Goal: Task Accomplishment & Management: Manage account settings

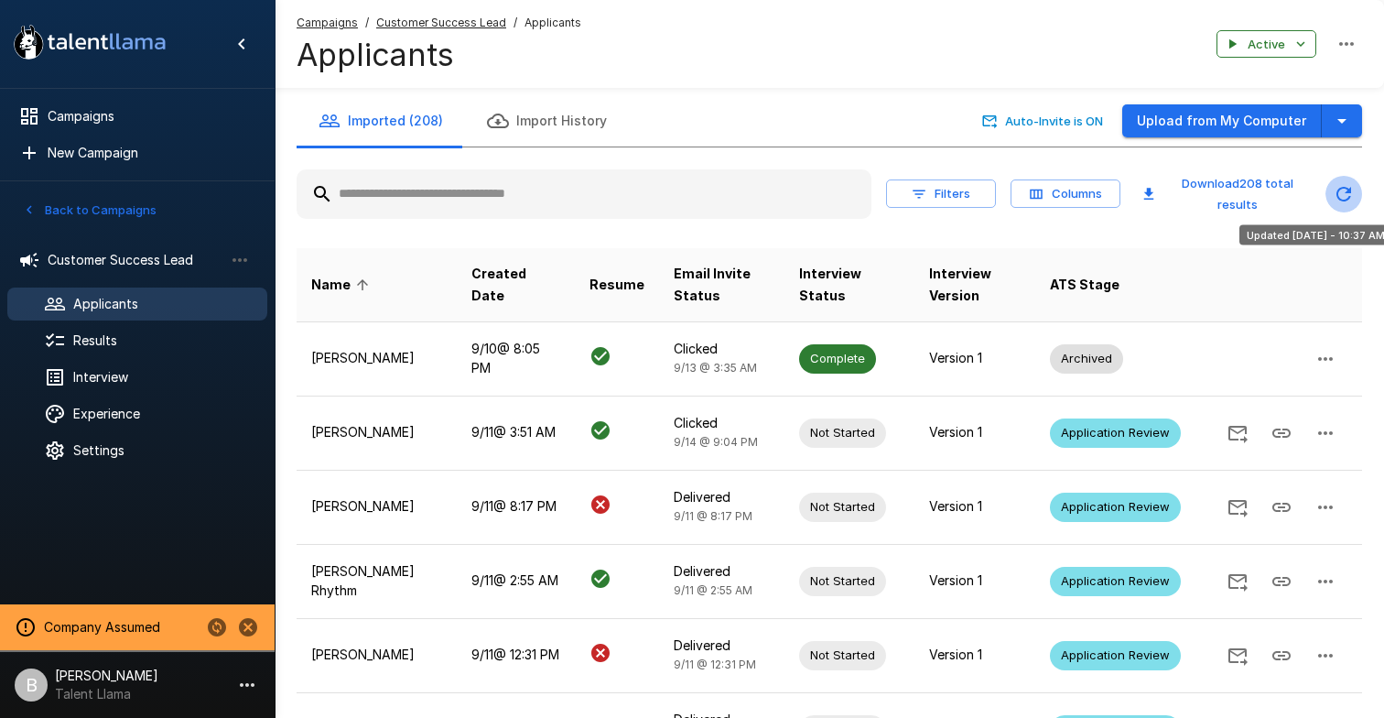
click at [1337, 189] on icon "Updated Today - 10:37 AM" at bounding box center [1344, 194] width 22 height 22
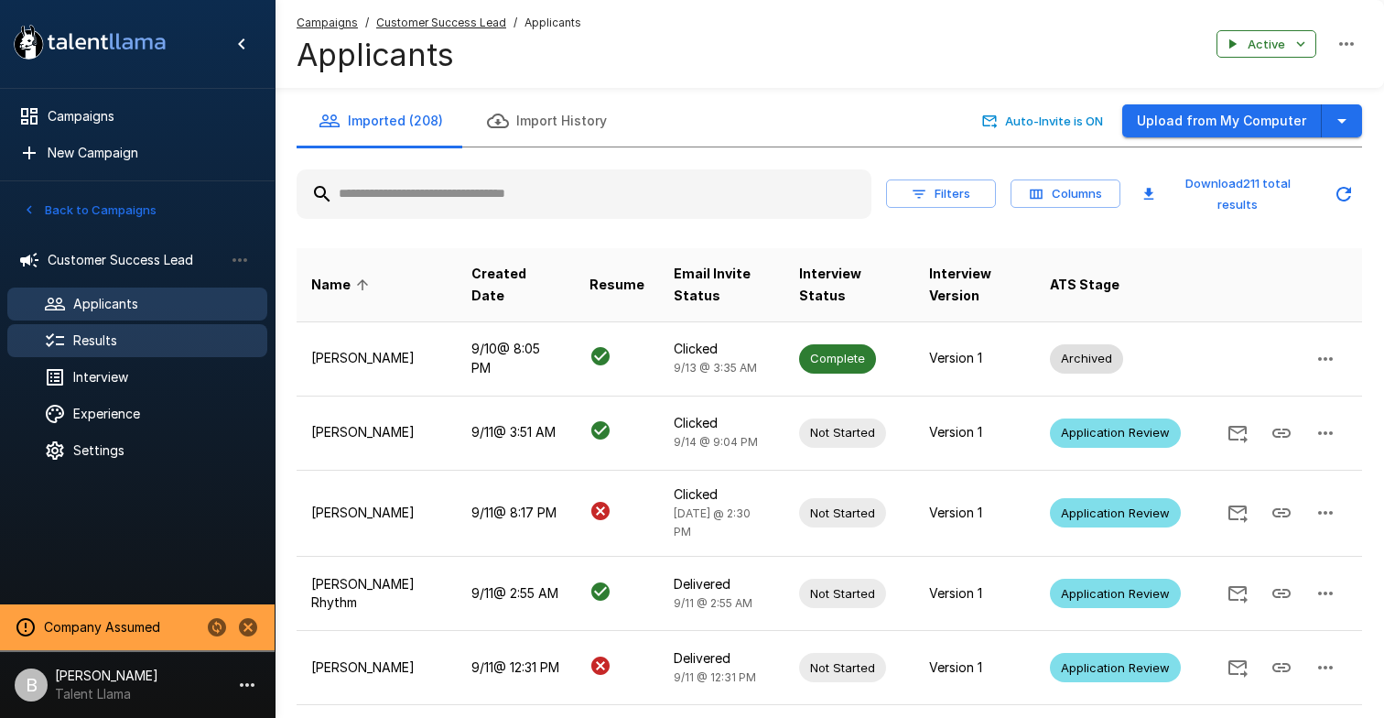
click at [92, 339] on span "Results" at bounding box center [162, 340] width 179 height 18
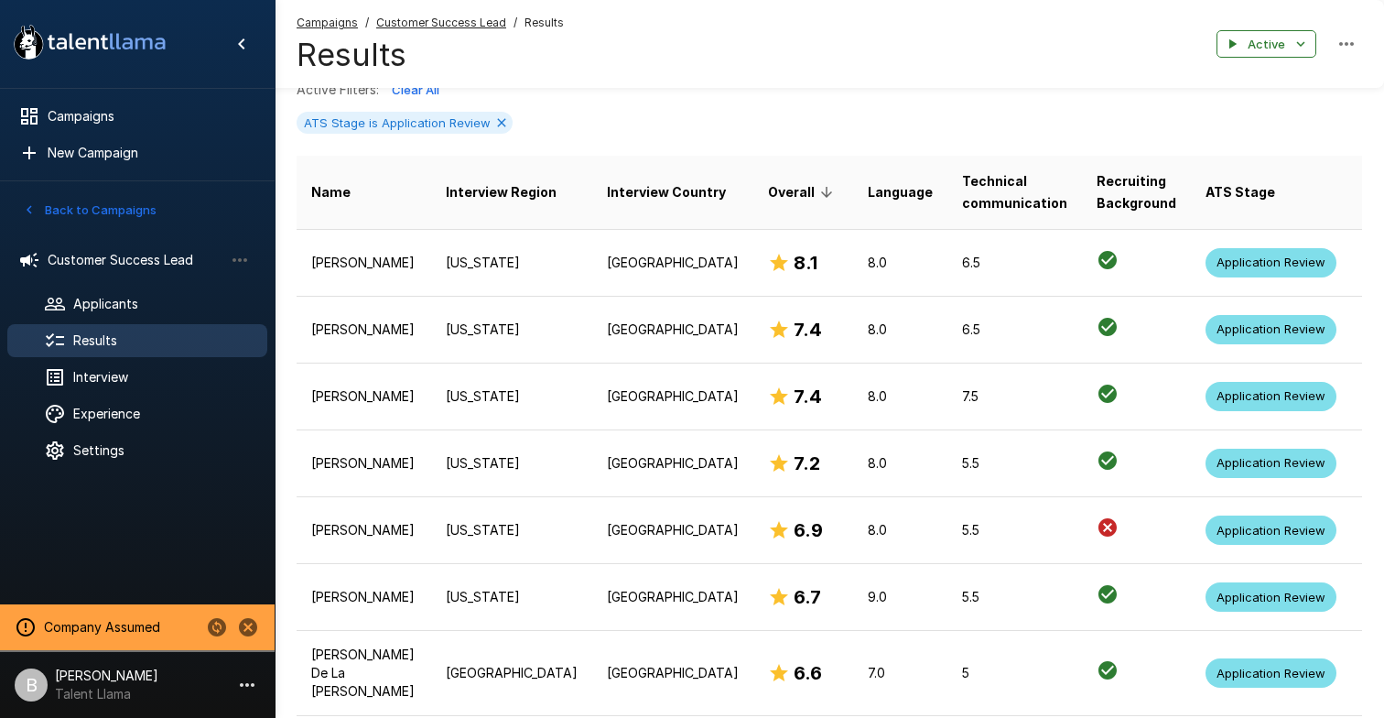
scroll to position [346, 0]
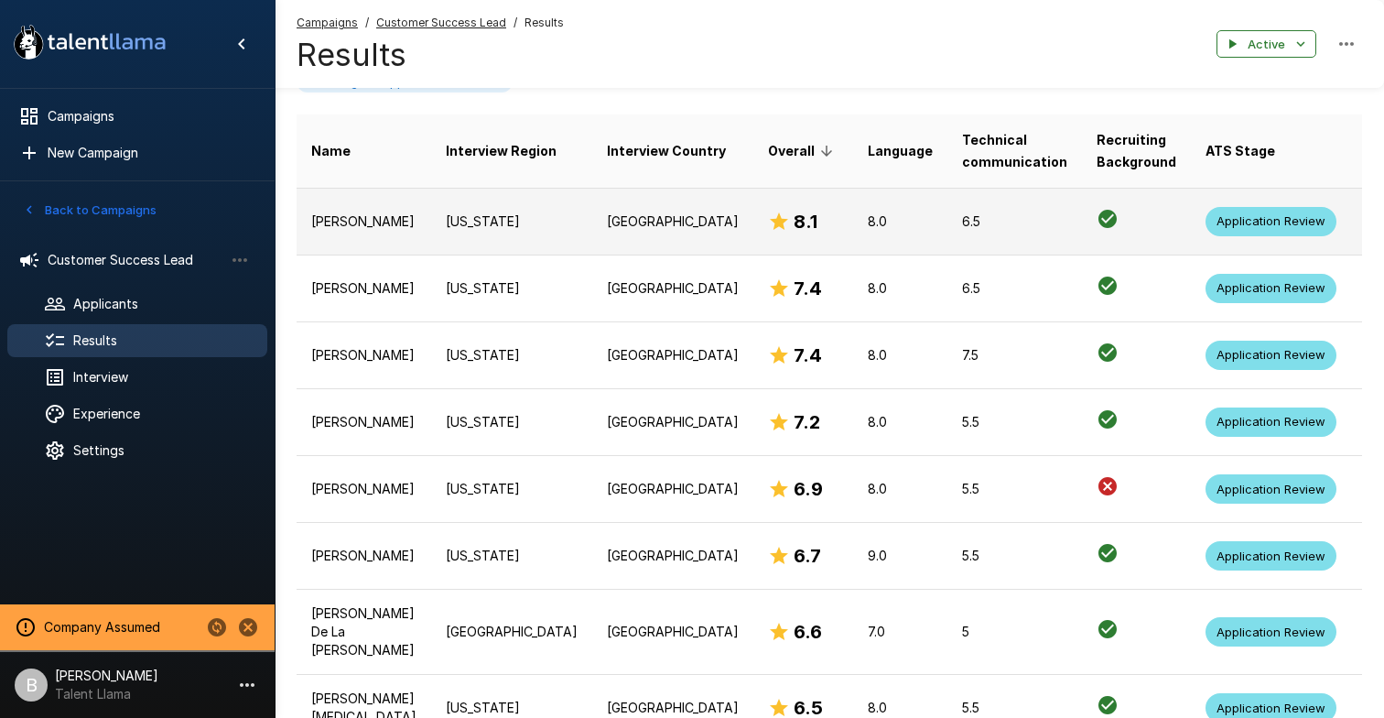
click at [507, 218] on td "[US_STATE]" at bounding box center [511, 221] width 161 height 67
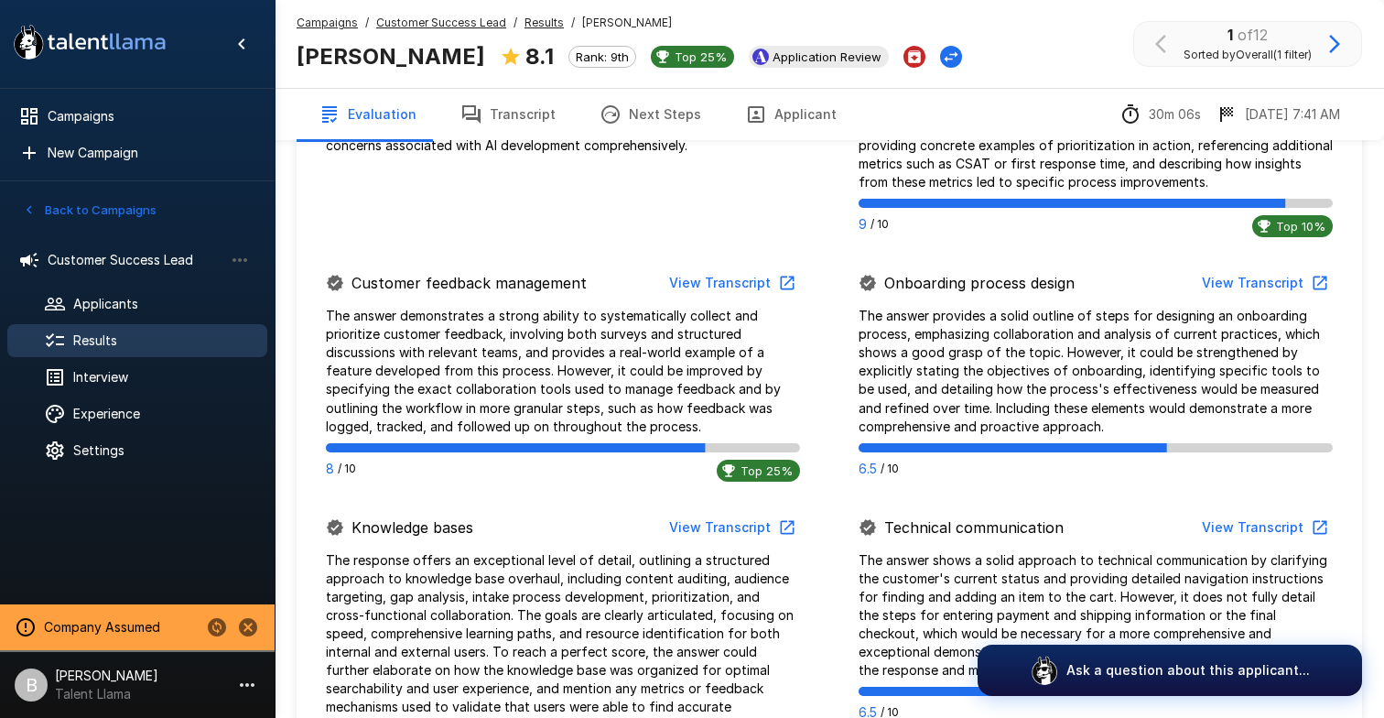
scroll to position [782, 0]
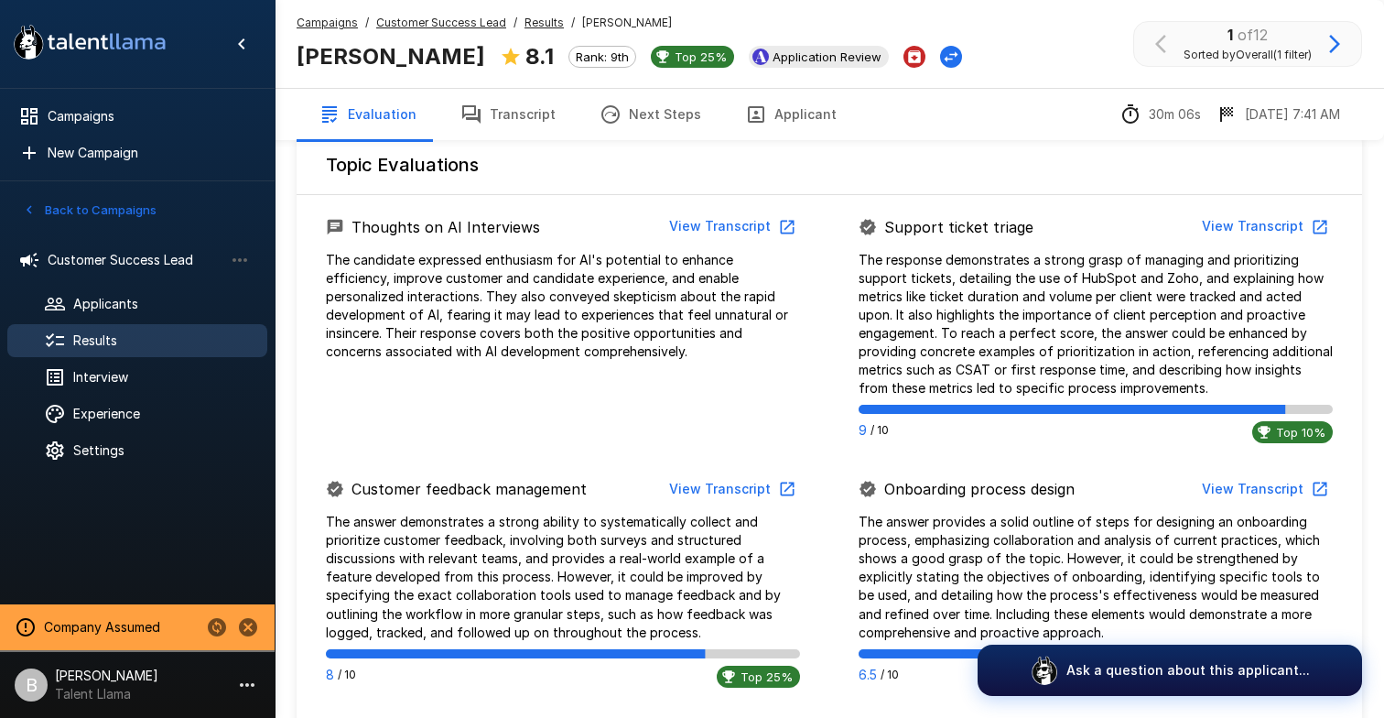
click at [689, 225] on button "View Transcript" at bounding box center [731, 227] width 138 height 34
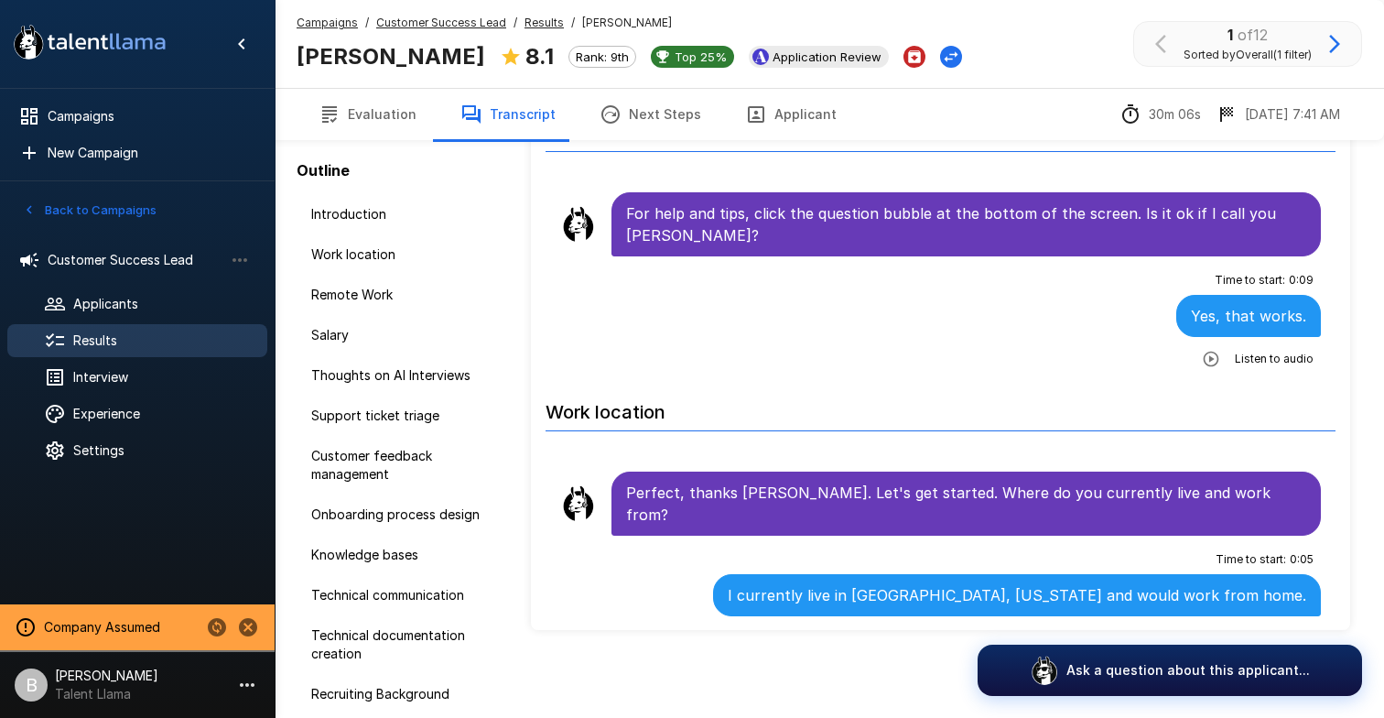
scroll to position [90, 0]
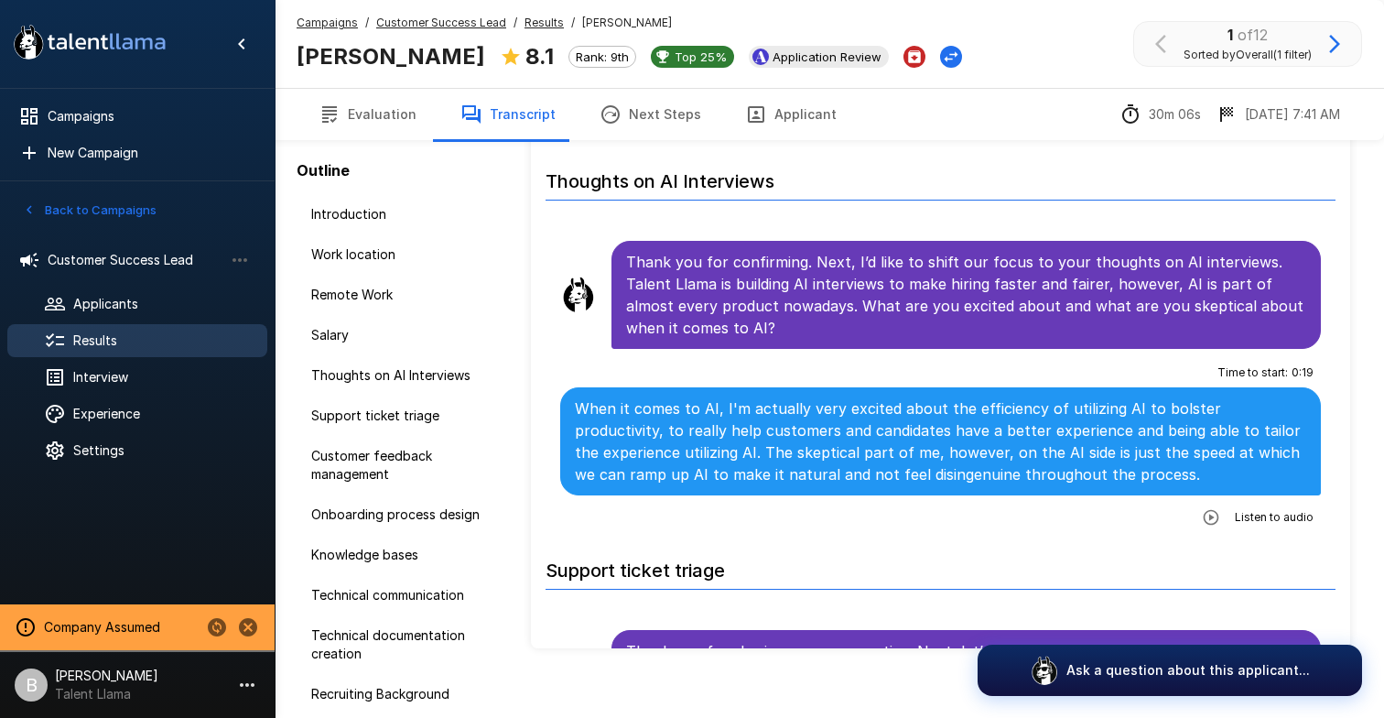
scroll to position [1137, 0]
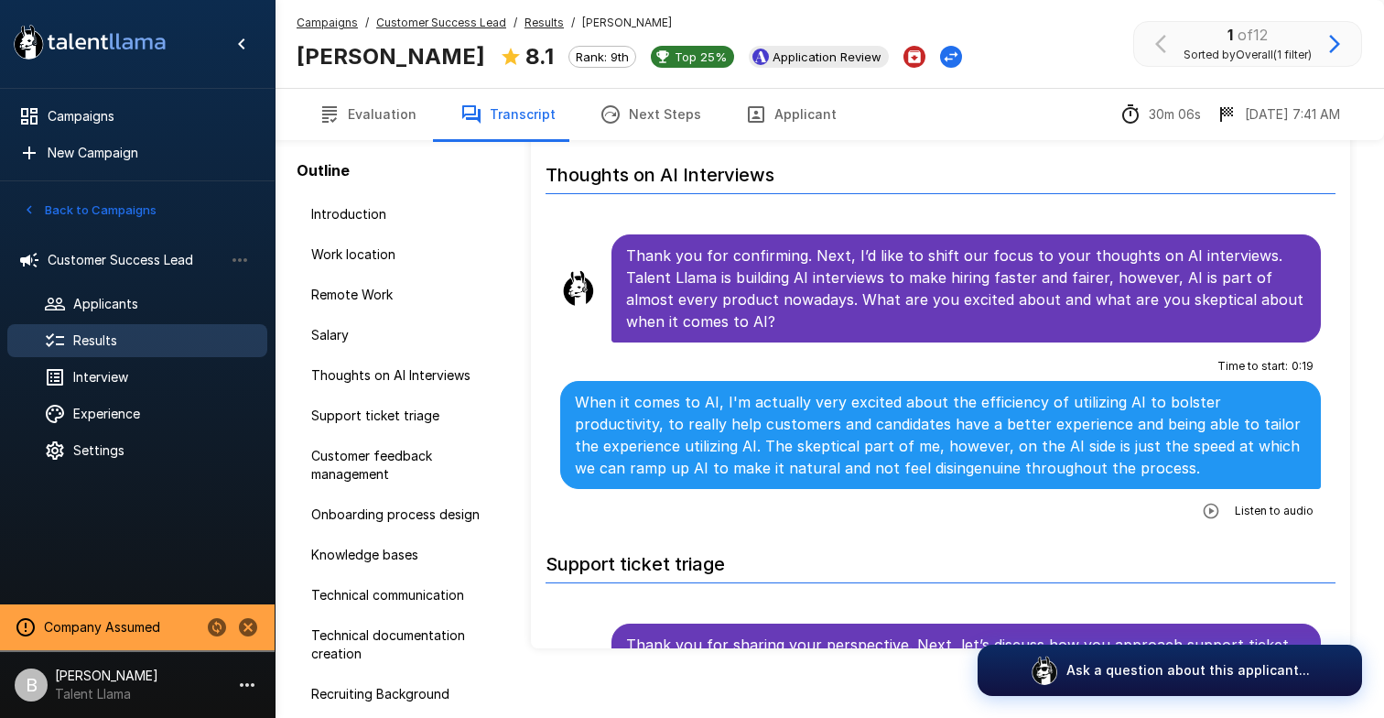
click at [533, 27] on u "Results" at bounding box center [544, 23] width 39 height 14
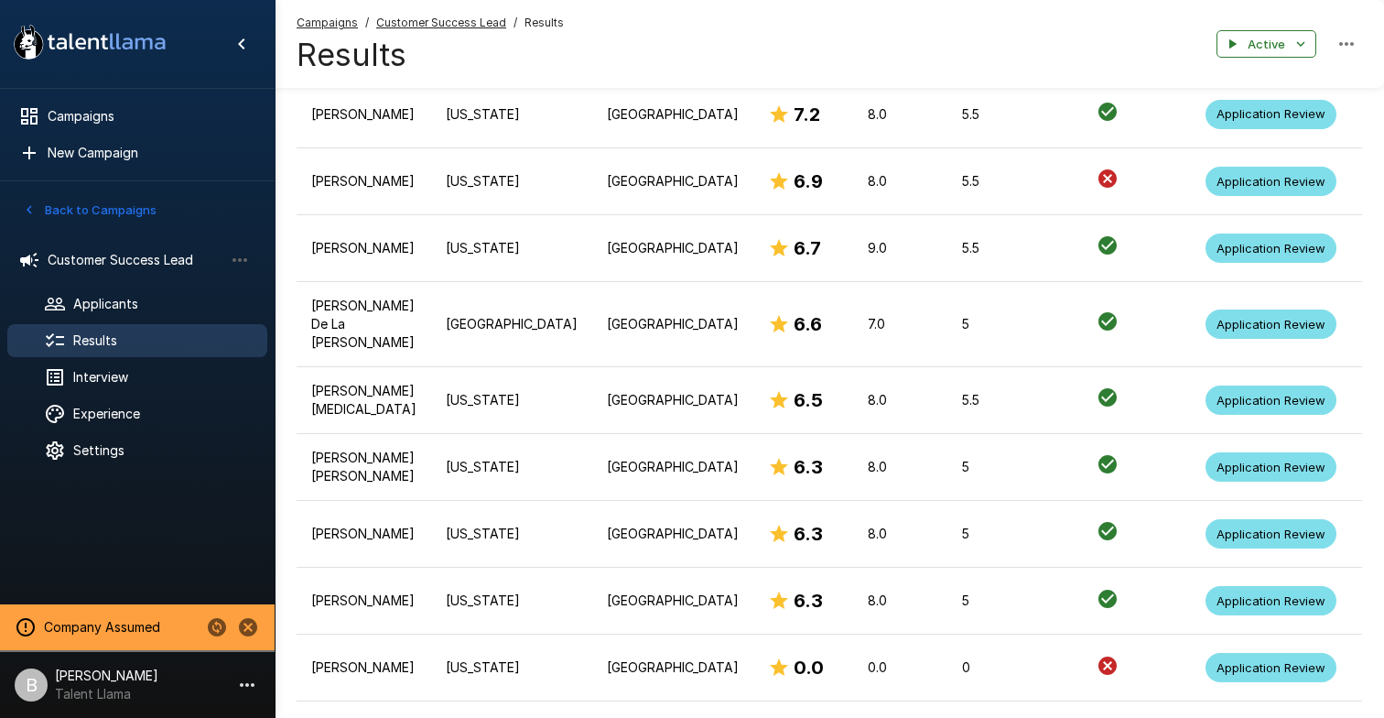
scroll to position [772, 0]
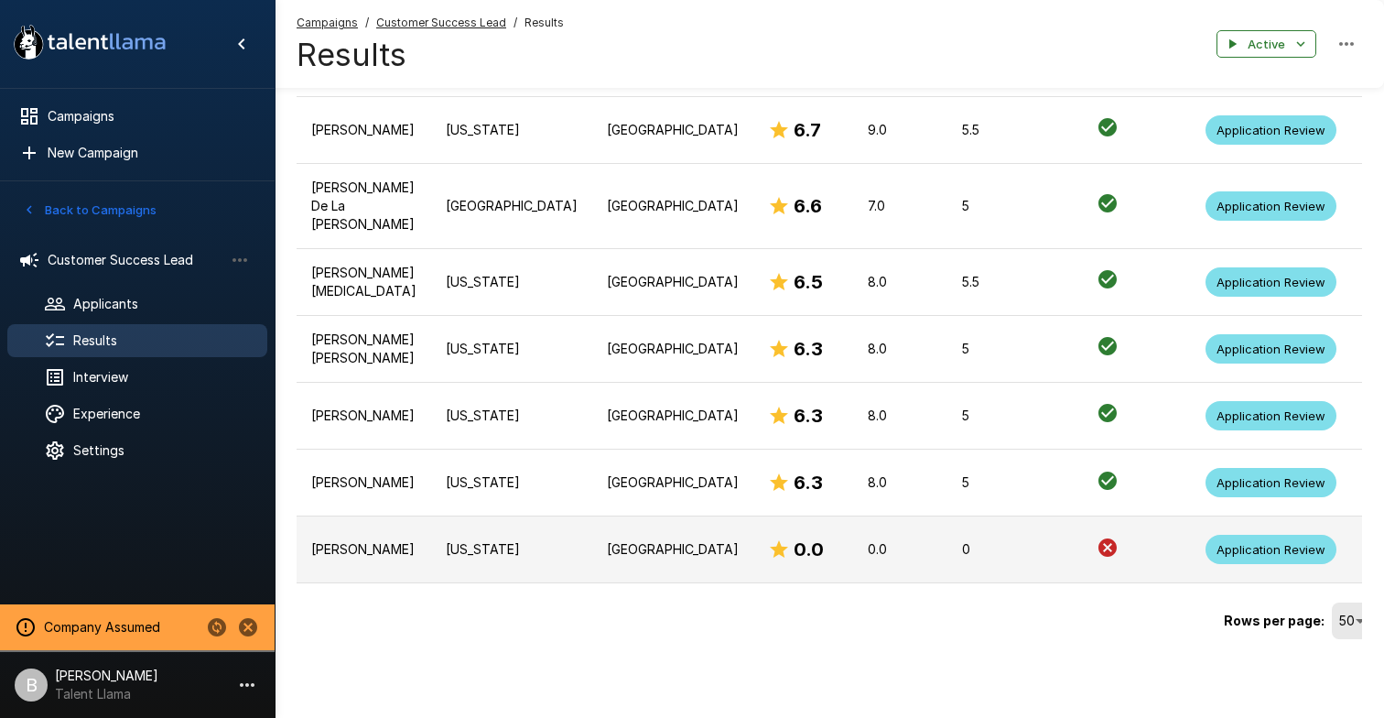
click at [488, 527] on td "Michigan" at bounding box center [511, 549] width 161 height 67
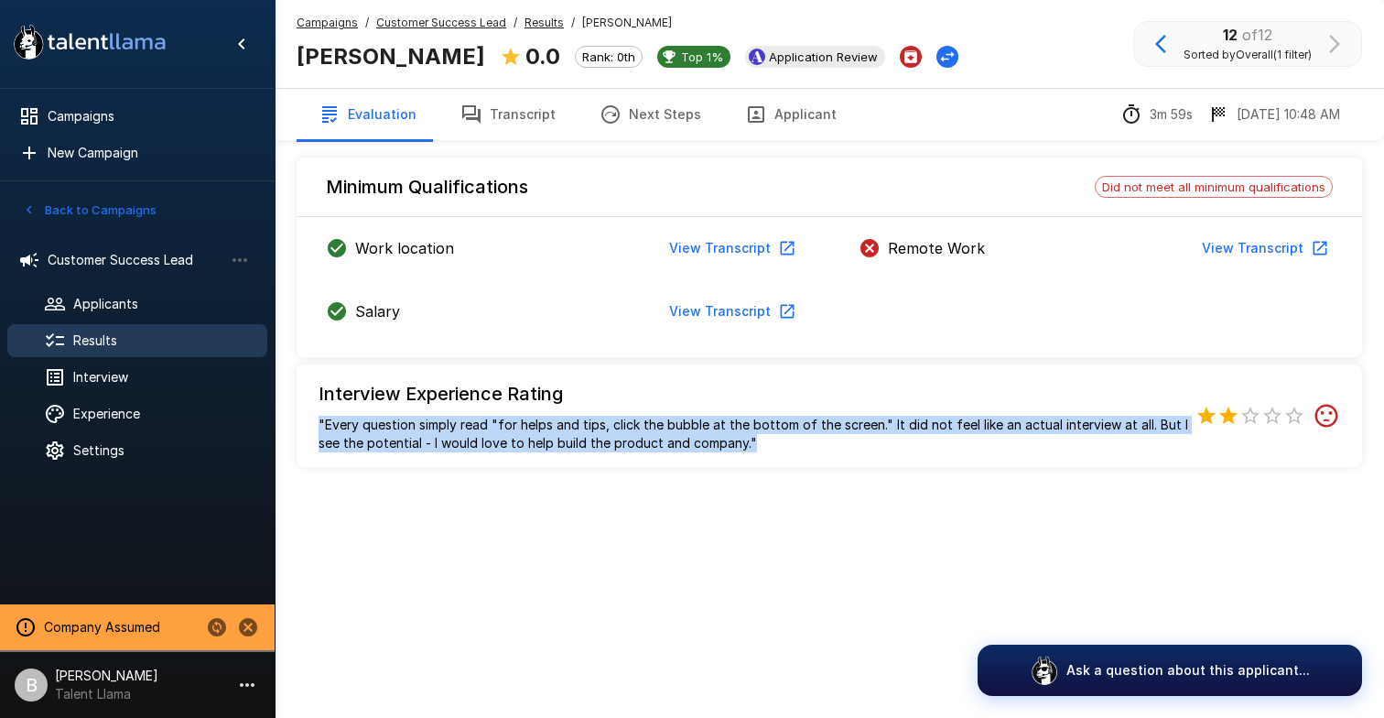
drag, startPoint x: 767, startPoint y: 444, endPoint x: 302, endPoint y: 430, distance: 465.4
click at [302, 429] on div "Interview Experience Rating "Every question simply read "for helps and tips, cl…" at bounding box center [830, 415] width 1066 height 103
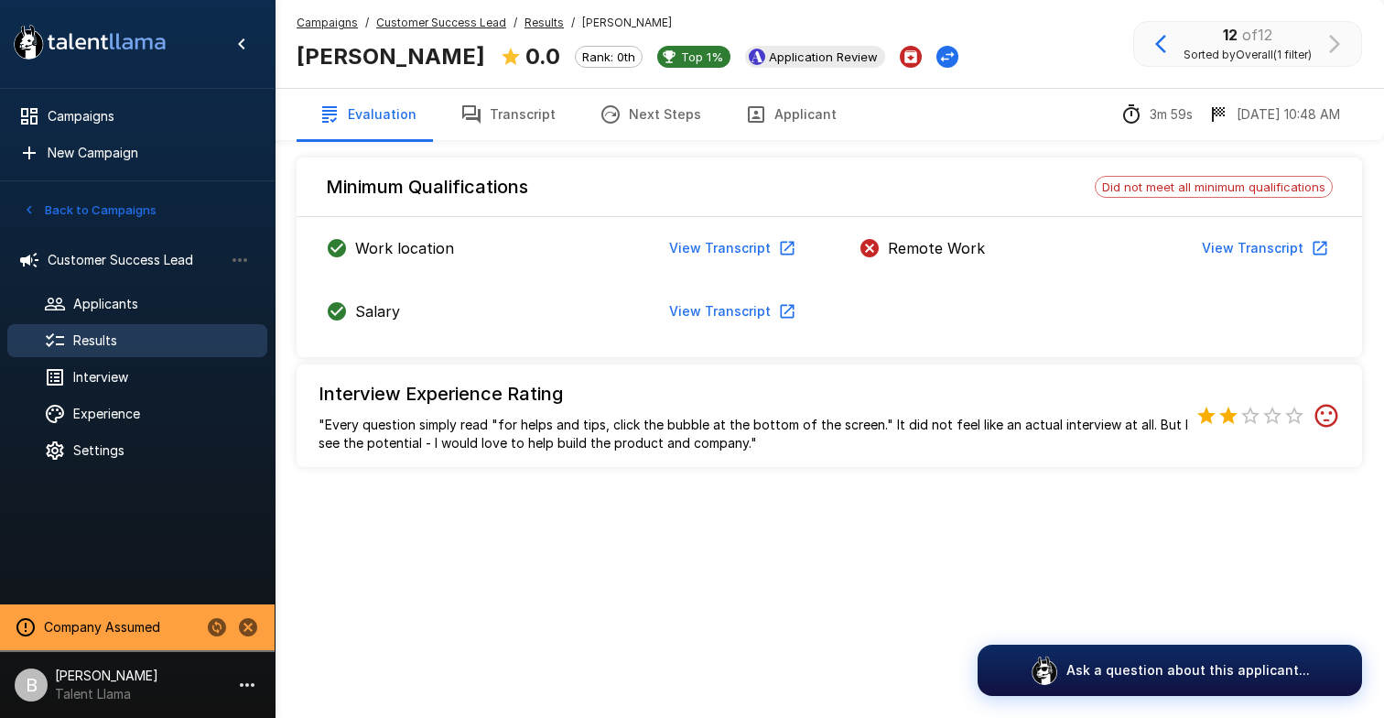
click at [487, 436] on p ""Every question simply read "for helps and tips, click the bubble at the bottom…" at bounding box center [754, 434] width 870 height 37
click at [517, 385] on h6 "Interview Experience Rating" at bounding box center [754, 393] width 870 height 29
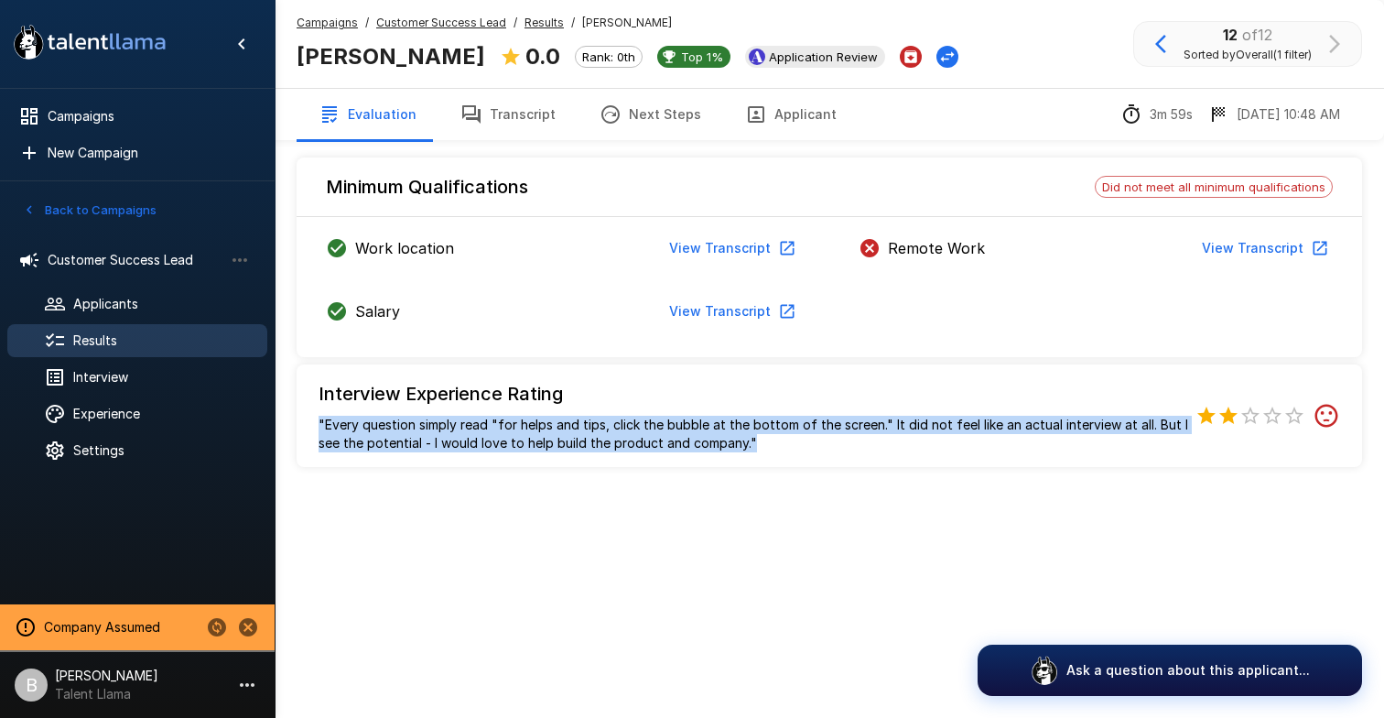
drag, startPoint x: 759, startPoint y: 442, endPoint x: 315, endPoint y: 429, distance: 444.3
click at [314, 428] on div "Interview Experience Rating "Every question simply read "for helps and tips, cl…" at bounding box center [830, 415] width 1066 height 103
copy p ""Every question simply read "for helps and tips, click the bubble at the bottom…"
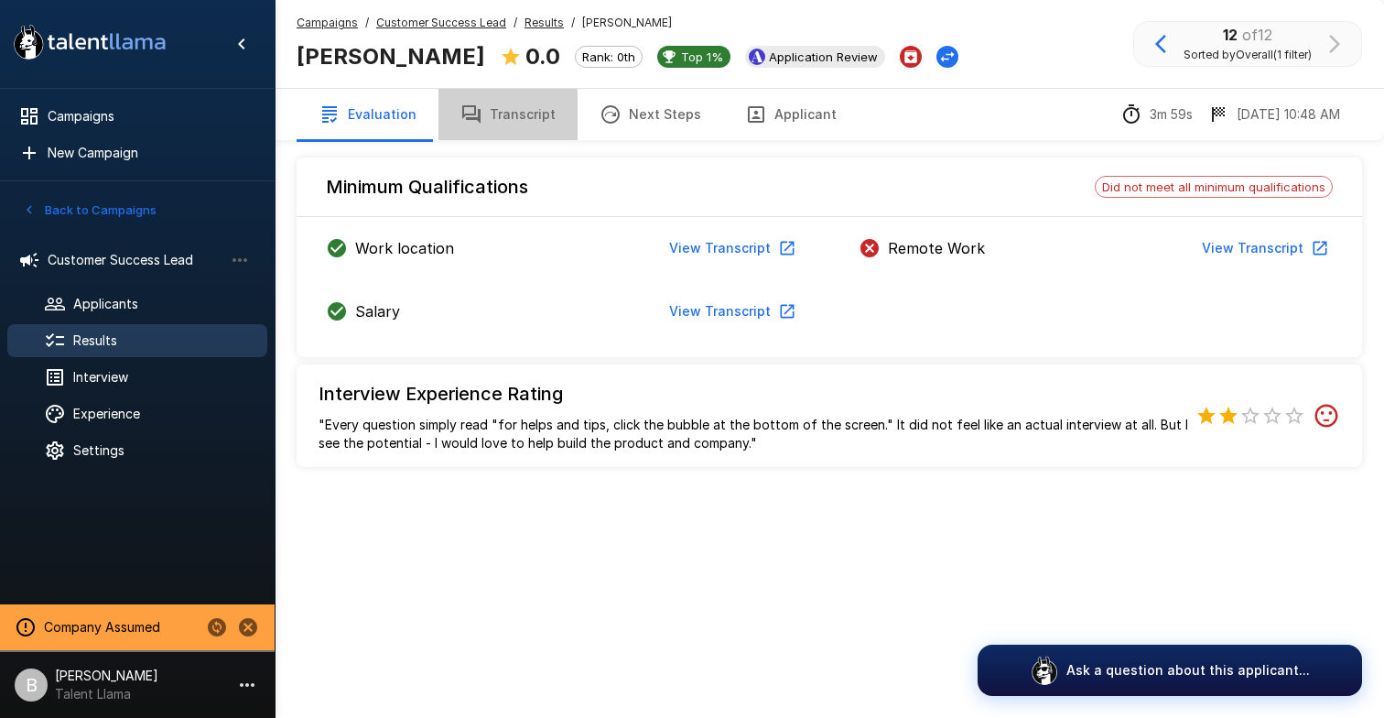
click at [537, 114] on button "Transcript" at bounding box center [508, 114] width 139 height 51
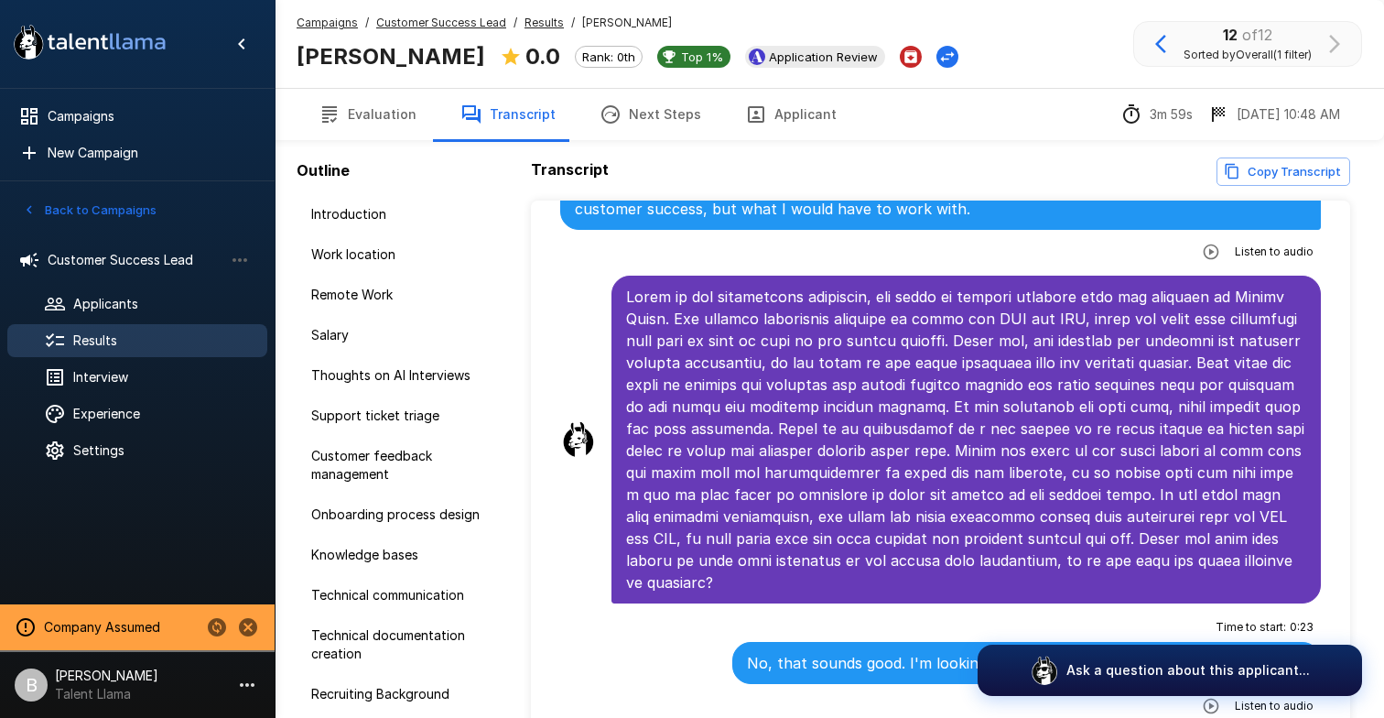
scroll to position [108, 0]
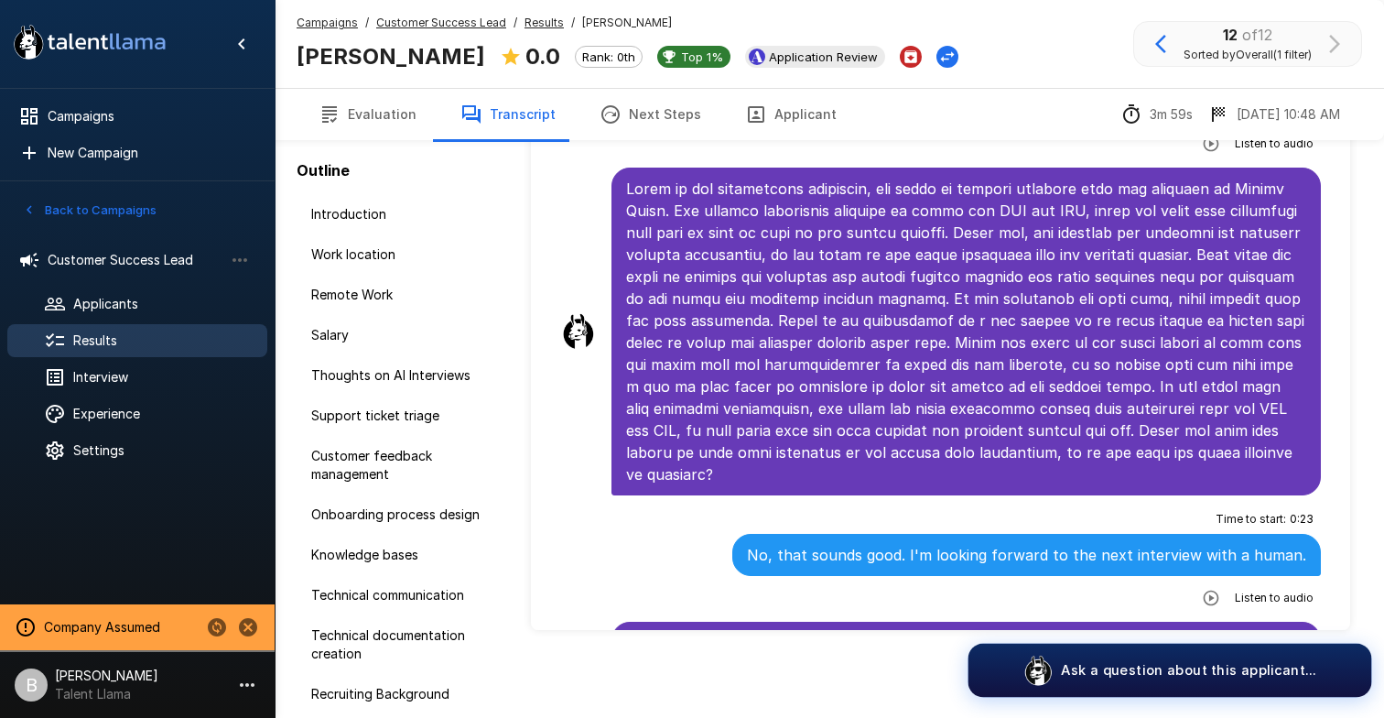
click at [1205, 668] on p "Ask a question about this applicant..." at bounding box center [1188, 669] width 255 height 19
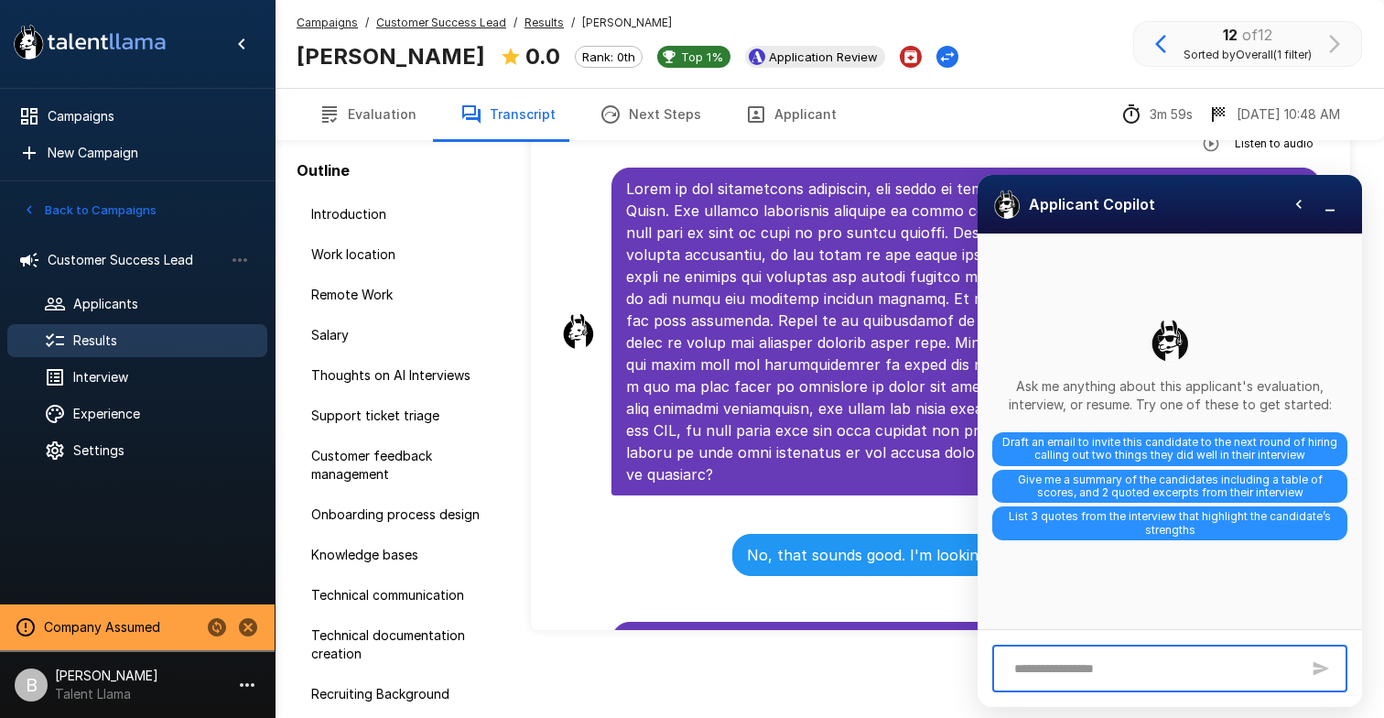
click at [1135, 657] on textarea at bounding box center [1152, 669] width 295 height 32
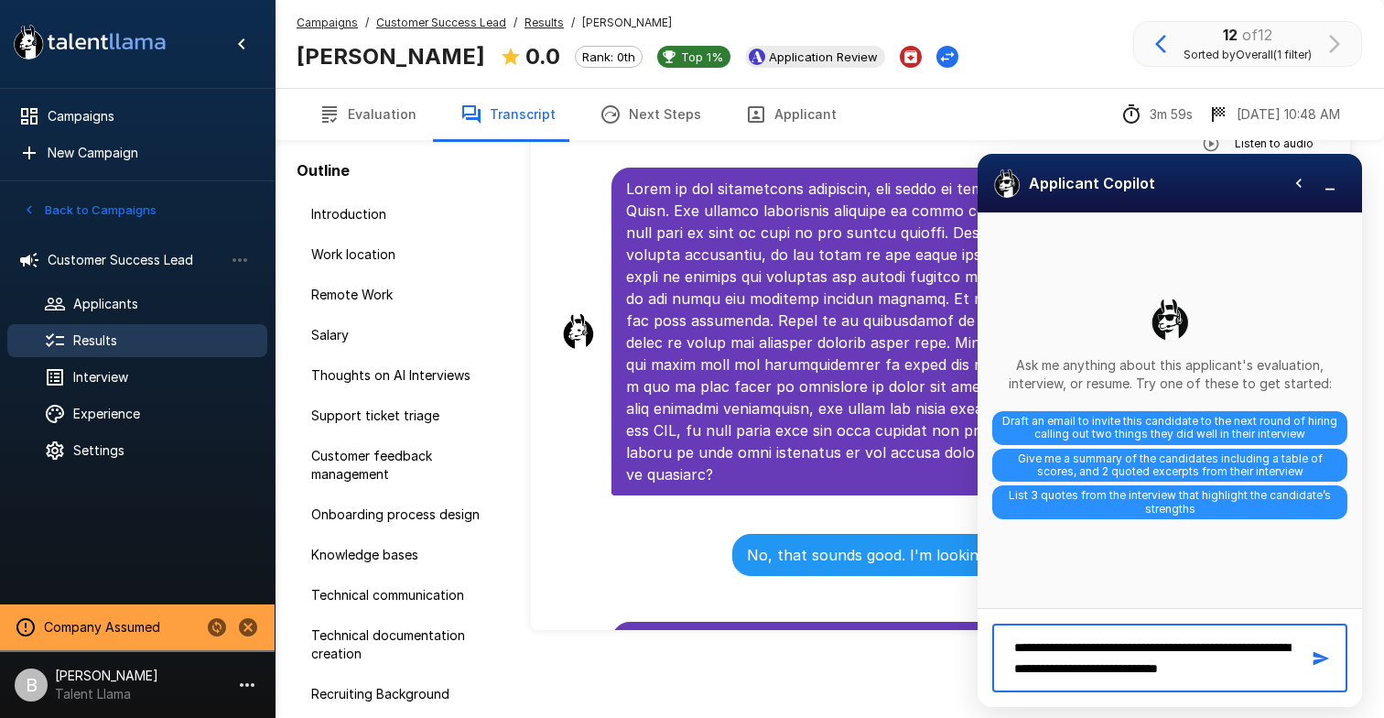
click at [1239, 651] on textarea "**********" at bounding box center [1152, 658] width 295 height 53
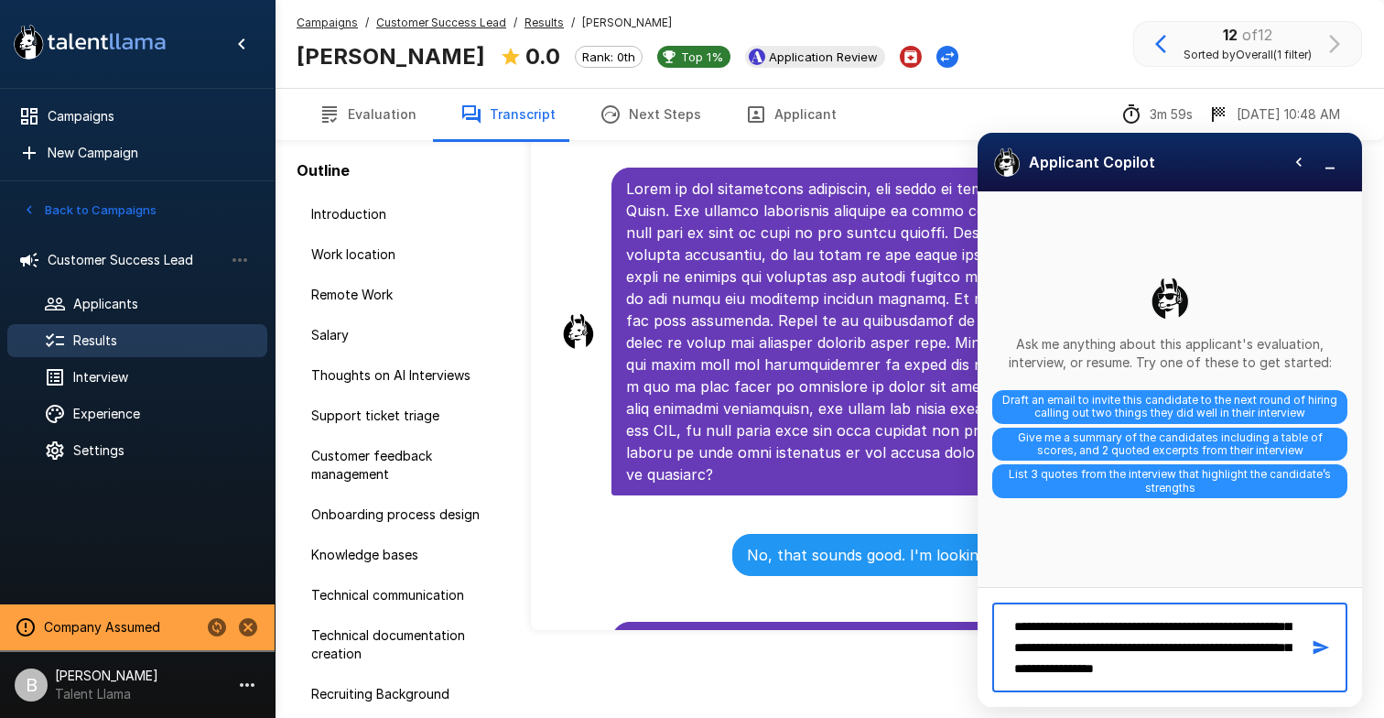
scroll to position [76, 0]
type textarea "**********"
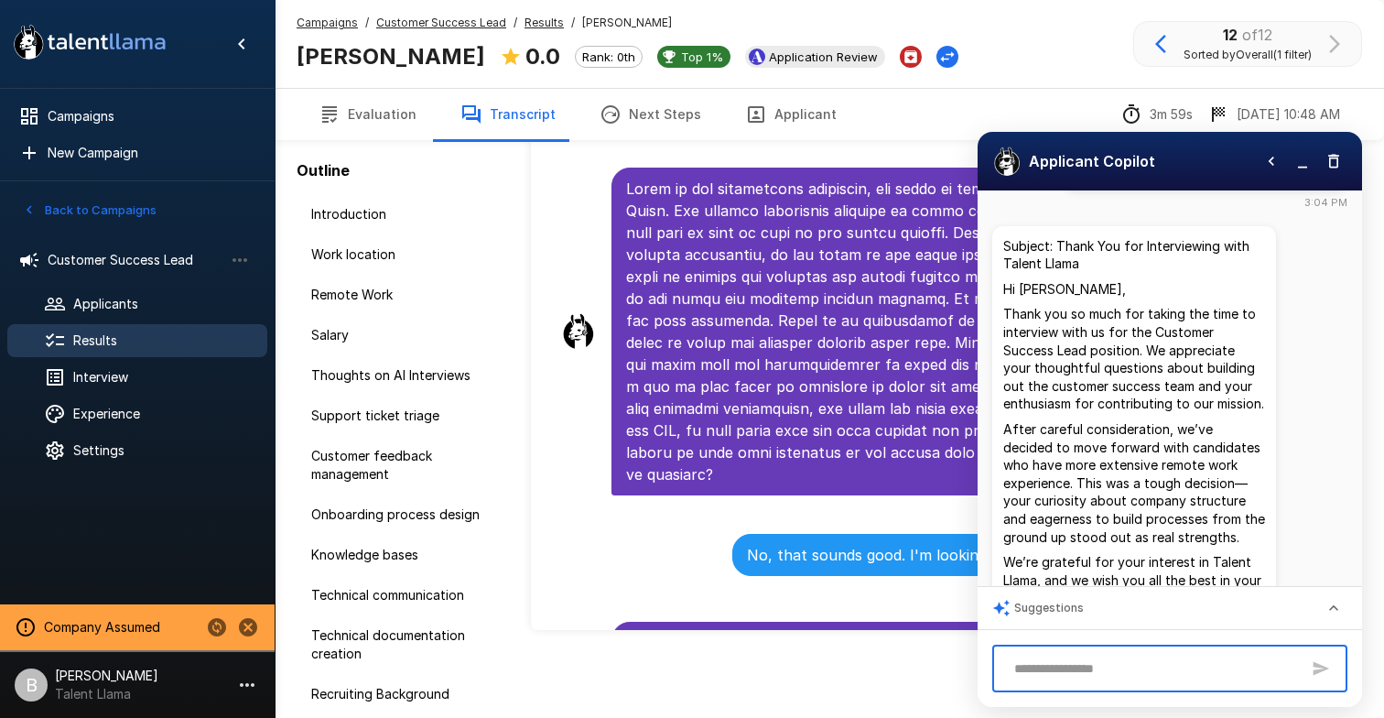
scroll to position [157, 0]
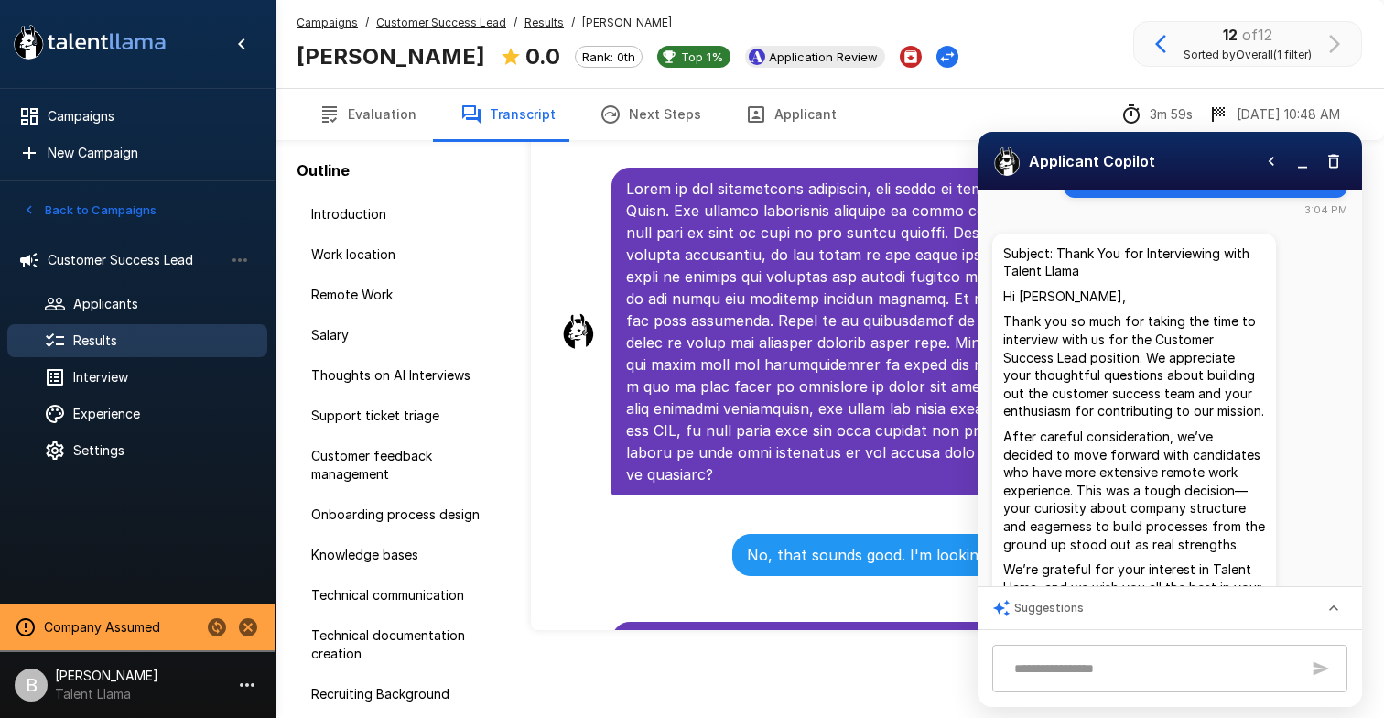
click at [1008, 288] on p "Hi Dan," at bounding box center [1135, 297] width 262 height 18
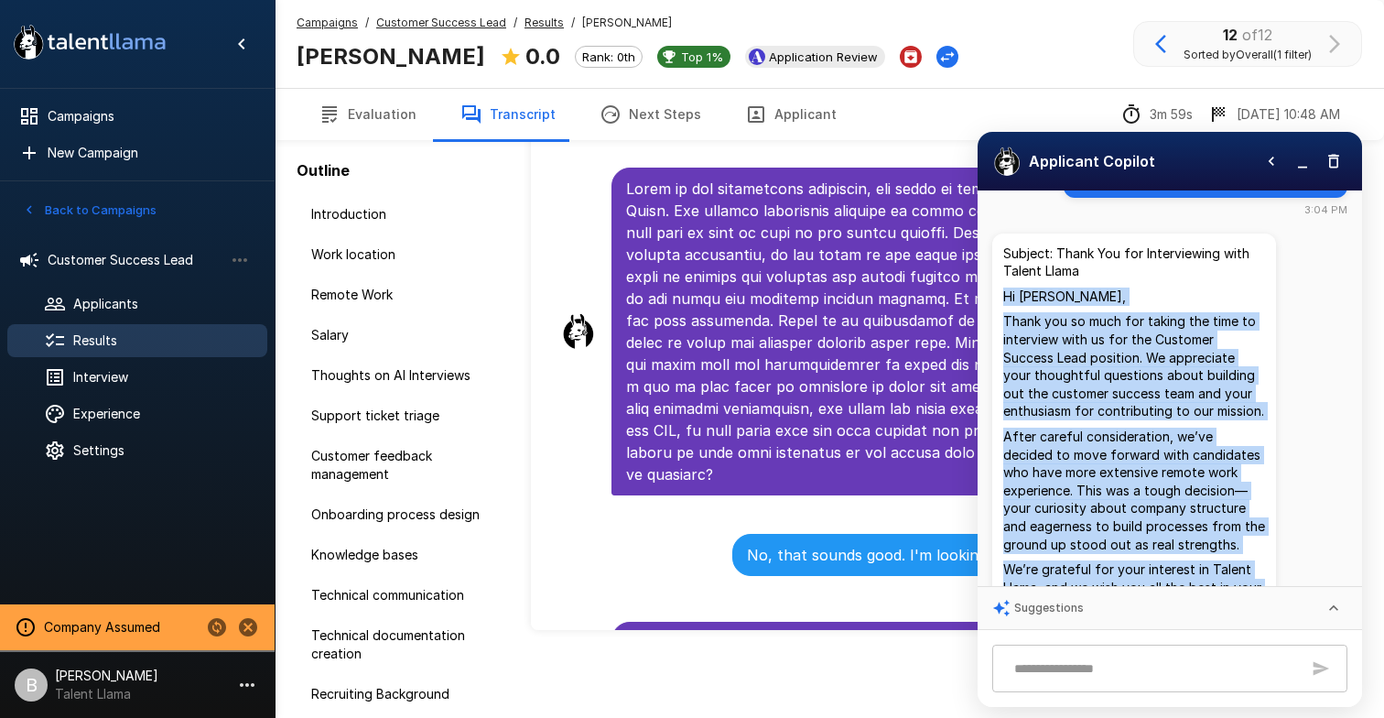
scroll to position [315, 0]
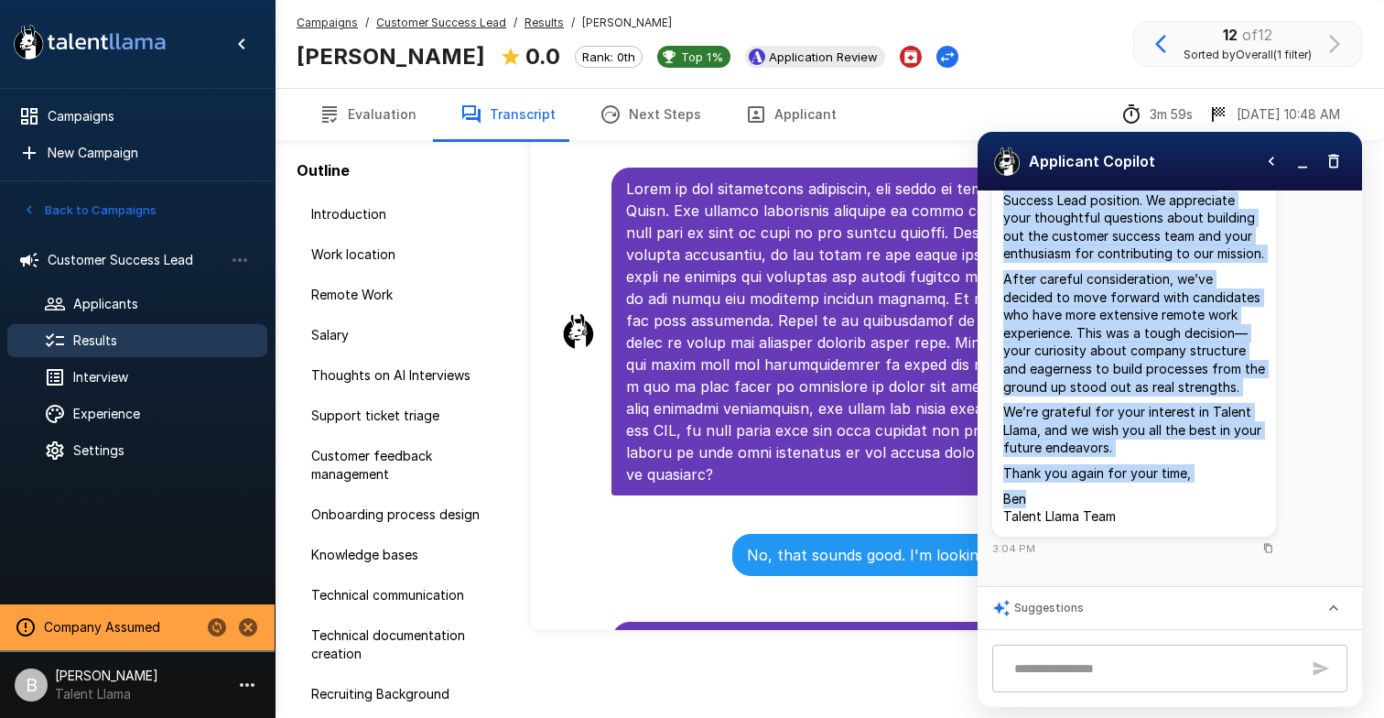
drag, startPoint x: 1003, startPoint y: 288, endPoint x: 1189, endPoint y: 494, distance: 278.2
click at [1189, 494] on div "Subject: Thank You for Interviewing with Talent Llama Hi Dan, Thank you so much…" at bounding box center [1135, 306] width 262 height 439
copy div "Hi Dan, Thank you so much for taking the time to interview with us for the Cust…"
click at [1304, 165] on icon "button" at bounding box center [1303, 161] width 18 height 18
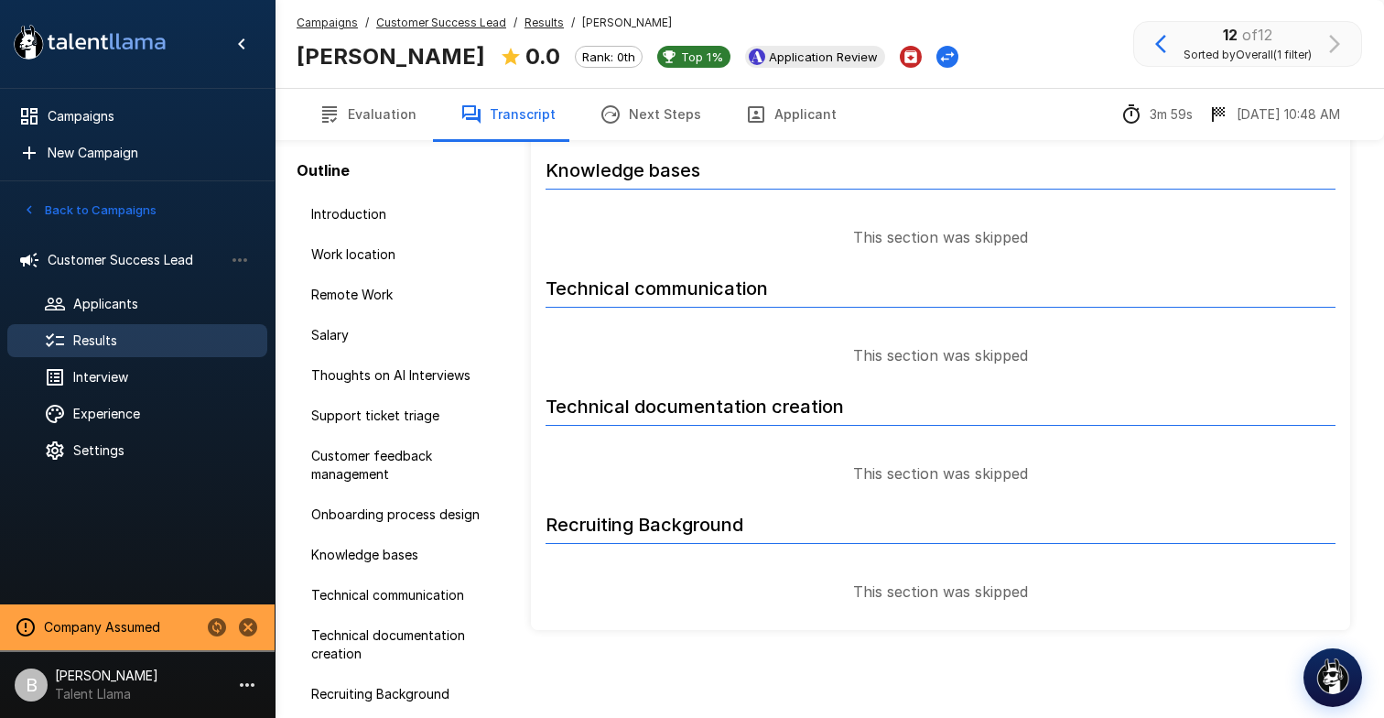
scroll to position [1525, 0]
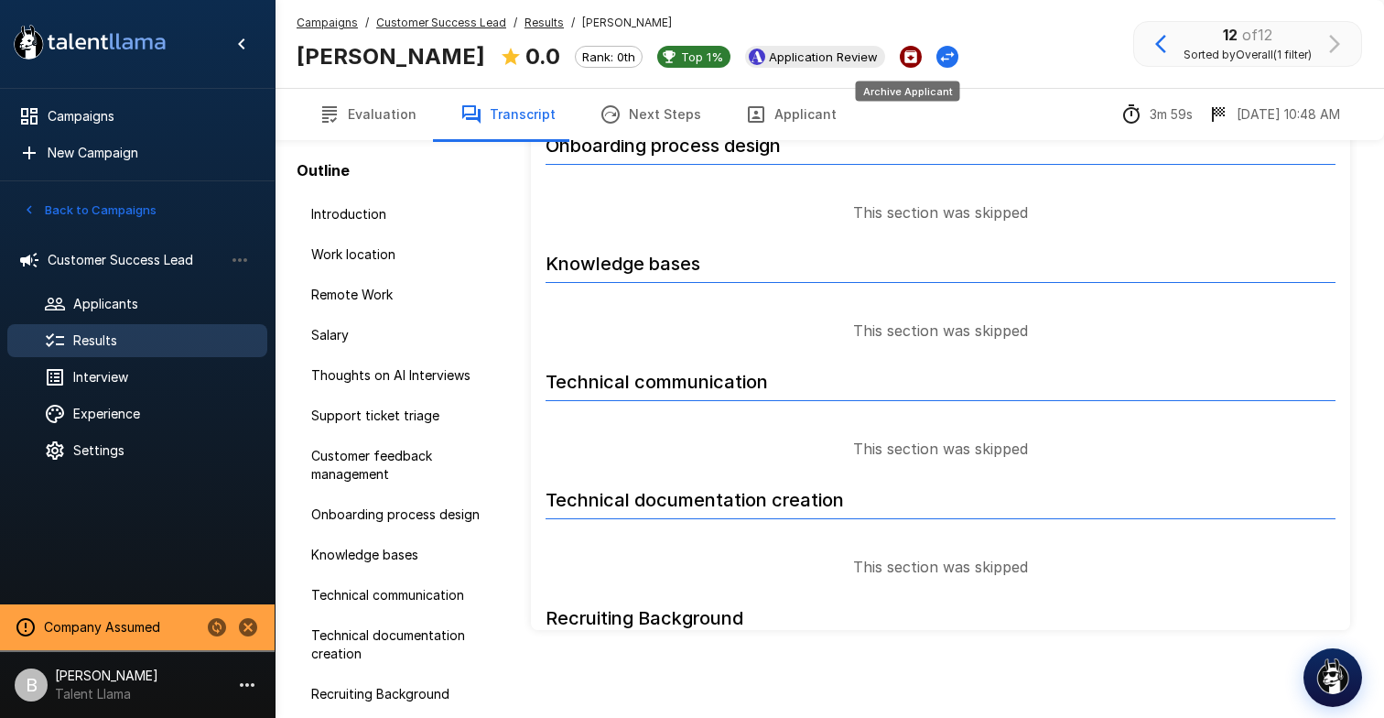
click at [909, 63] on icon "Archive Applicant" at bounding box center [911, 57] width 16 height 16
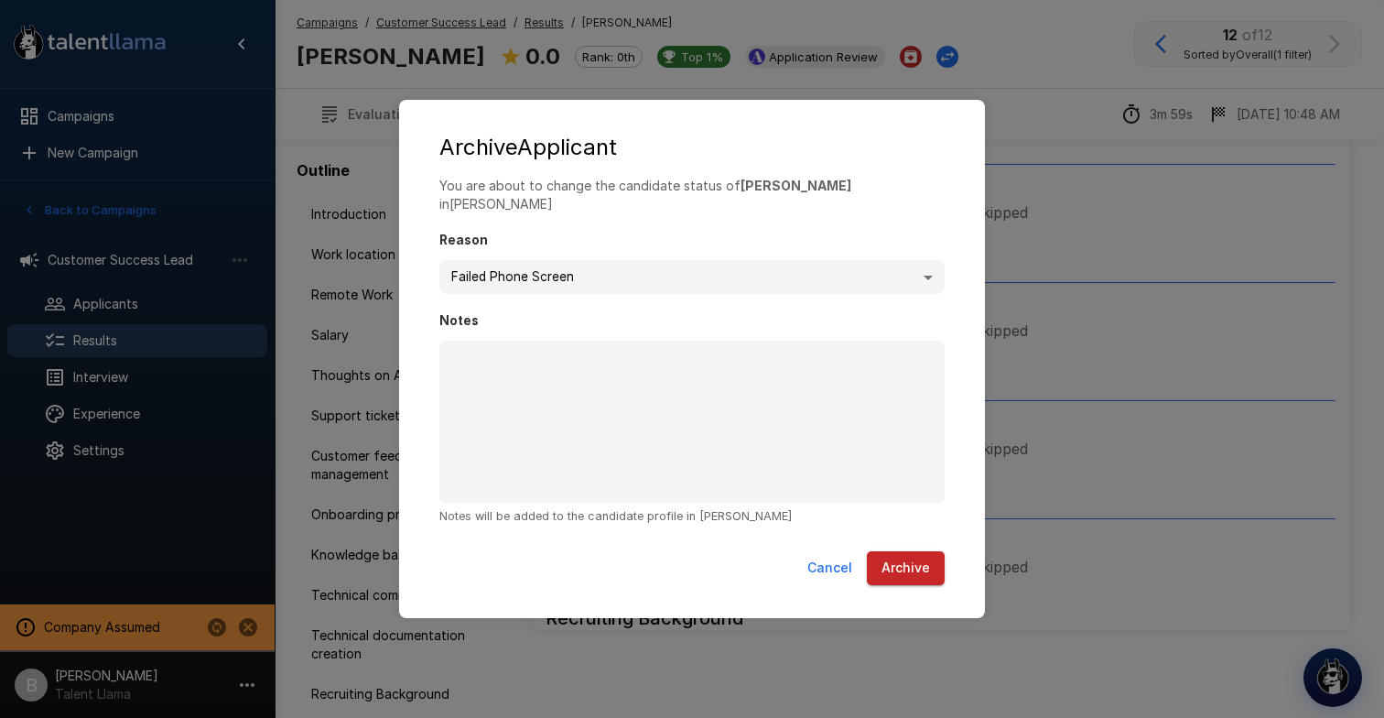
click at [610, 255] on body ".st0{fill:#FFFFFF;} .st1{fill:#76a4ed;} Campaigns New Campaign Active 1 Custome…" at bounding box center [692, 251] width 1384 height 718
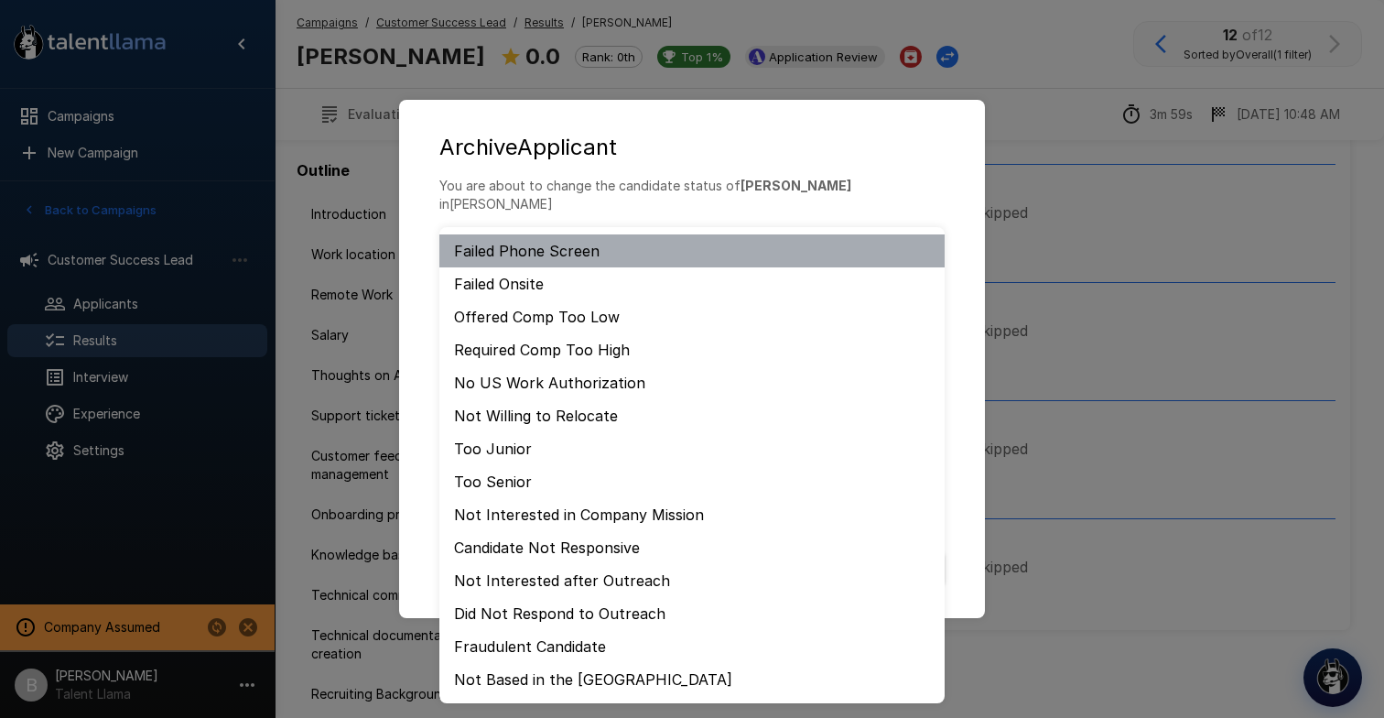
click at [610, 255] on li "Failed Phone Screen" at bounding box center [692, 250] width 505 height 33
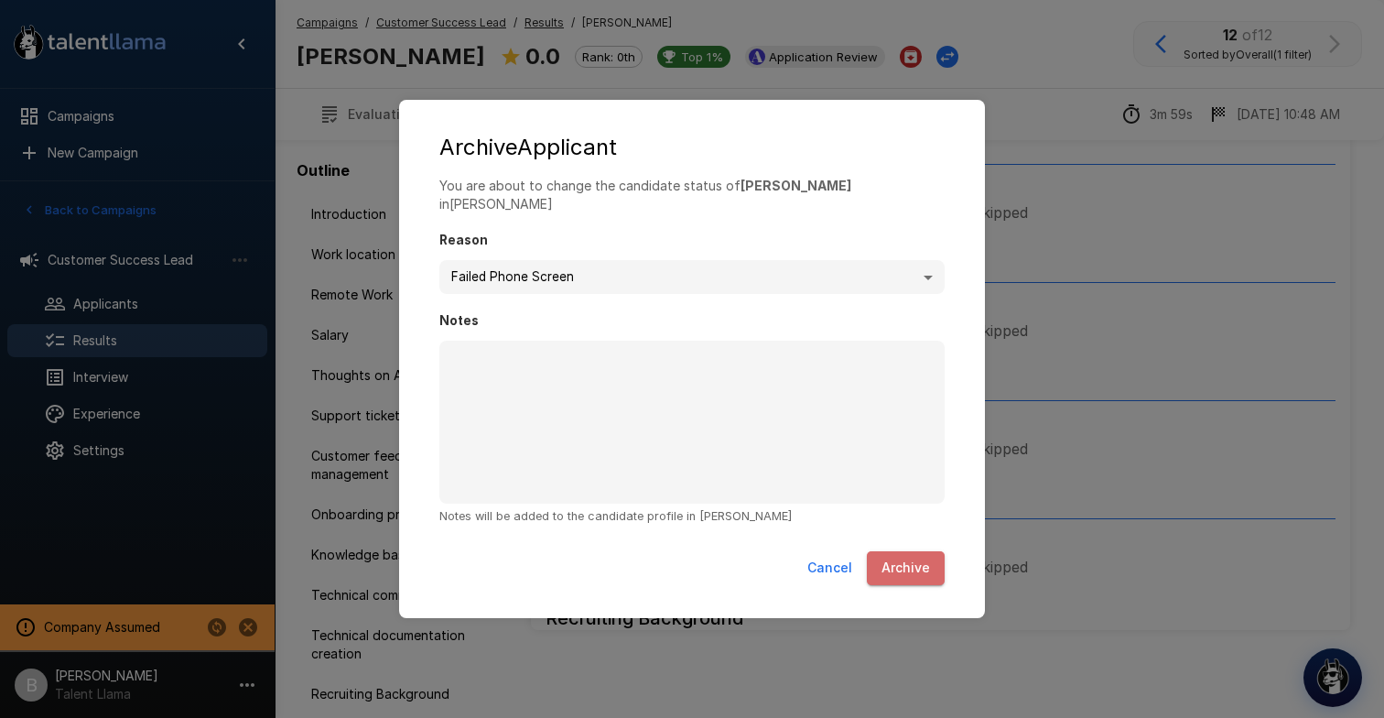
click at [907, 561] on button "Archive" at bounding box center [906, 568] width 78 height 34
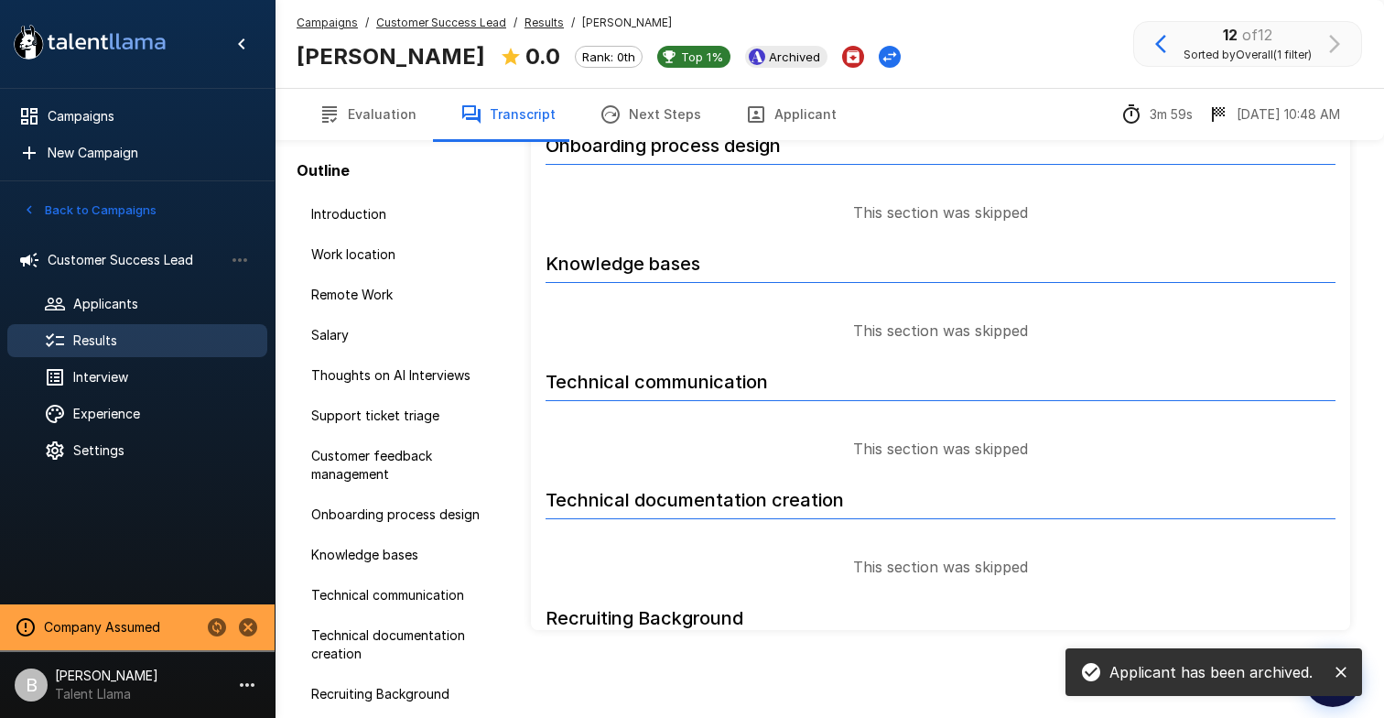
click at [802, 131] on button "Applicant" at bounding box center [791, 114] width 136 height 51
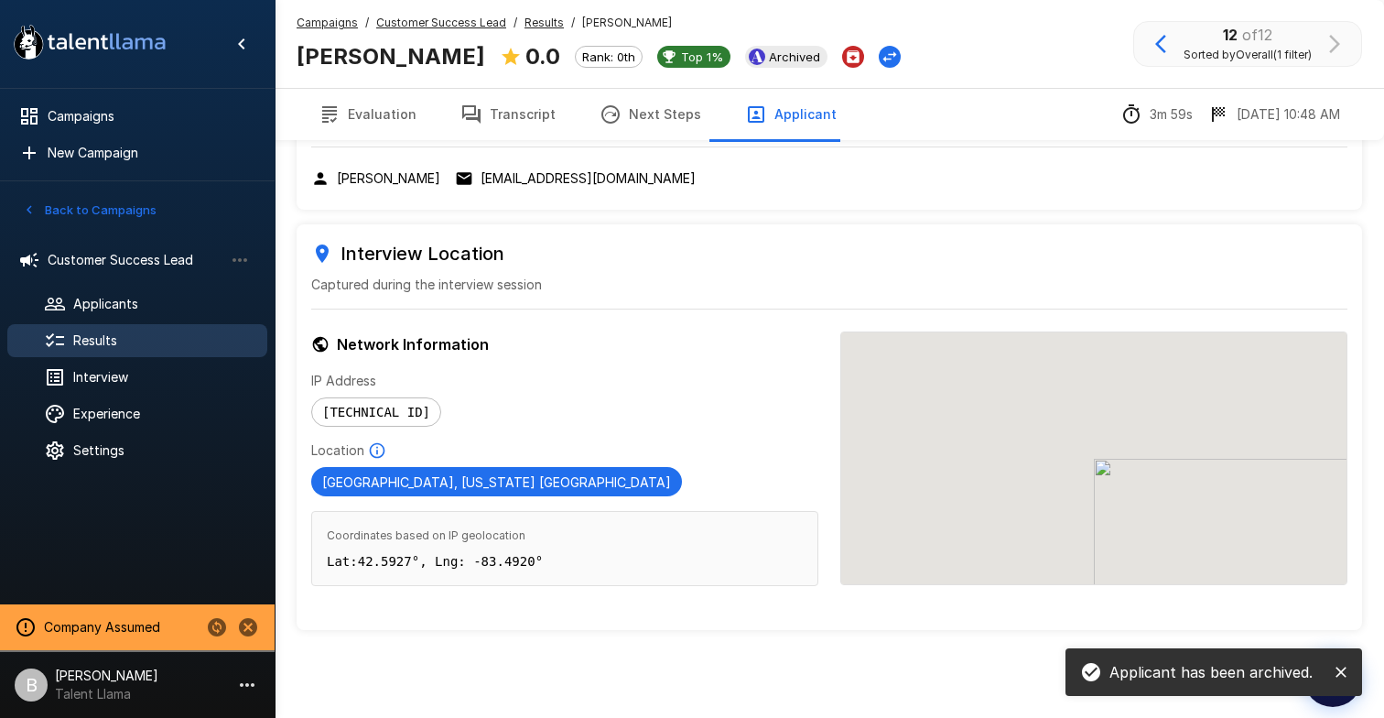
scroll to position [77, 0]
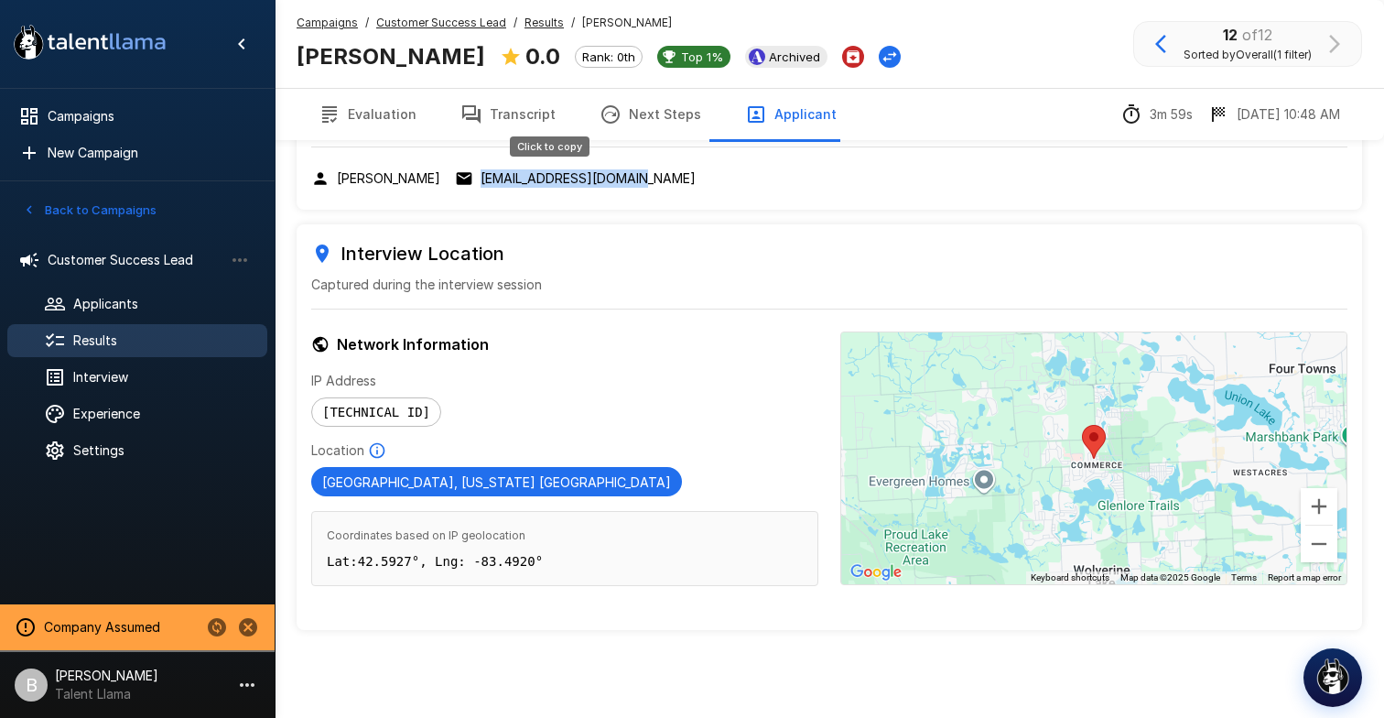
drag, startPoint x: 666, startPoint y: 183, endPoint x: 470, endPoint y: 184, distance: 196.0
click at [470, 184] on div "Daniel Seidelman danseidelman@gmail.com" at bounding box center [829, 178] width 1037 height 18
copy p "danseidelman@gmail.com"
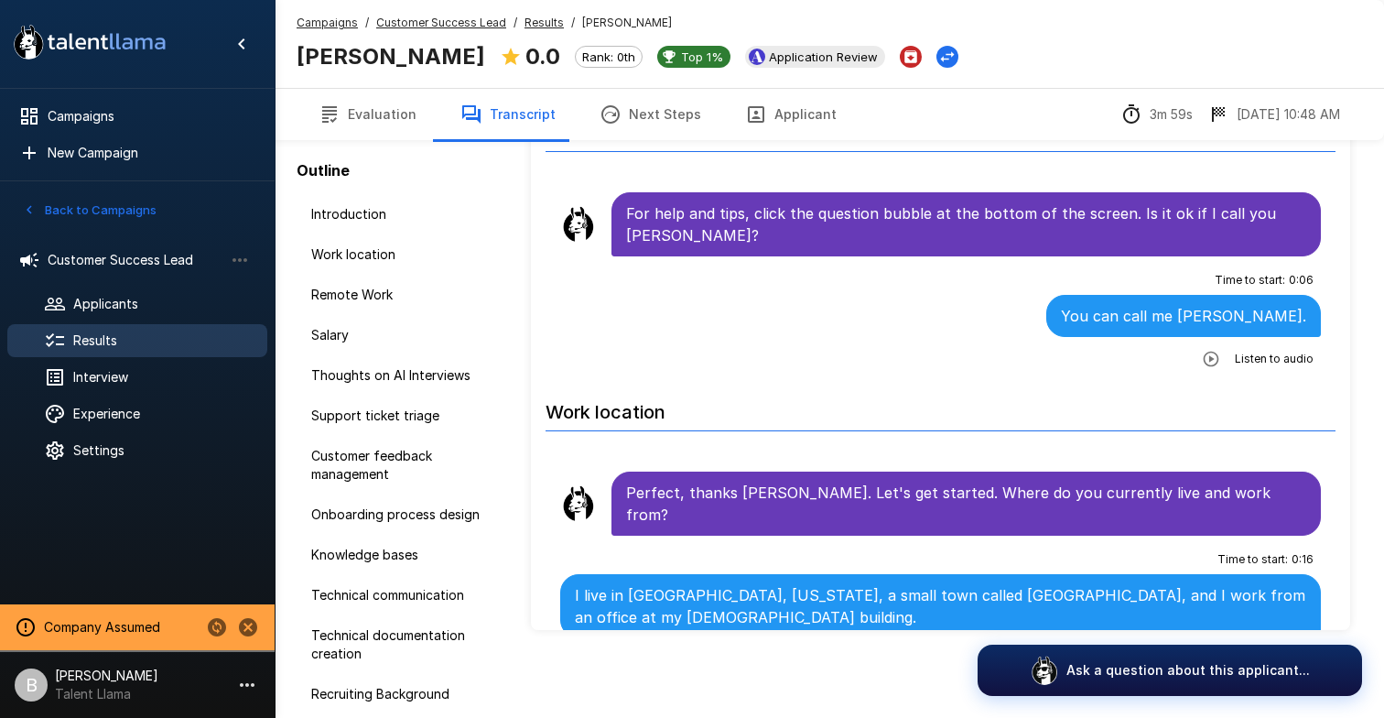
scroll to position [2390, 0]
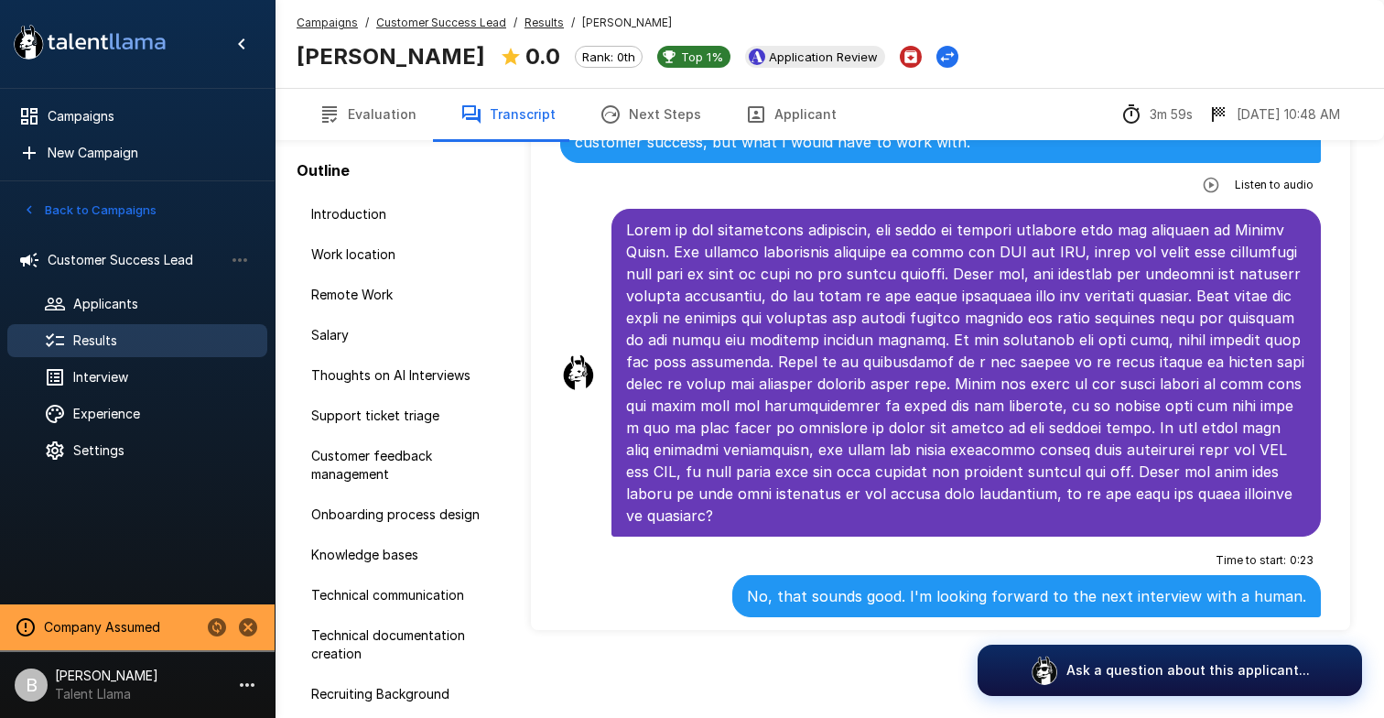
click at [536, 14] on span "Results" at bounding box center [544, 23] width 39 height 18
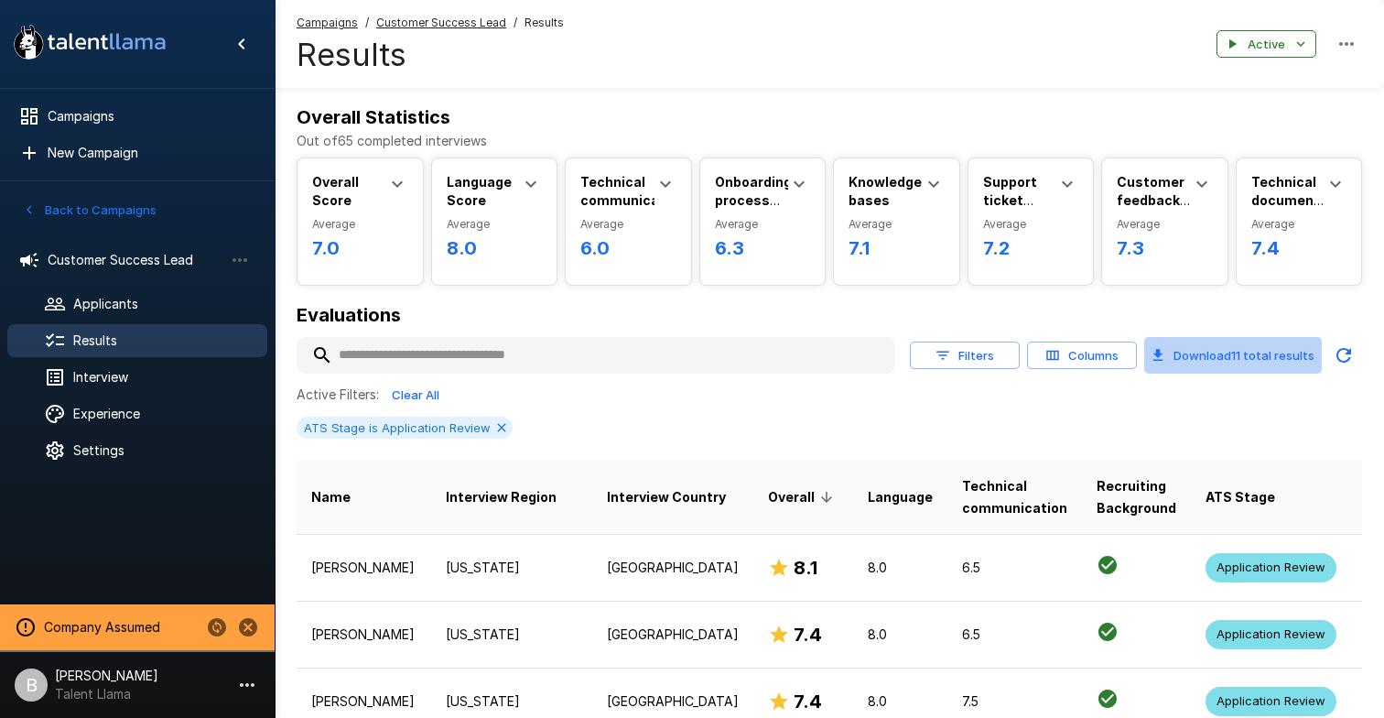
click at [1248, 361] on button "Download 11 total results" at bounding box center [1234, 355] width 178 height 37
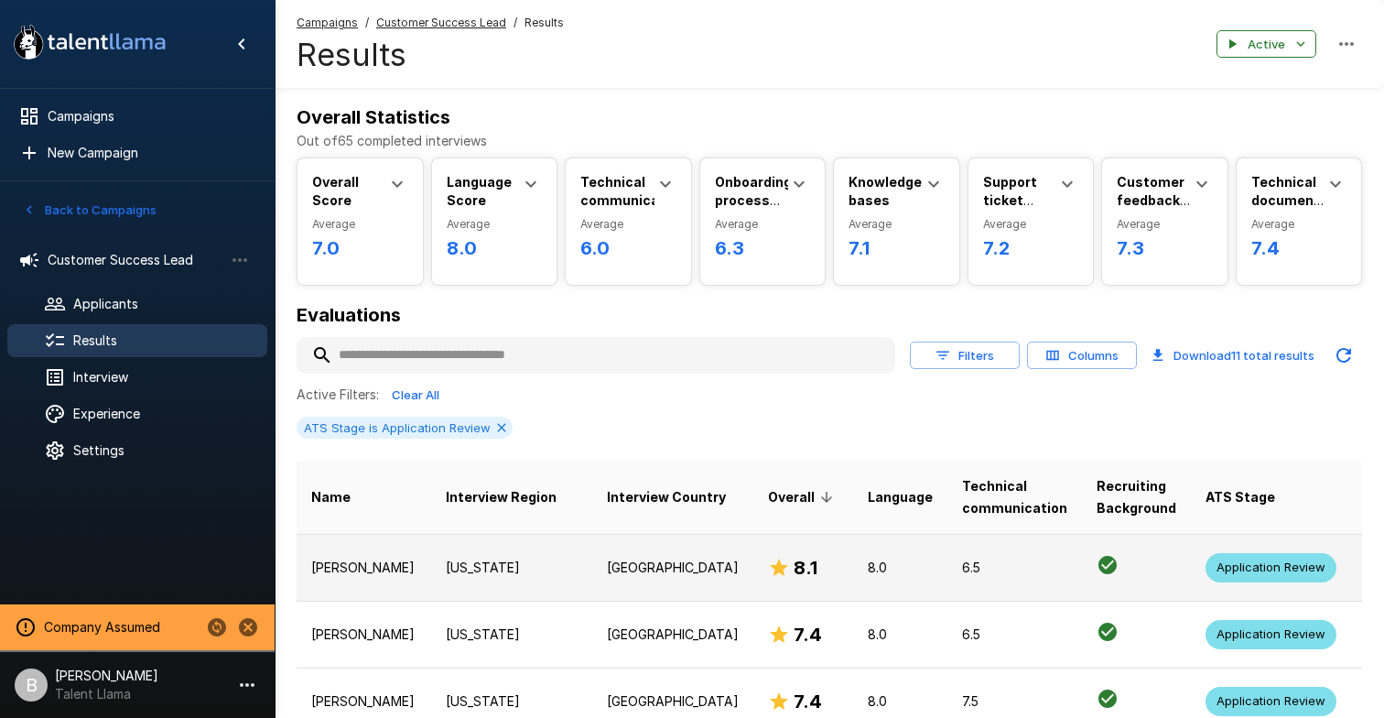
click at [357, 561] on p "[PERSON_NAME]" at bounding box center [363, 568] width 105 height 18
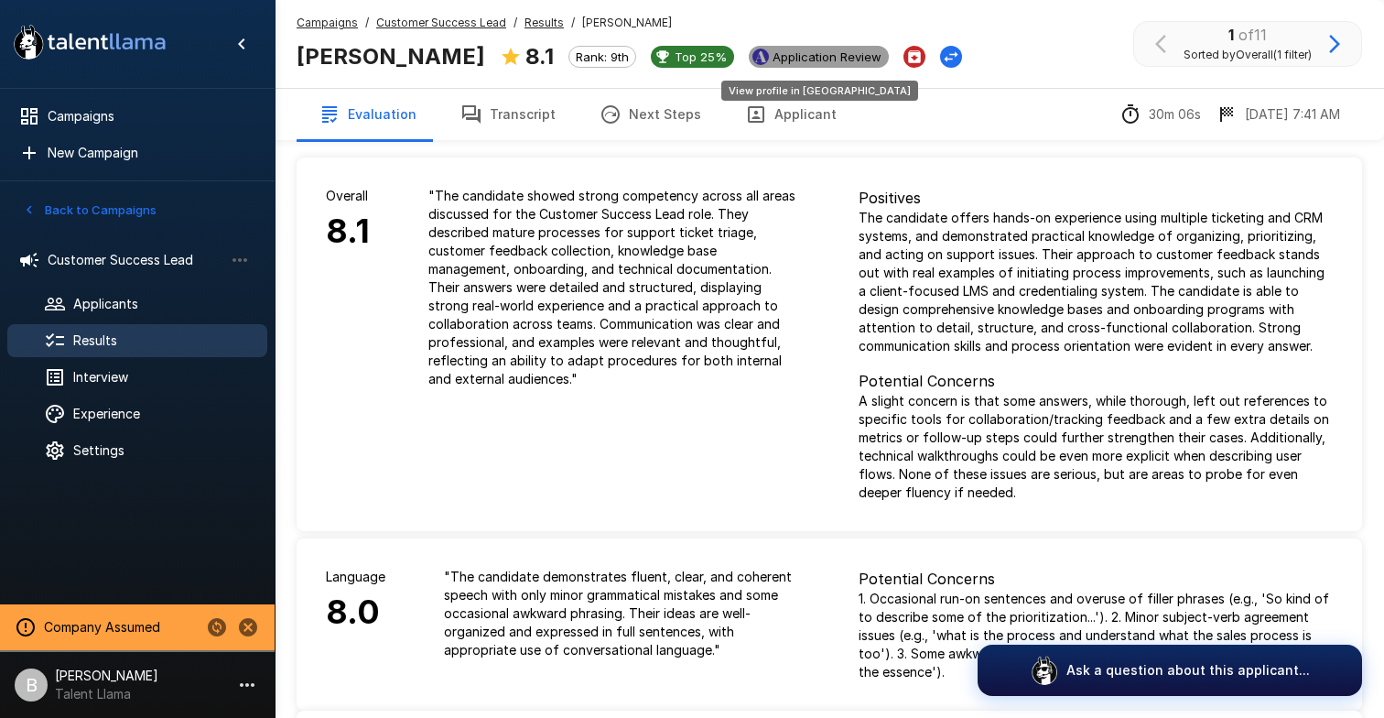
click at [774, 60] on span "Application Review" at bounding box center [827, 56] width 124 height 15
click at [908, 54] on icon "Archive Applicant" at bounding box center [914, 56] width 13 height 13
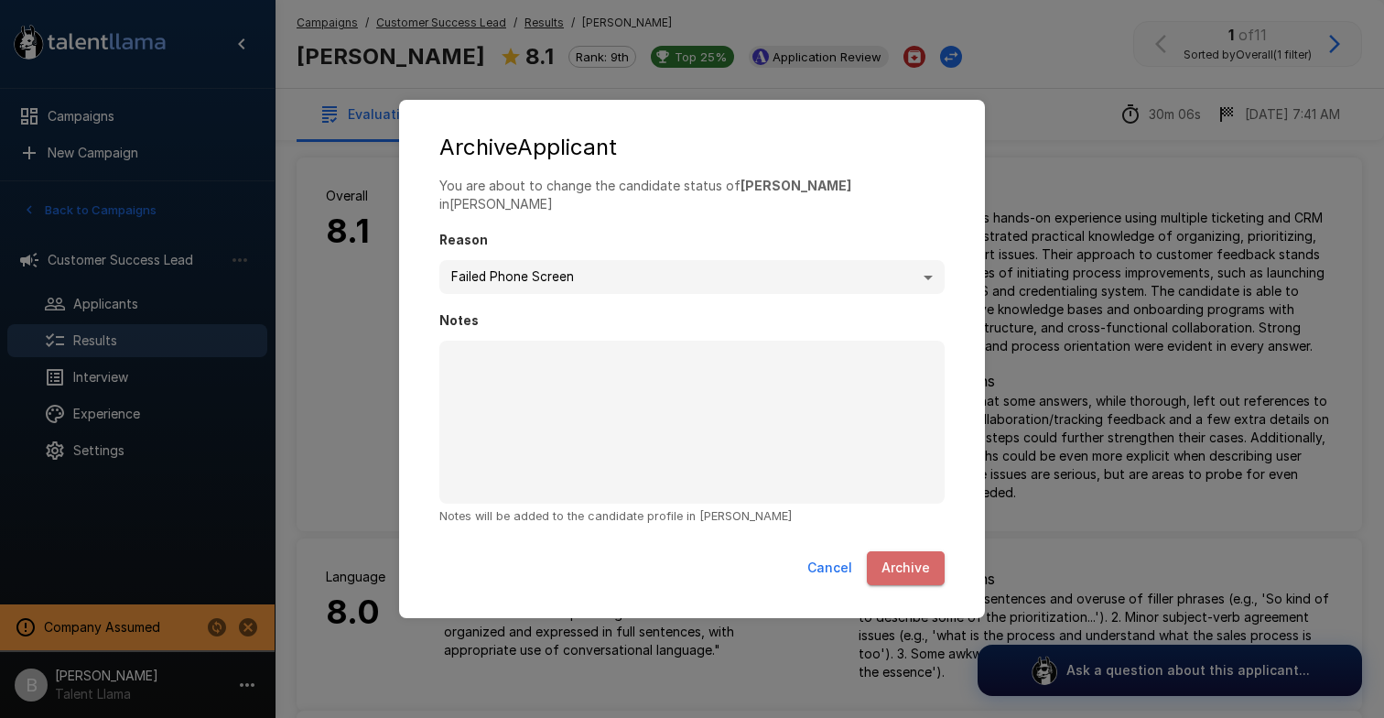
click at [917, 571] on button "Archive" at bounding box center [906, 568] width 78 height 34
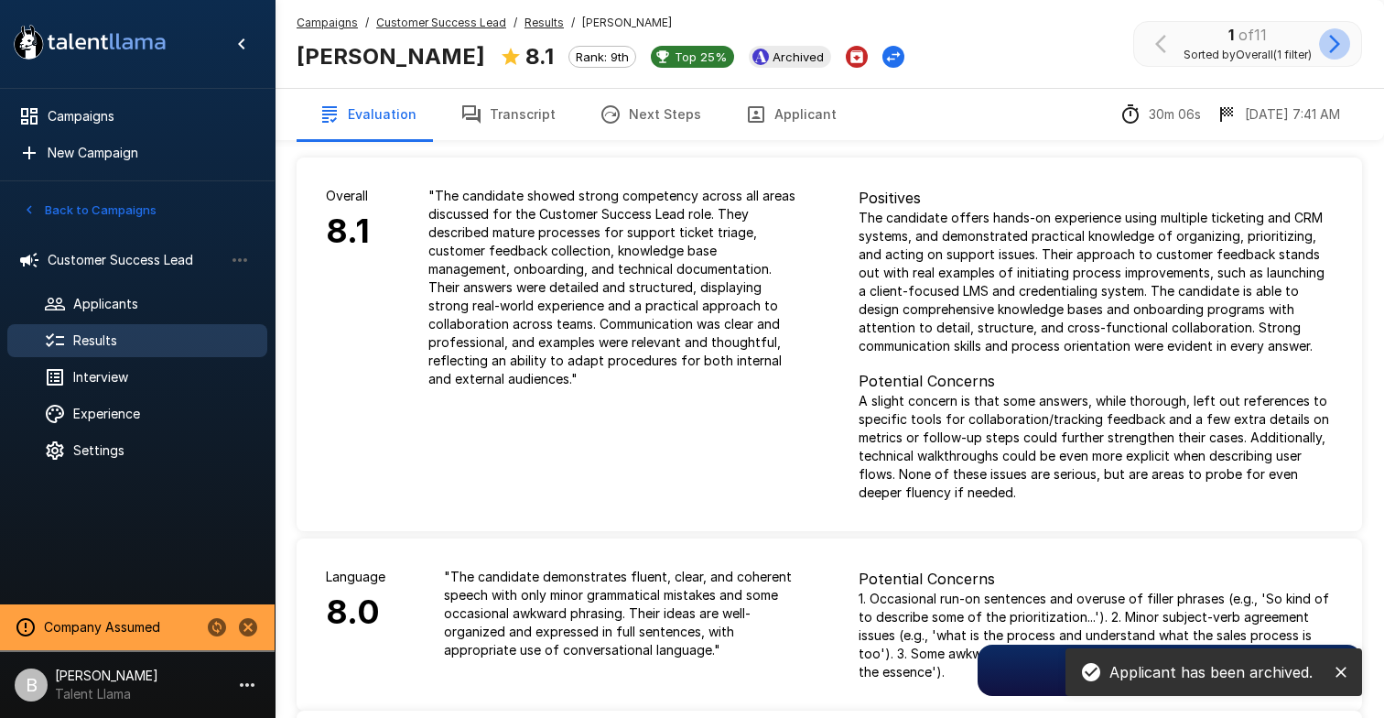
click at [1335, 37] on icon "button" at bounding box center [1335, 44] width 22 height 22
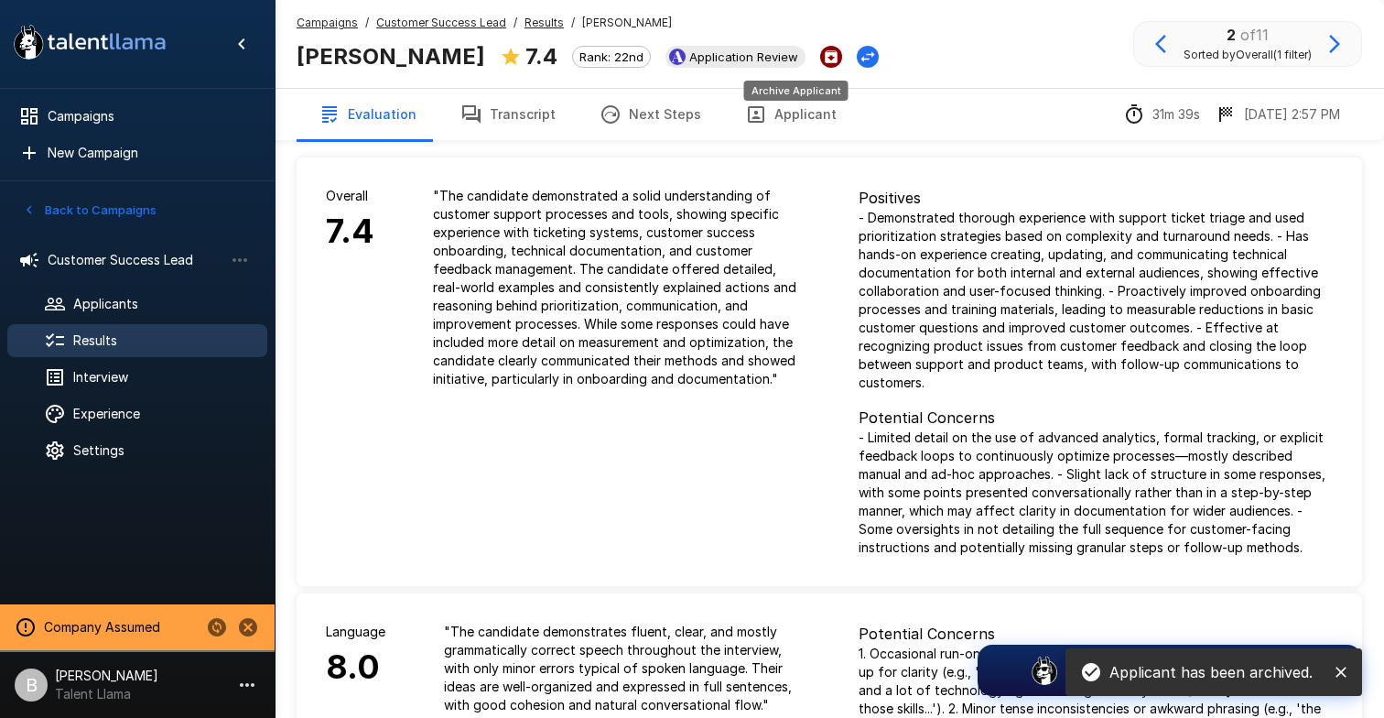
click at [825, 60] on icon "Archive Applicant" at bounding box center [831, 56] width 13 height 13
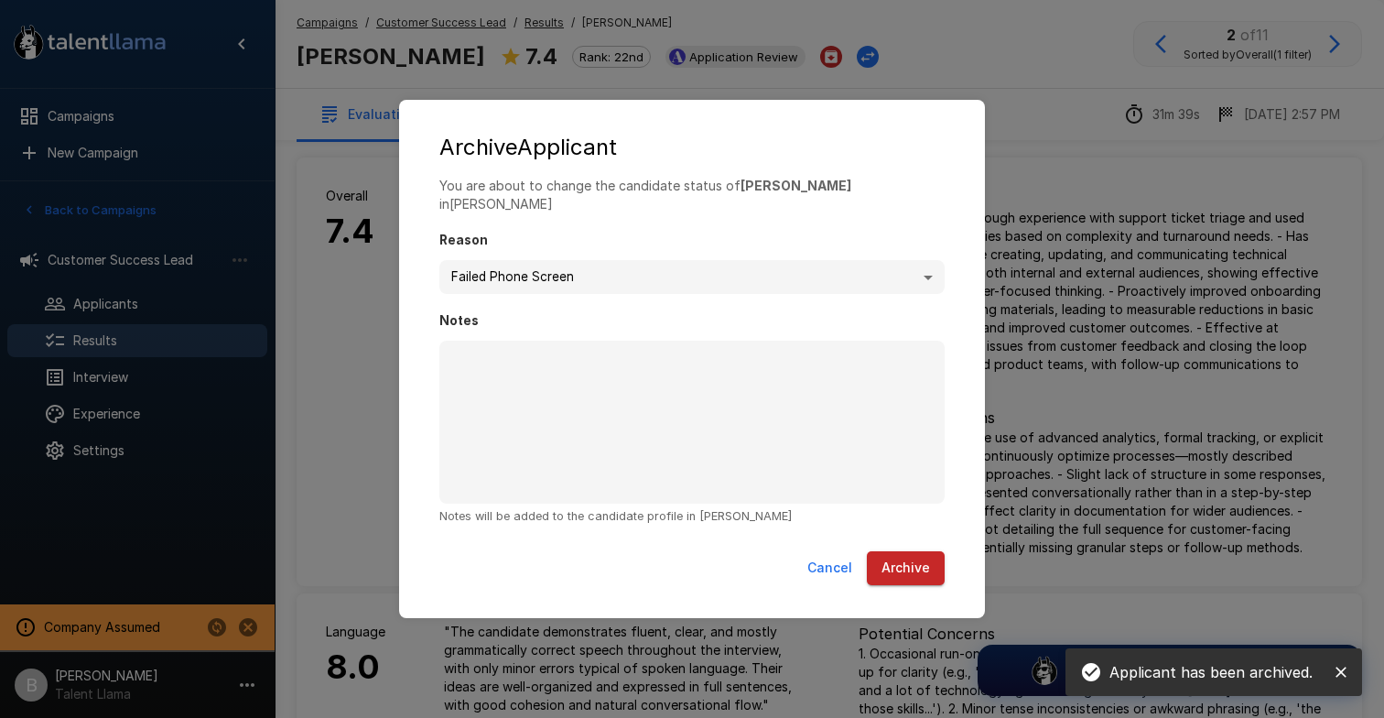
click at [907, 558] on button "Archive" at bounding box center [906, 568] width 78 height 34
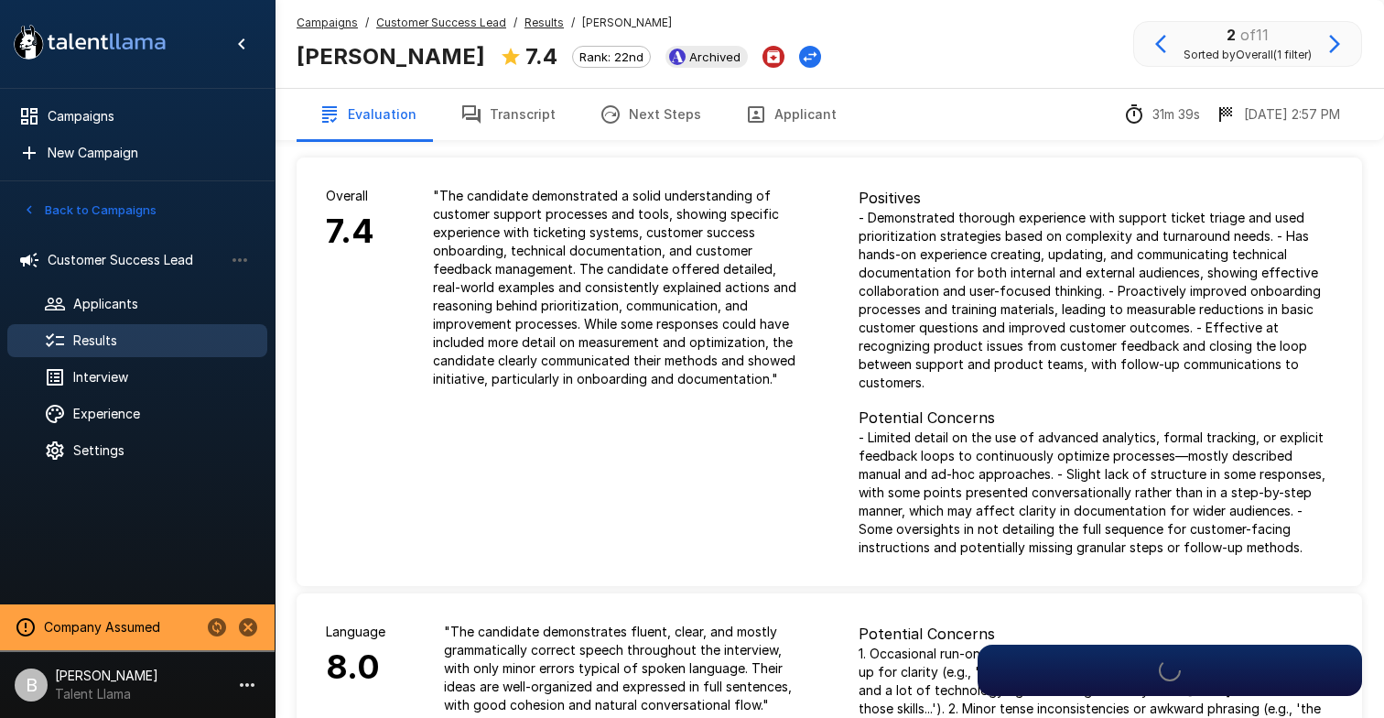
click at [1330, 46] on icon "button" at bounding box center [1335, 44] width 22 height 22
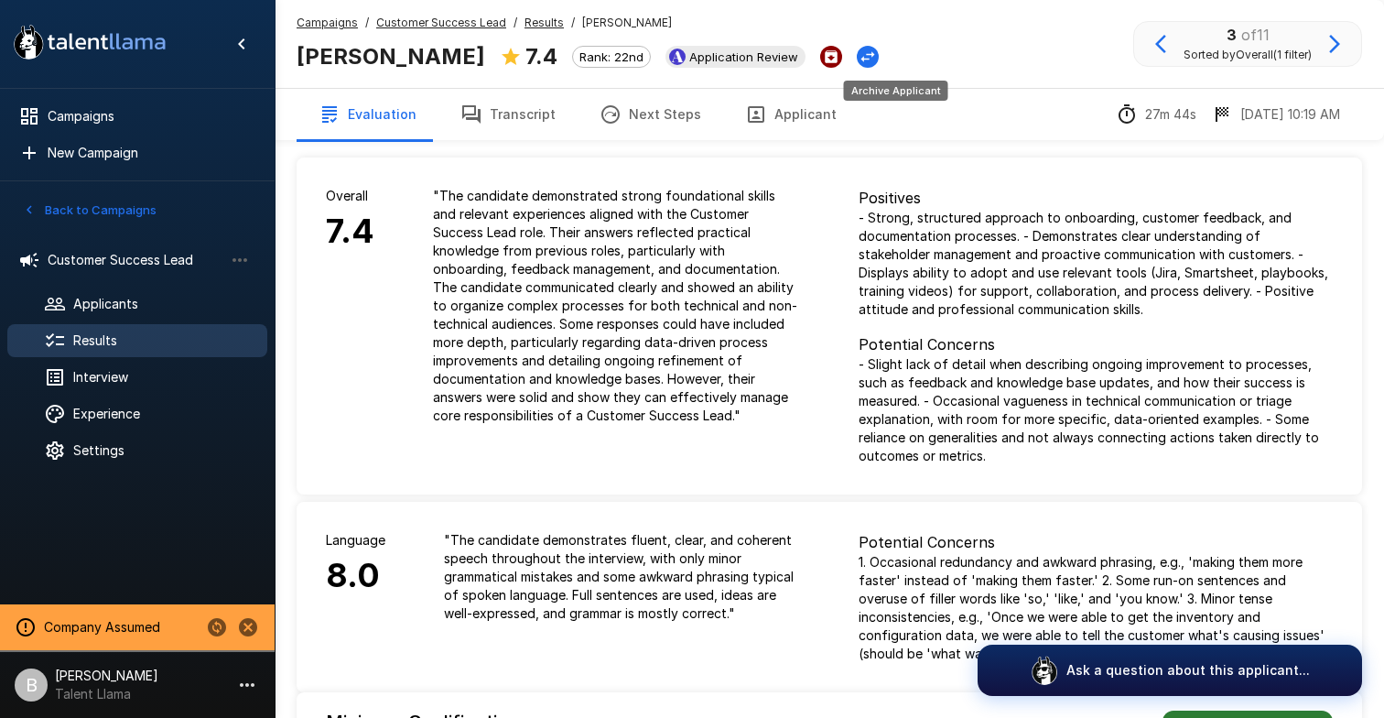
click at [838, 53] on icon "Archive Applicant" at bounding box center [831, 56] width 13 height 13
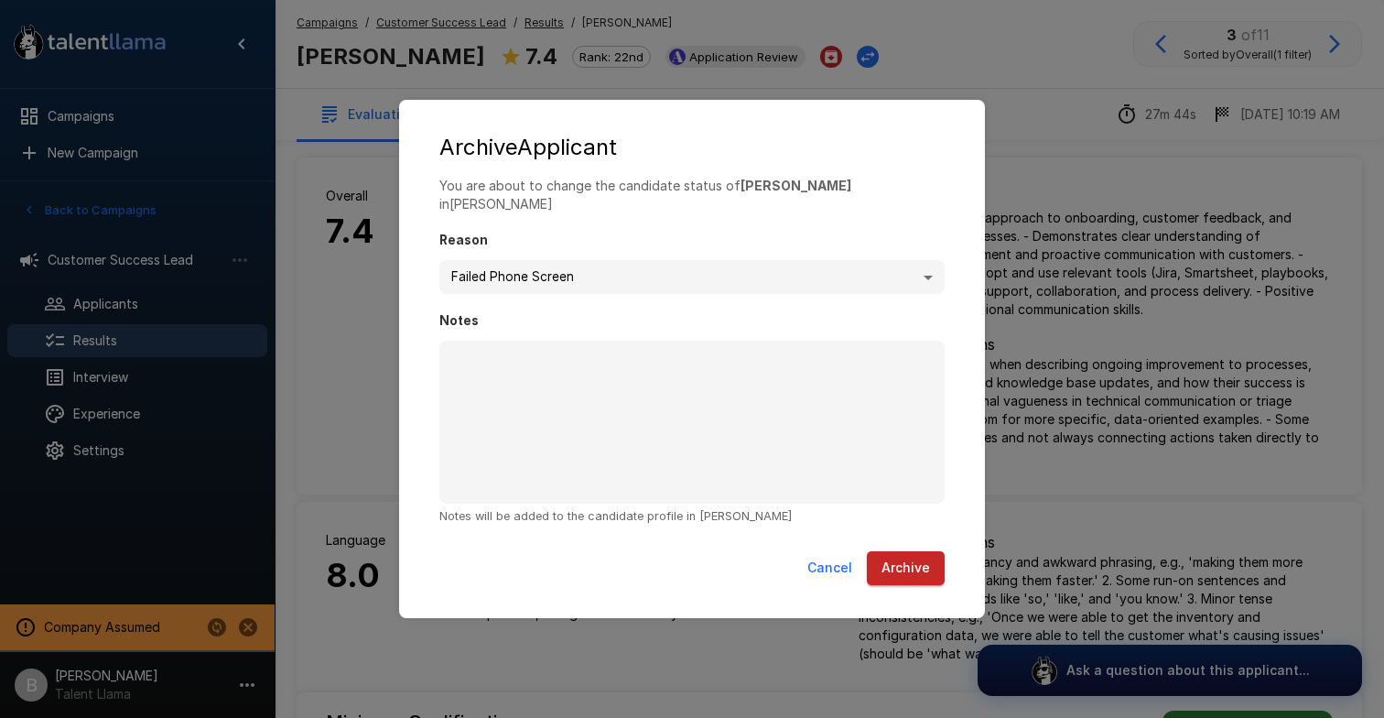
click at [905, 551] on button "Archive" at bounding box center [906, 568] width 78 height 34
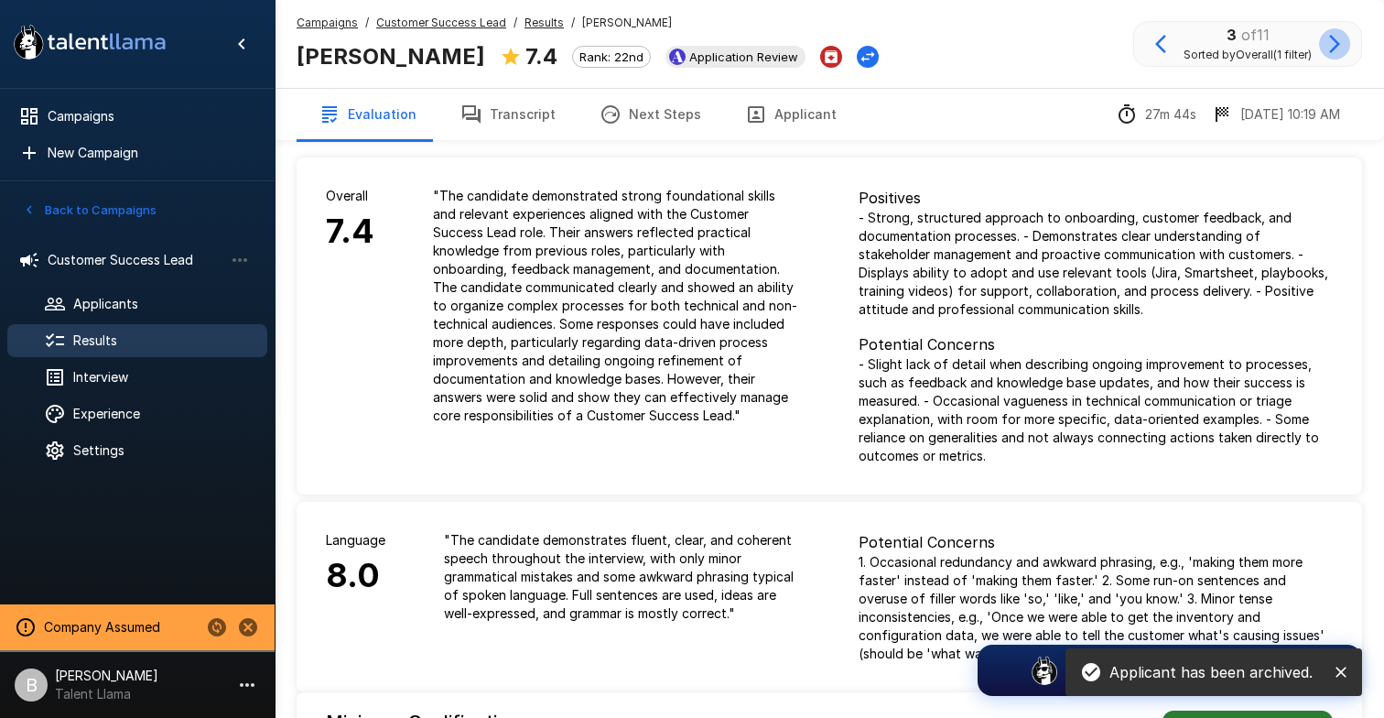
click at [1337, 46] on icon "button" at bounding box center [1335, 44] width 11 height 18
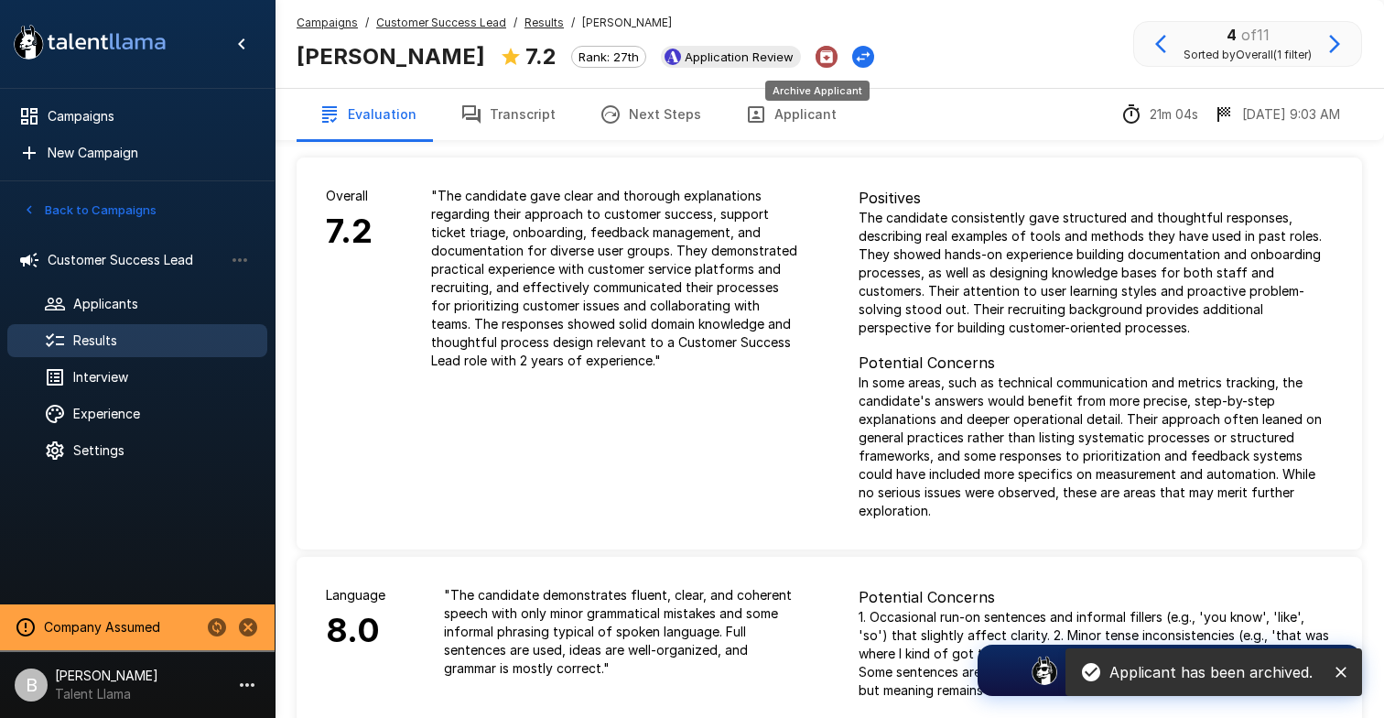
click at [820, 58] on icon "Archive Applicant" at bounding box center [826, 56] width 13 height 13
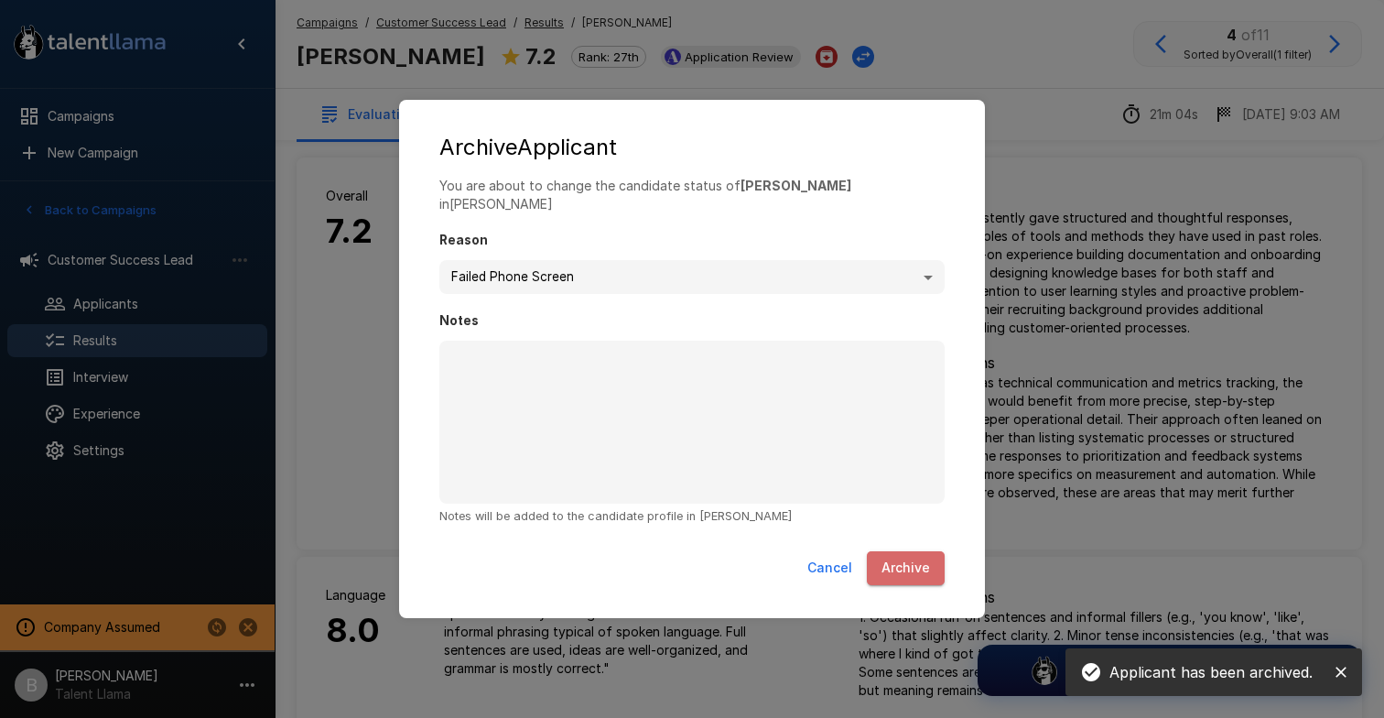
click at [914, 561] on button "Archive" at bounding box center [906, 568] width 78 height 34
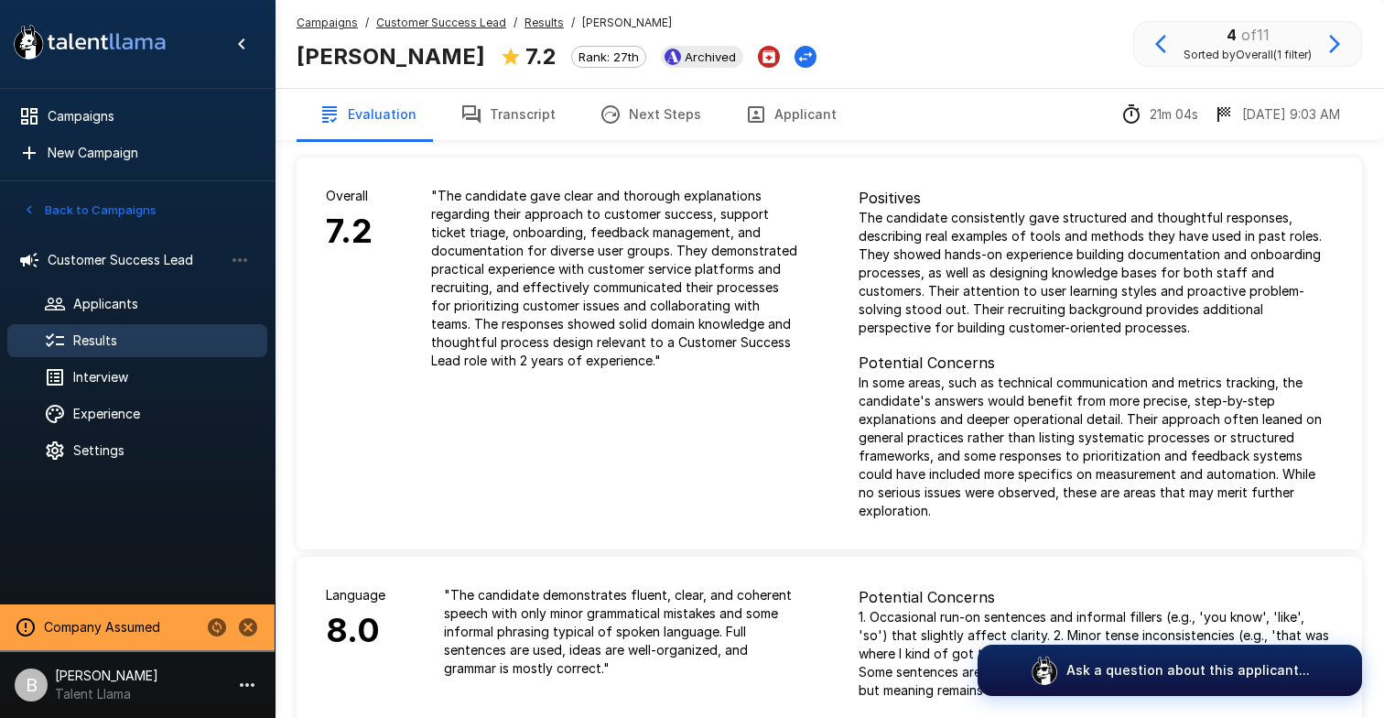
click at [1329, 46] on icon "button" at bounding box center [1335, 44] width 22 height 22
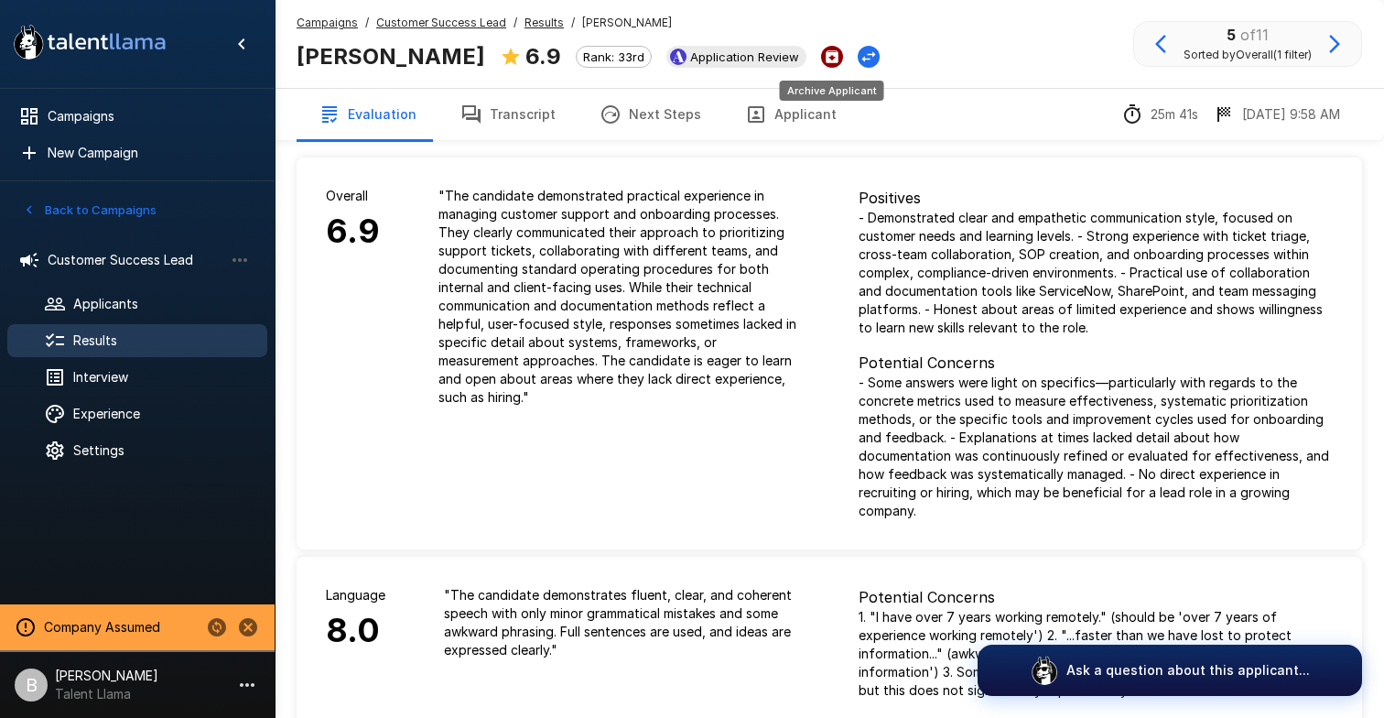
click at [833, 54] on icon "Archive Applicant" at bounding box center [832, 56] width 13 height 13
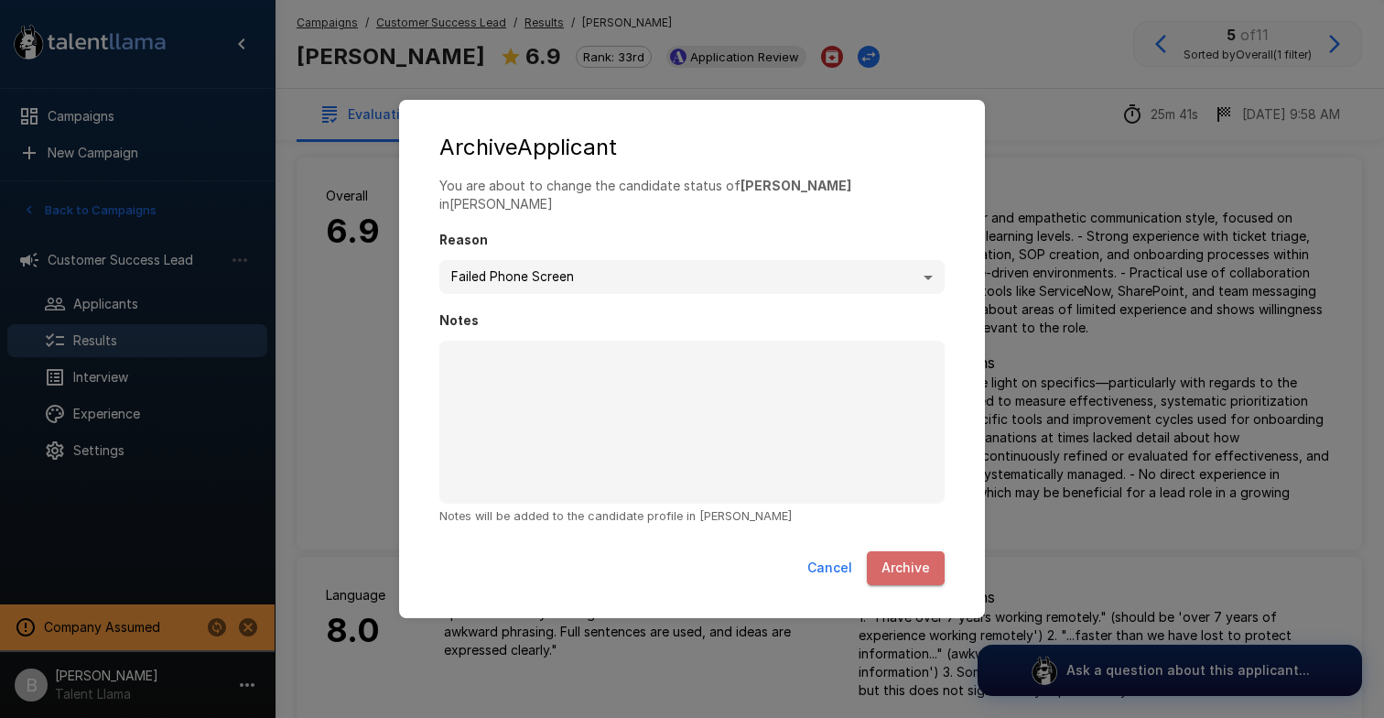
click at [924, 564] on button "Archive" at bounding box center [906, 568] width 78 height 34
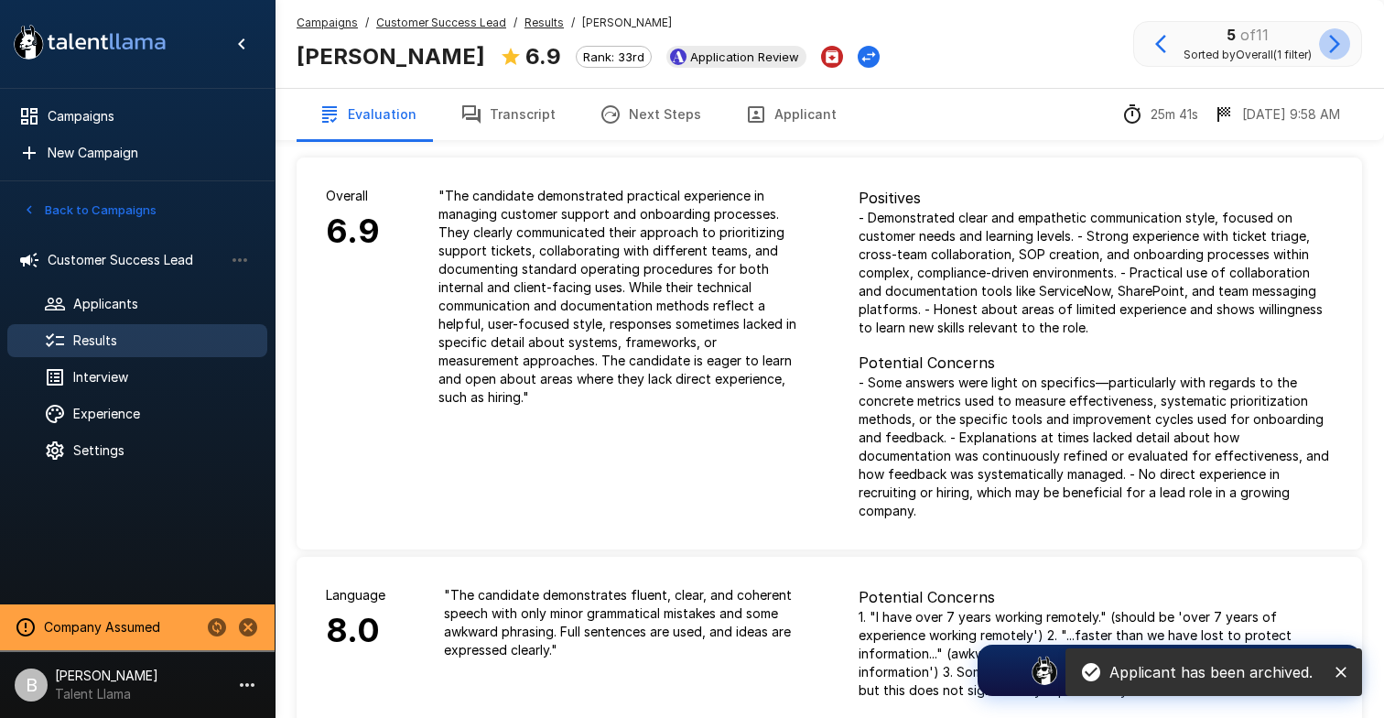
click at [1335, 48] on icon "button" at bounding box center [1335, 44] width 11 height 18
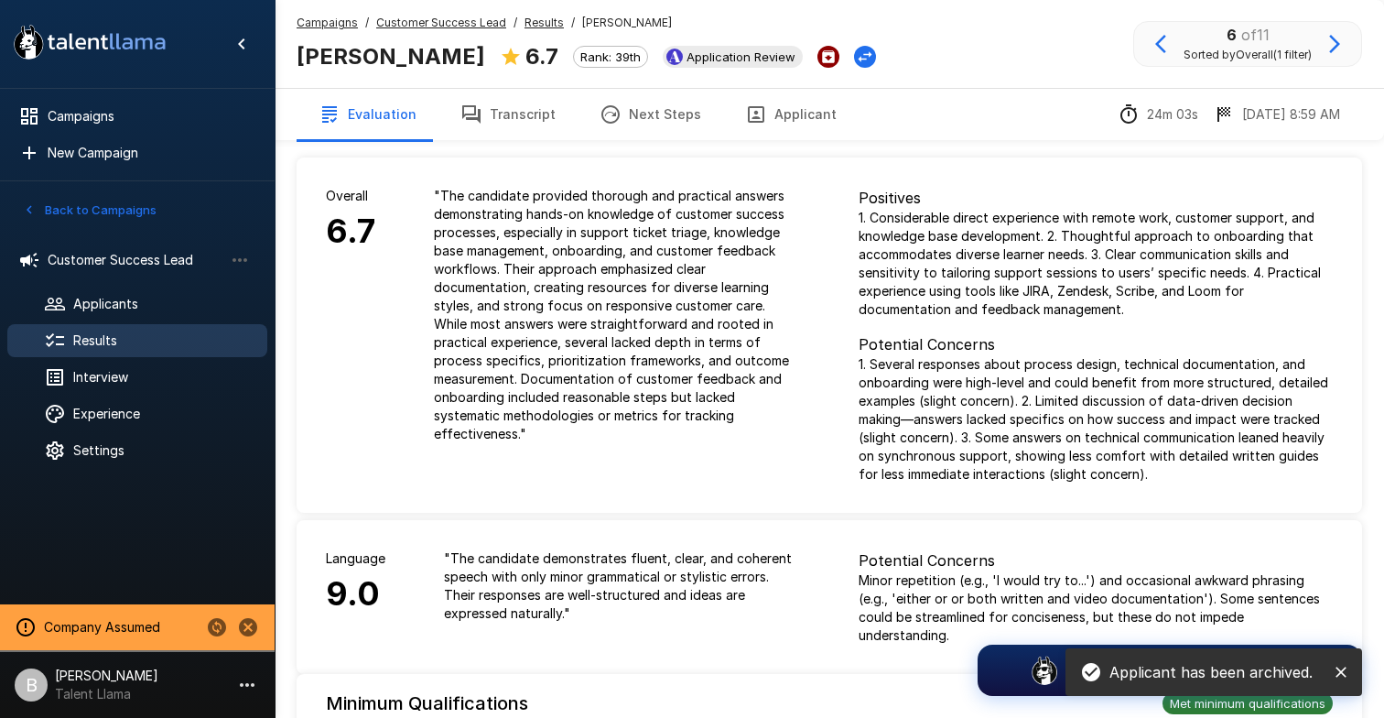
click at [820, 58] on icon "Archive Applicant" at bounding box center [828, 57] width 16 height 16
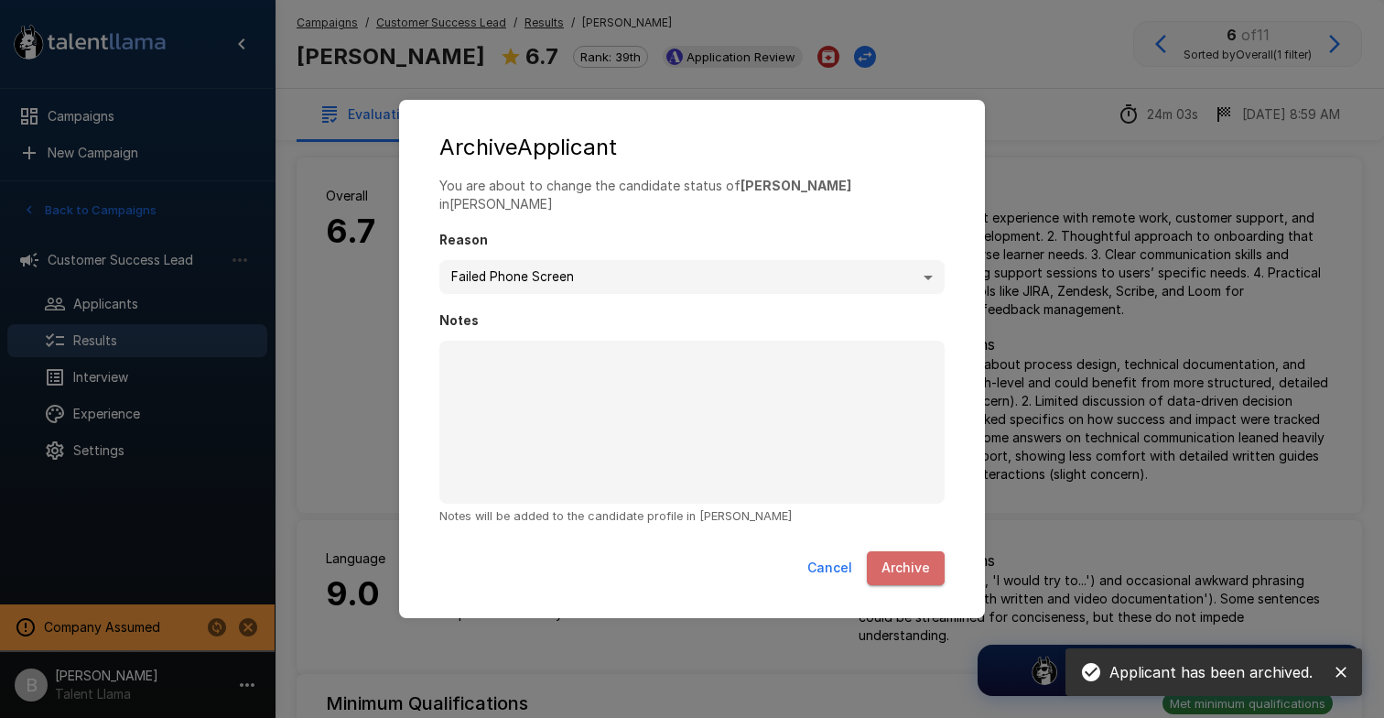
click at [904, 557] on button "Archive" at bounding box center [906, 568] width 78 height 34
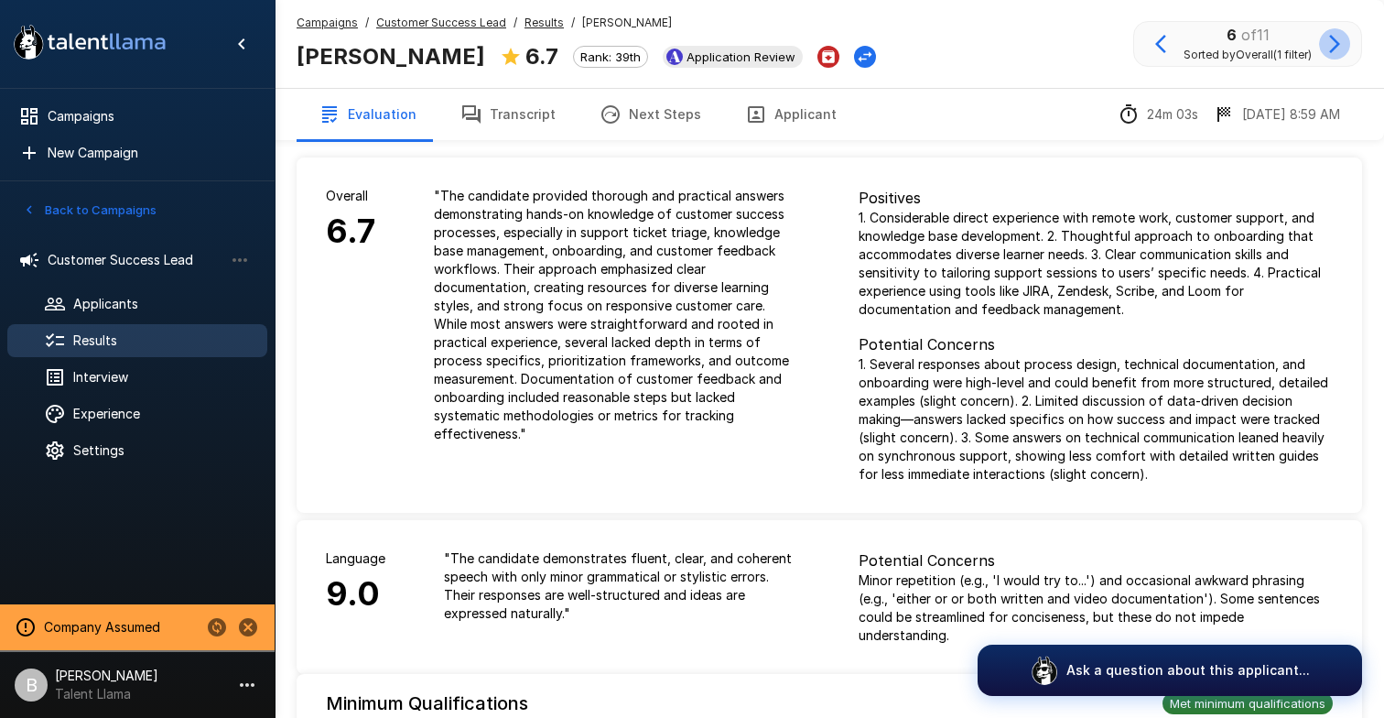
click at [1334, 49] on icon "button" at bounding box center [1335, 44] width 11 height 18
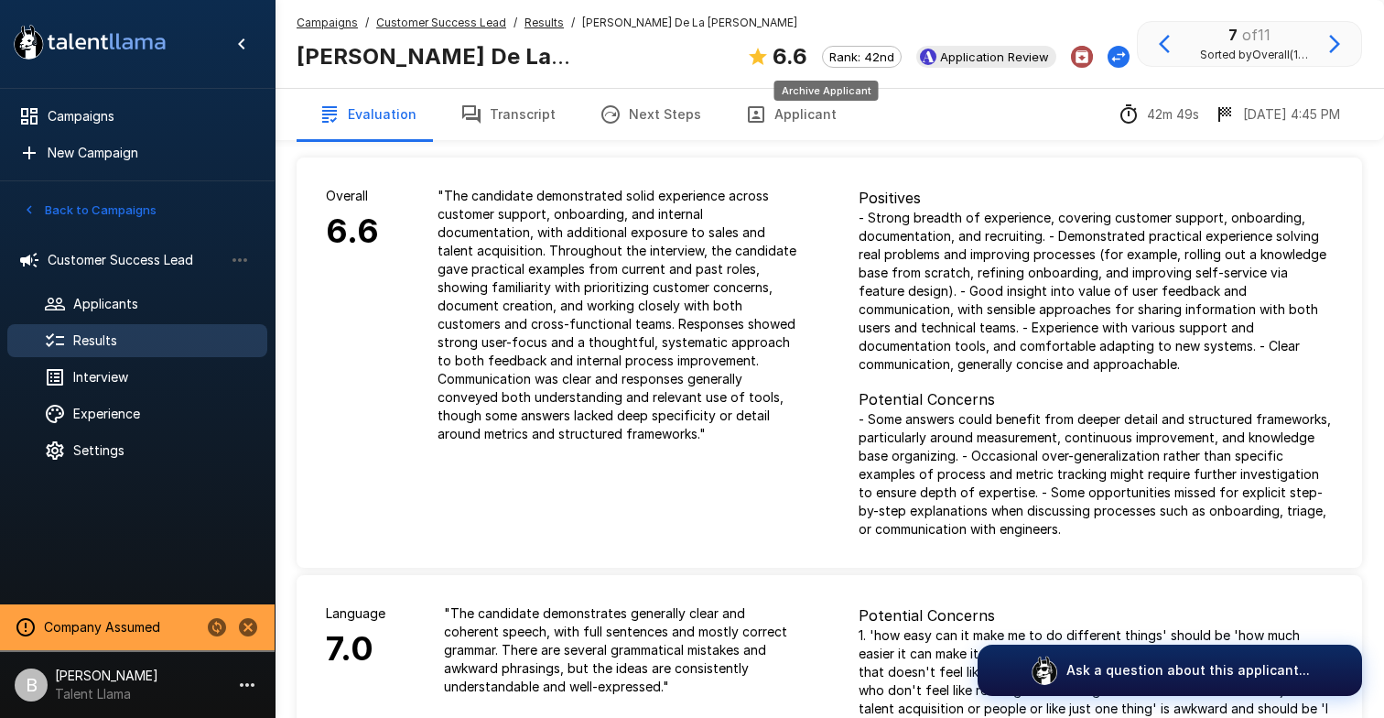
click at [1071, 53] on button "Archive Applicant" at bounding box center [1082, 57] width 22 height 22
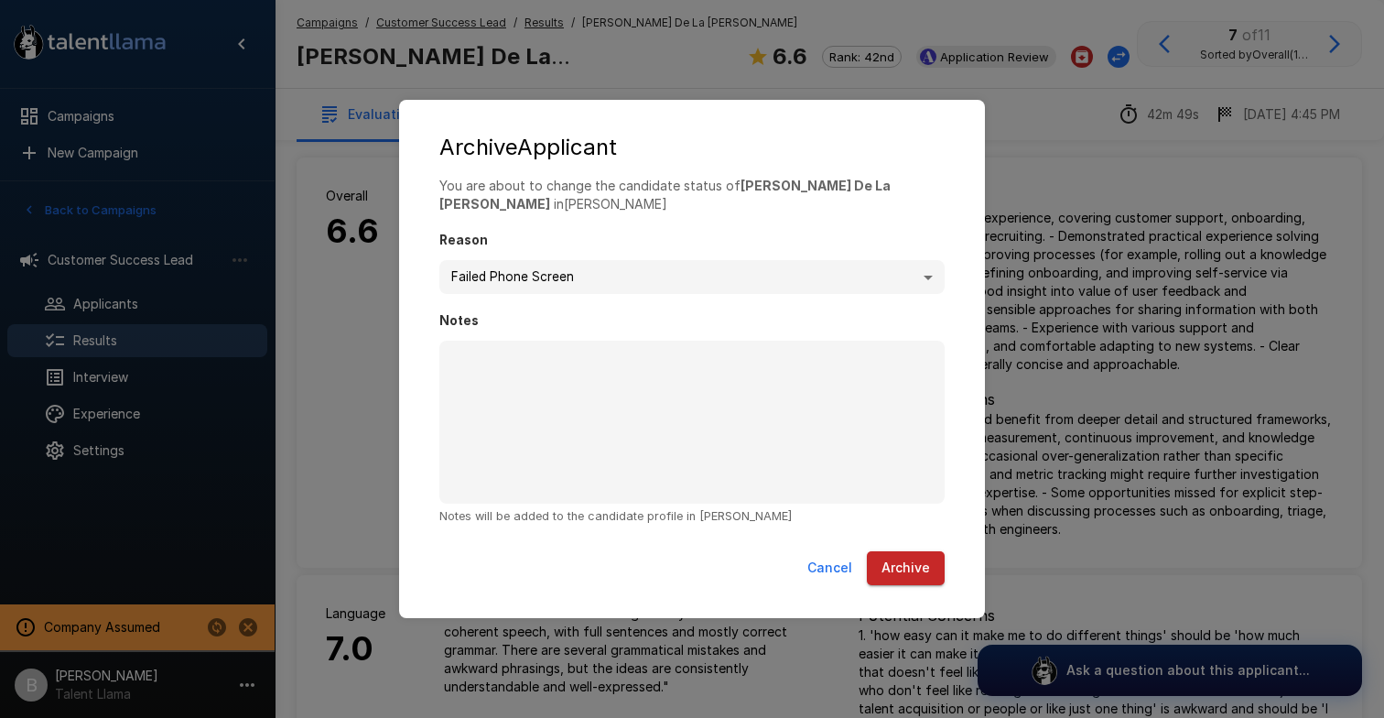
click at [905, 570] on button "Archive" at bounding box center [906, 568] width 78 height 34
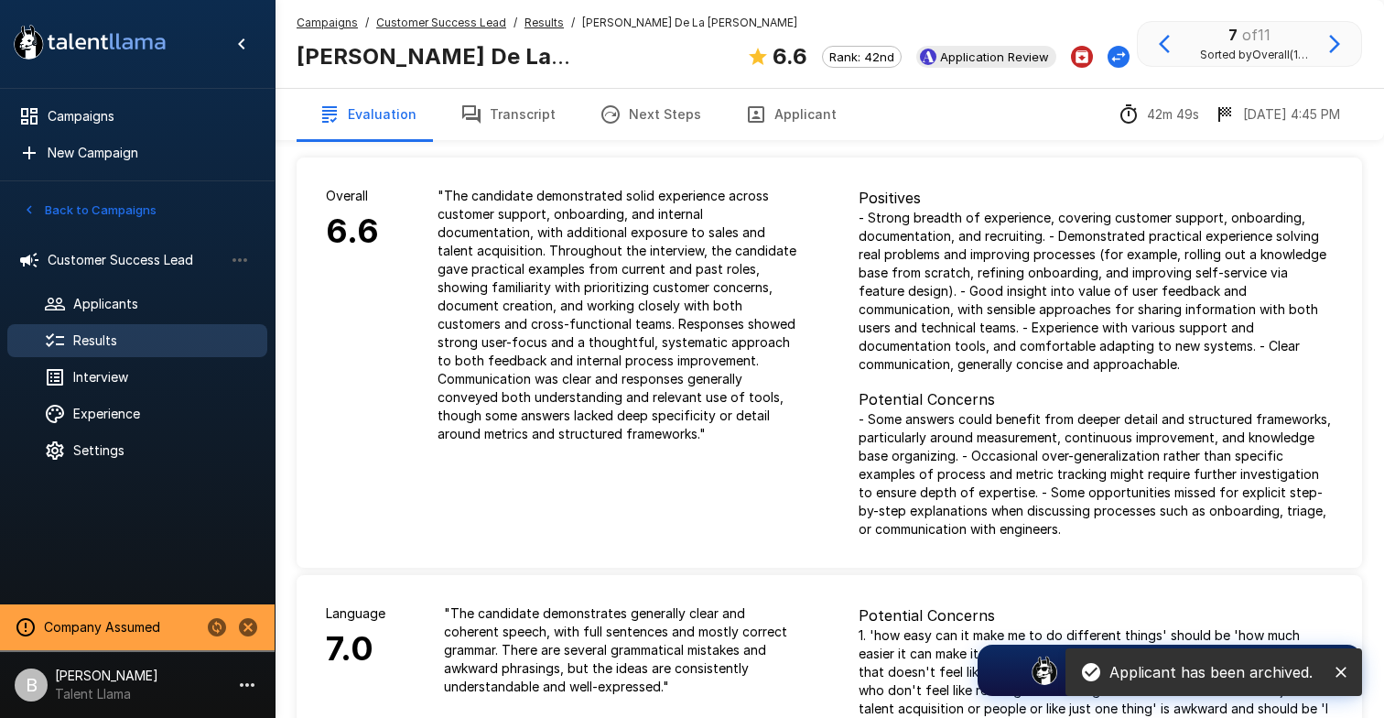
click at [1339, 35] on icon "button" at bounding box center [1335, 44] width 22 height 22
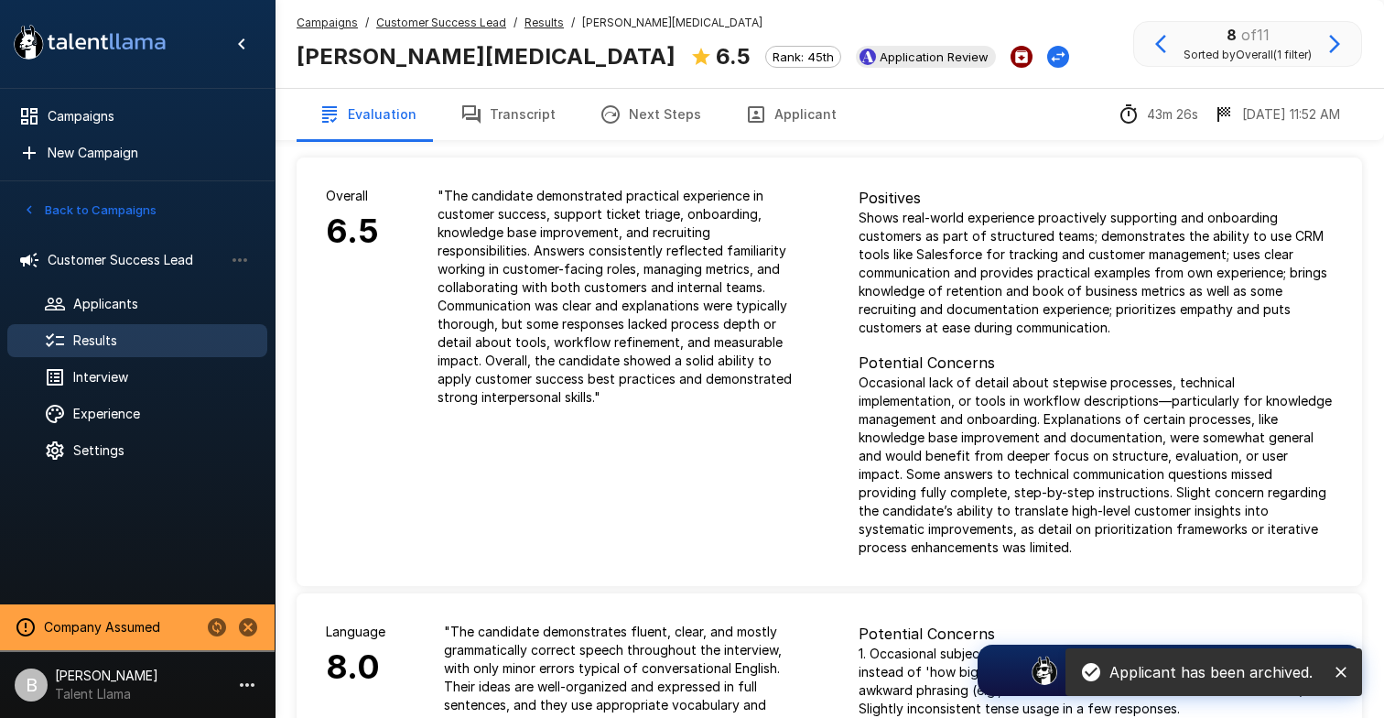
click at [1015, 55] on icon "Archive Applicant" at bounding box center [1021, 56] width 13 height 13
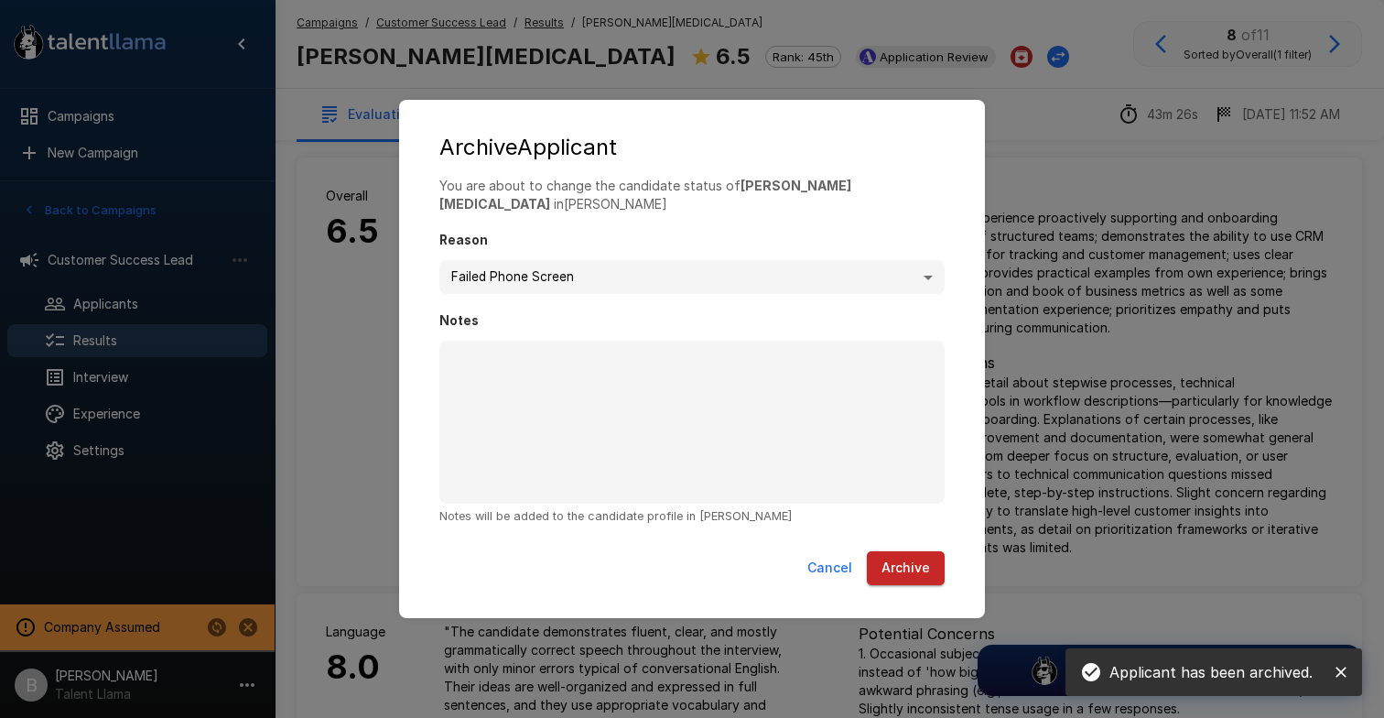
click at [893, 565] on button "Archive" at bounding box center [906, 568] width 78 height 34
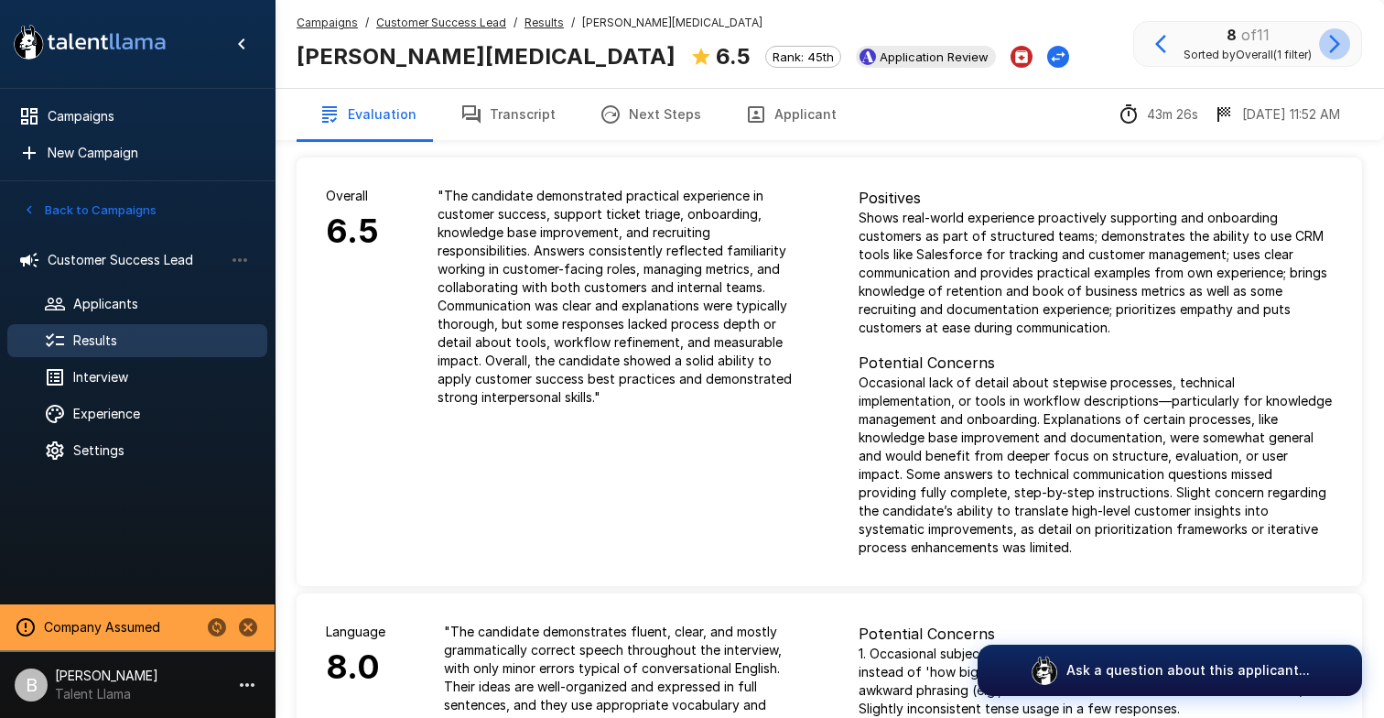
click at [1332, 56] on button "button" at bounding box center [1334, 43] width 31 height 31
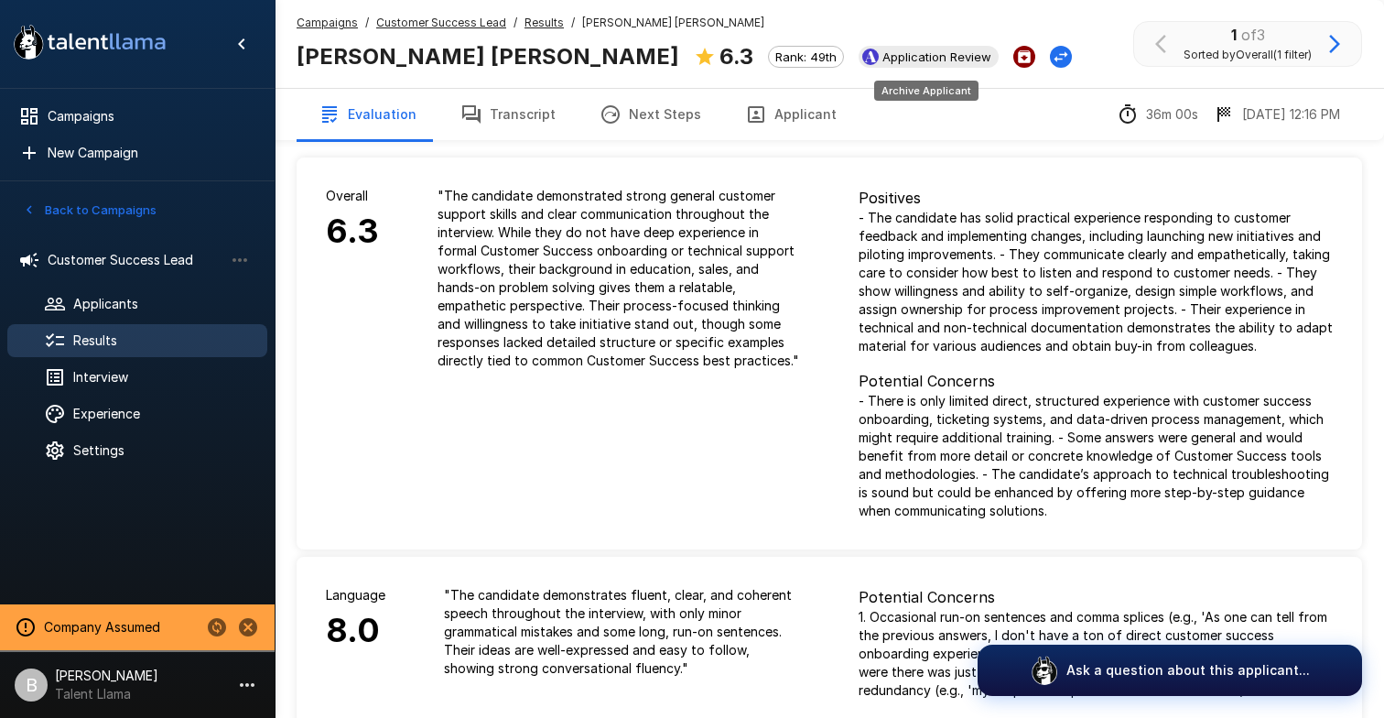
click at [1016, 53] on icon "Archive Applicant" at bounding box center [1024, 57] width 16 height 16
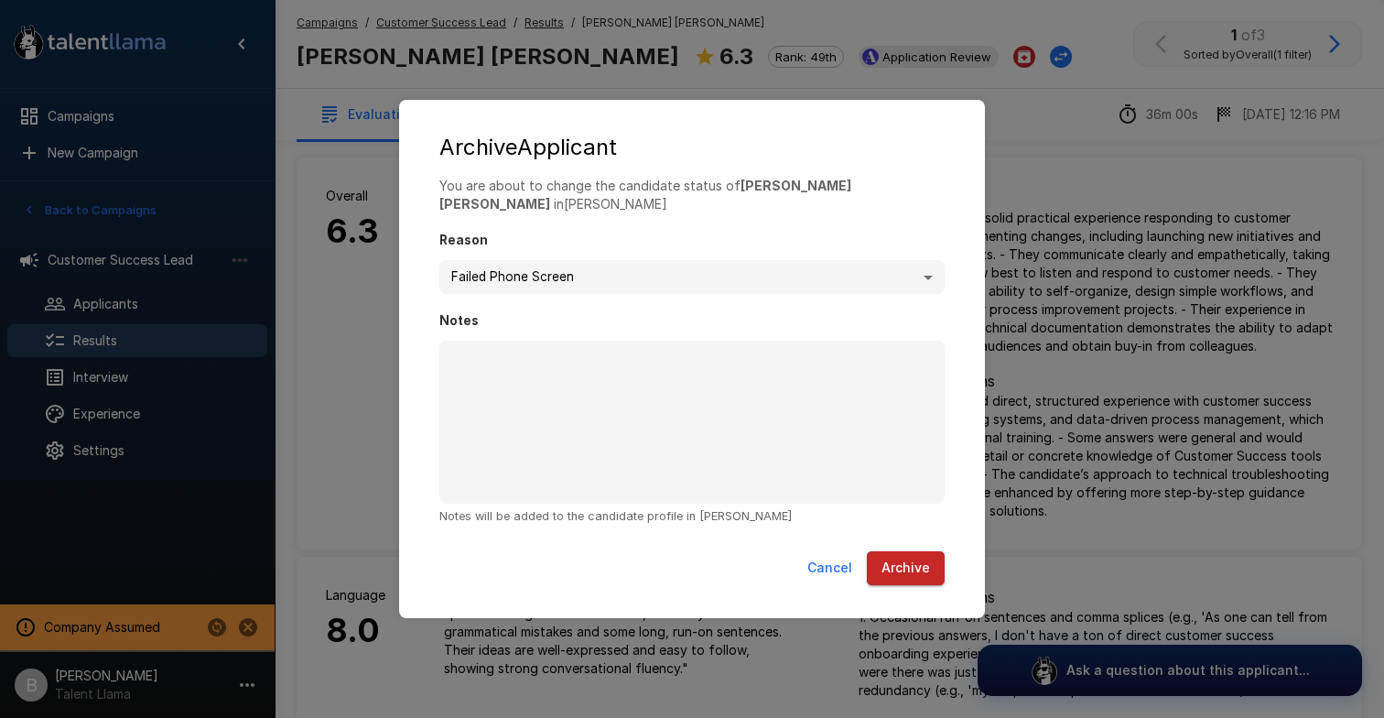
click at [917, 554] on button "Archive" at bounding box center [906, 568] width 78 height 34
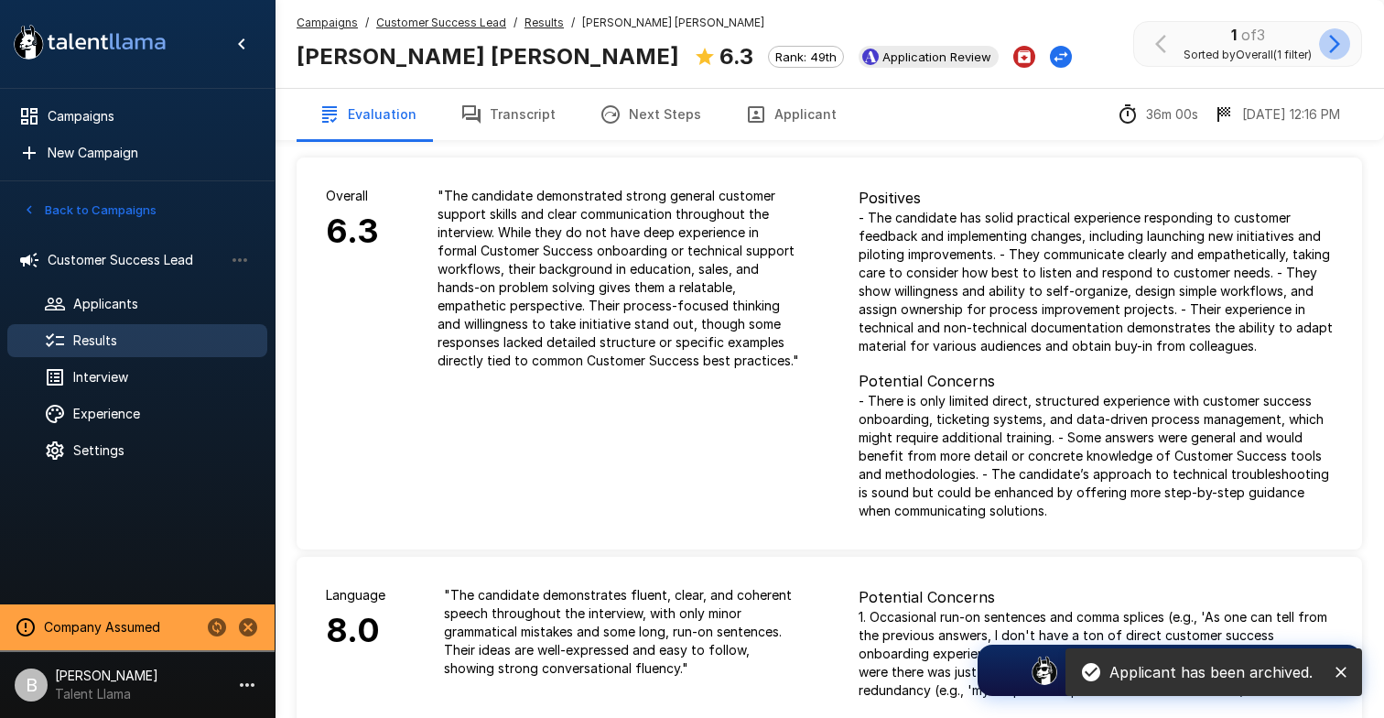
click at [1336, 39] on icon "button" at bounding box center [1335, 44] width 11 height 18
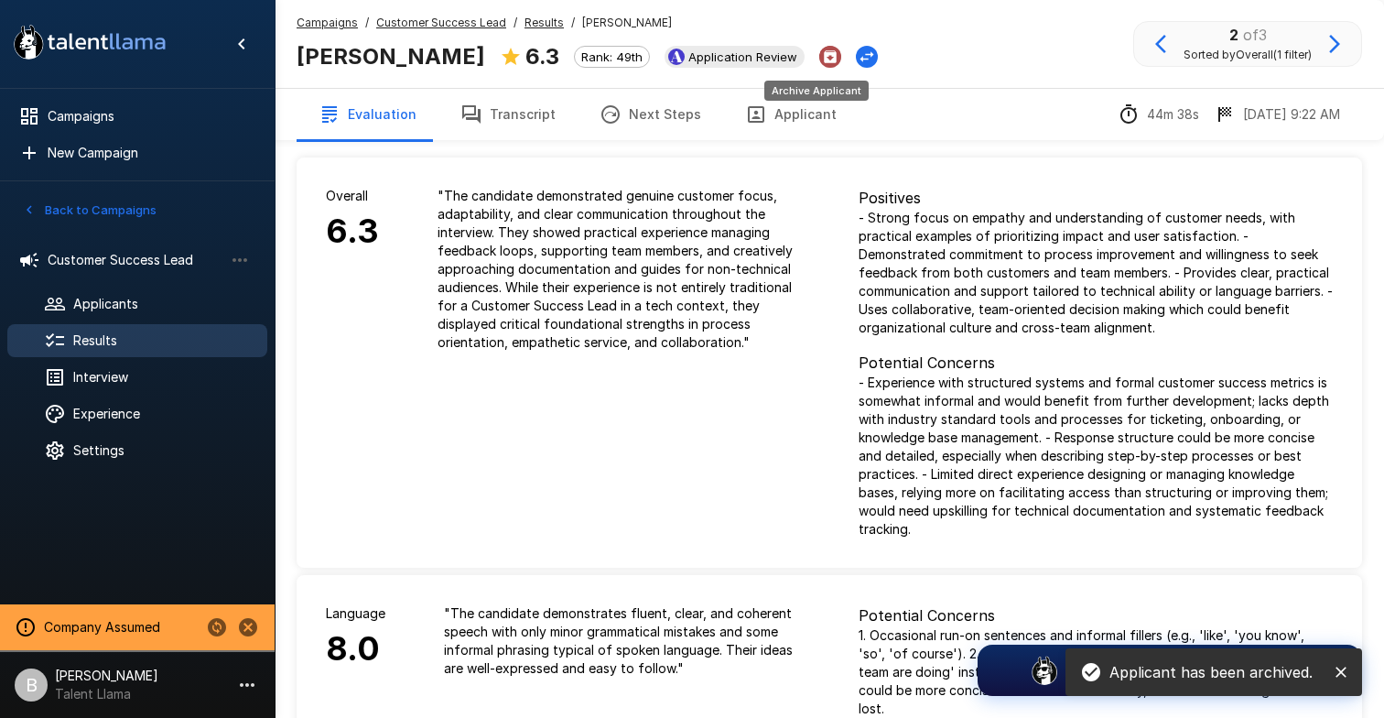
click at [822, 64] on icon "Archive Applicant" at bounding box center [830, 57] width 16 height 16
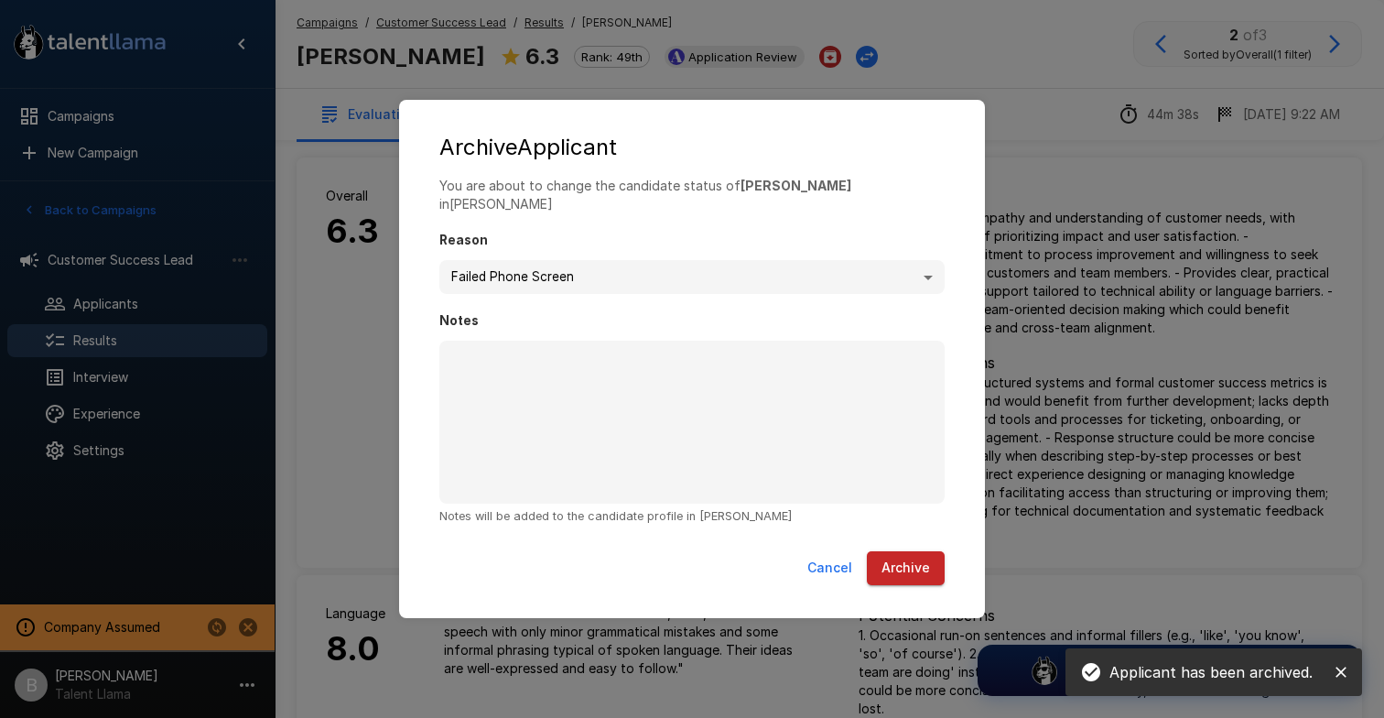
click at [888, 567] on button "Archive" at bounding box center [906, 568] width 78 height 34
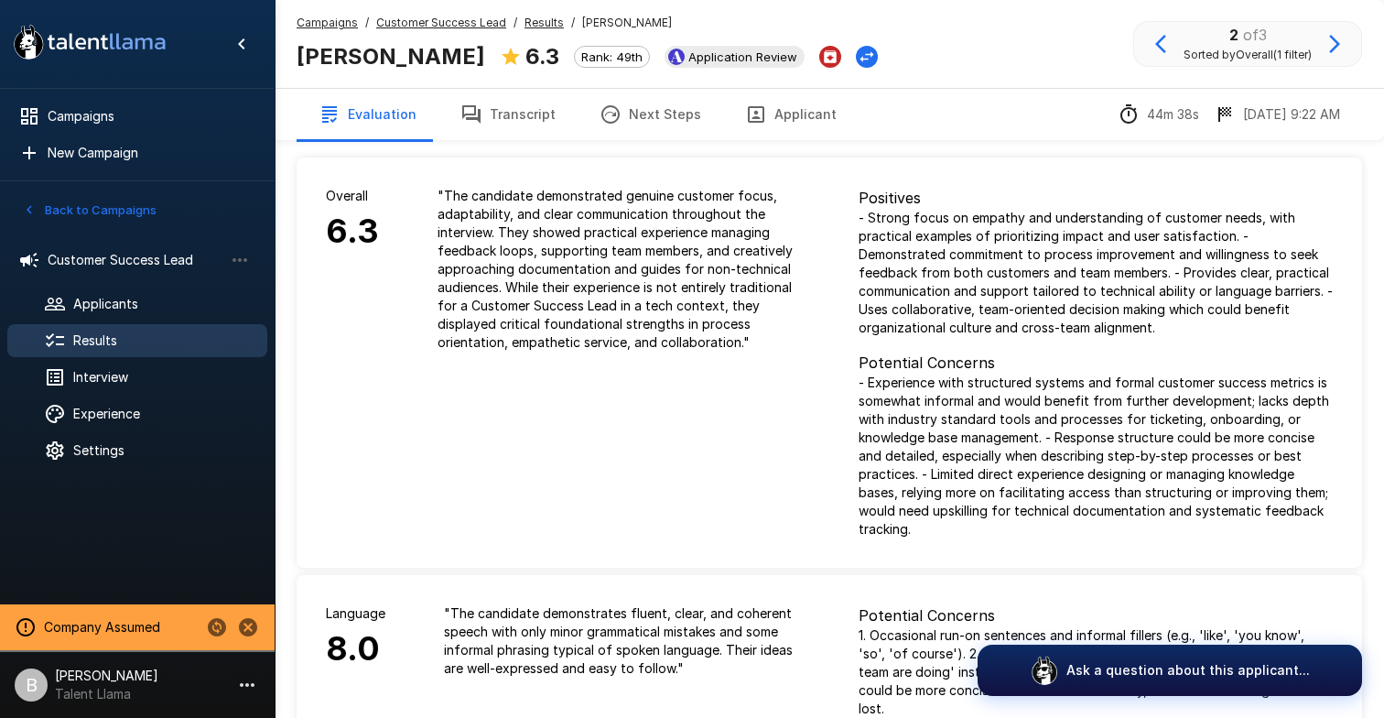
click at [1341, 41] on icon "button" at bounding box center [1335, 44] width 22 height 22
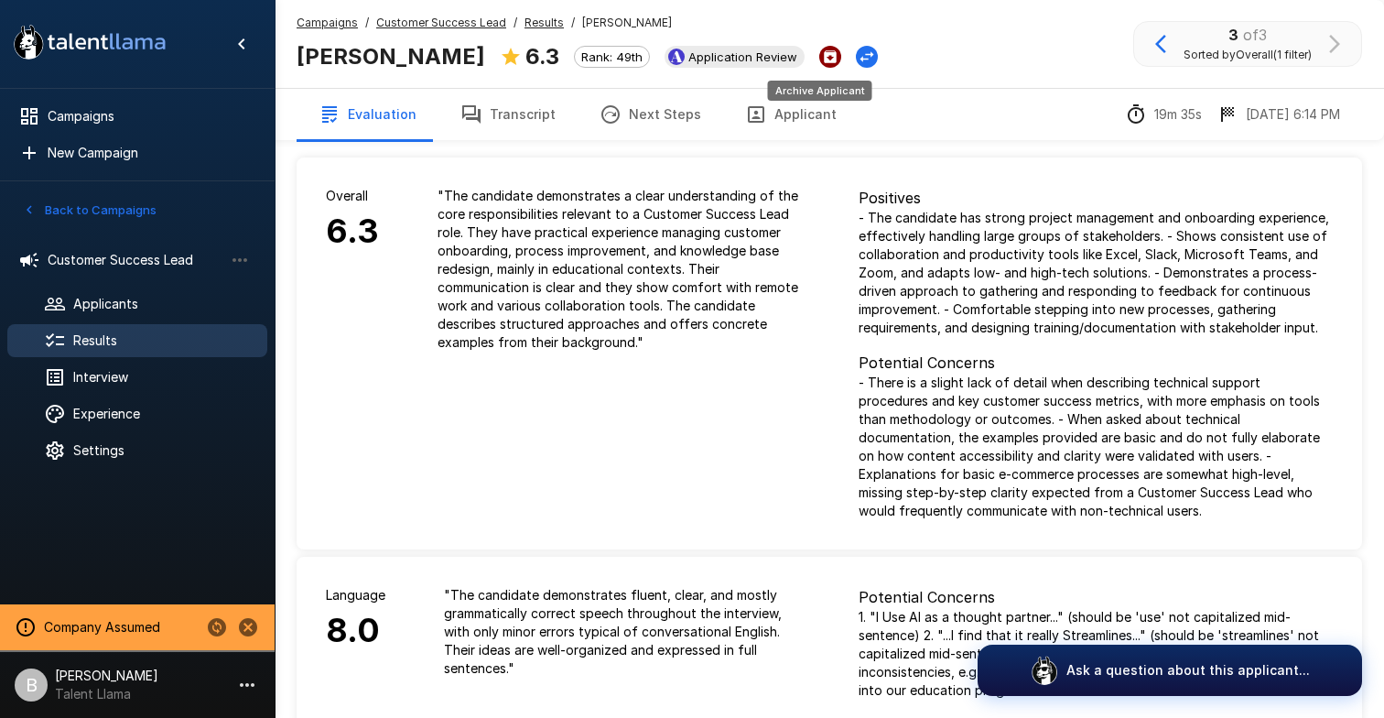
click at [822, 51] on icon "Archive Applicant" at bounding box center [830, 57] width 16 height 16
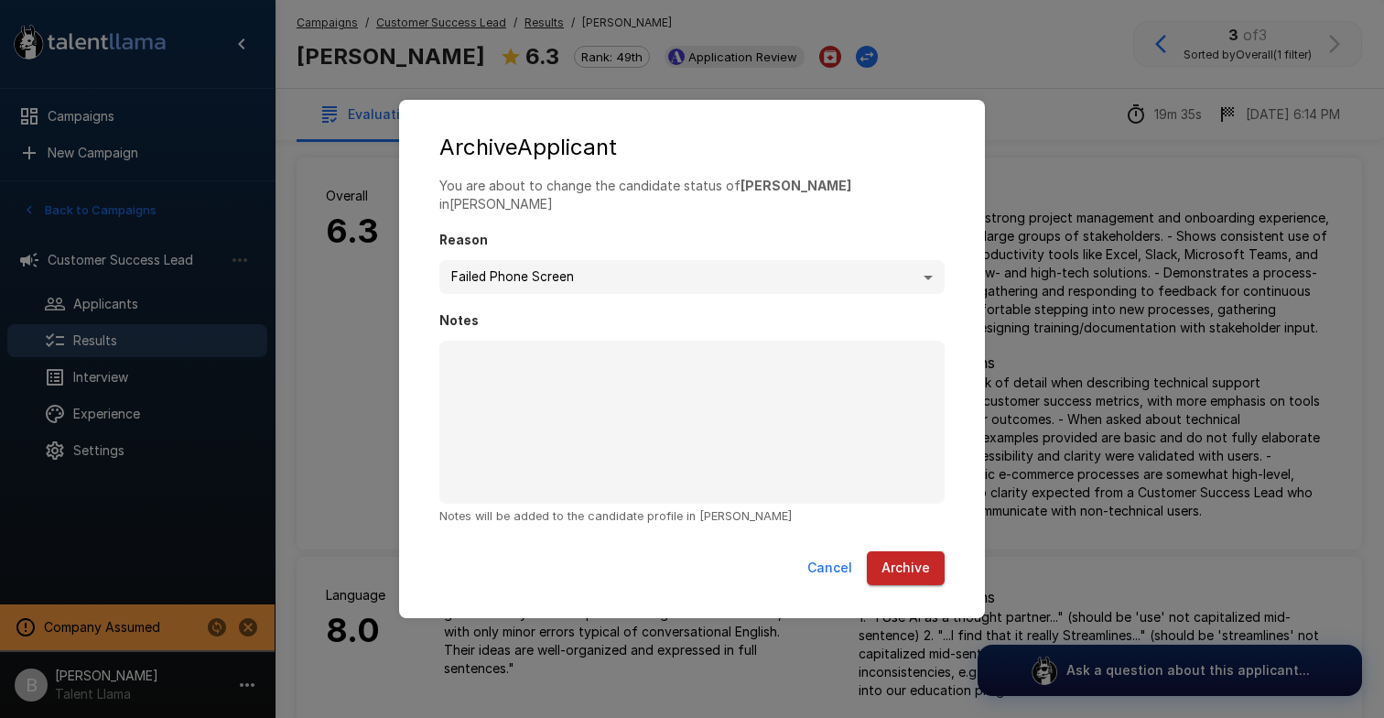
click at [892, 551] on button "Archive" at bounding box center [906, 568] width 78 height 34
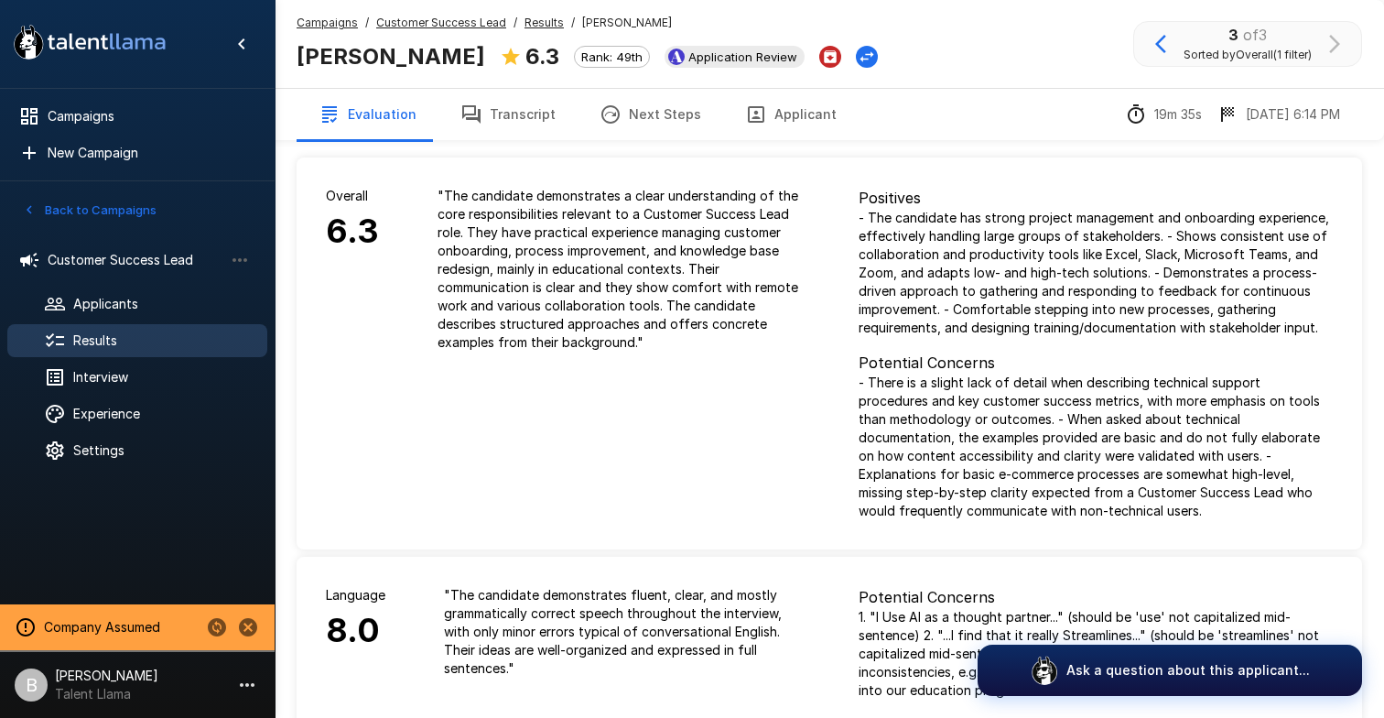
click at [528, 34] on div "Campaigns / Customer Success Lead / Results / [PERSON_NAME] [PERSON_NAME] 6.3 R…" at bounding box center [587, 44] width 581 height 60
click at [531, 27] on u "Results" at bounding box center [544, 23] width 39 height 14
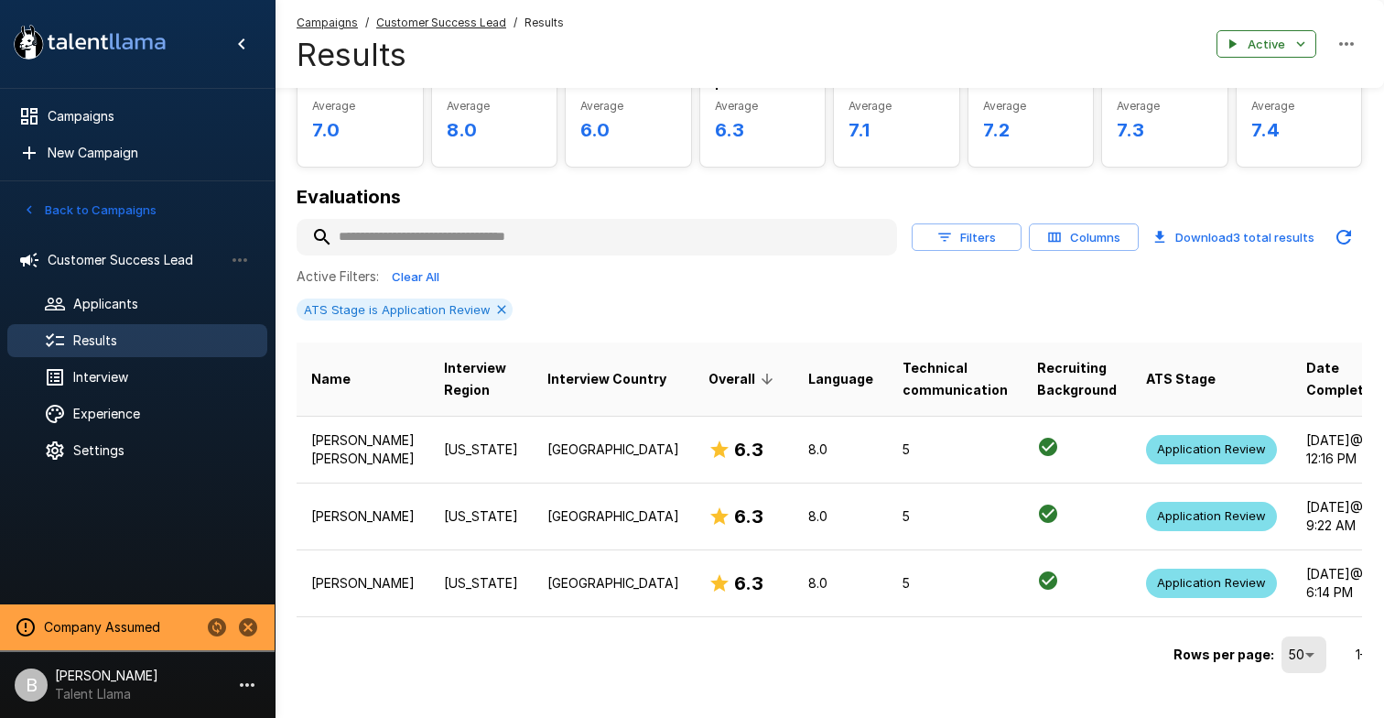
scroll to position [136, 0]
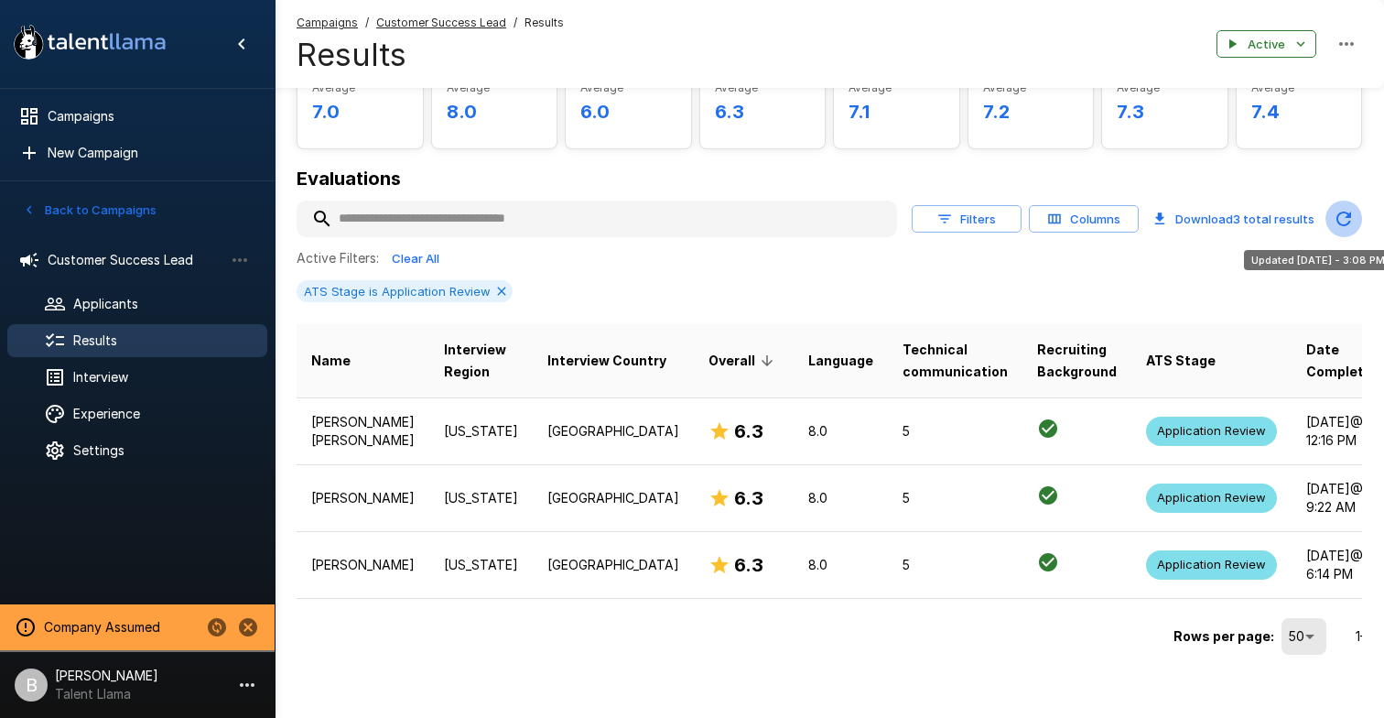
click at [1348, 223] on icon "Updated Today - 3:08 PM" at bounding box center [1344, 219] width 15 height 15
